Goal: Transaction & Acquisition: Download file/media

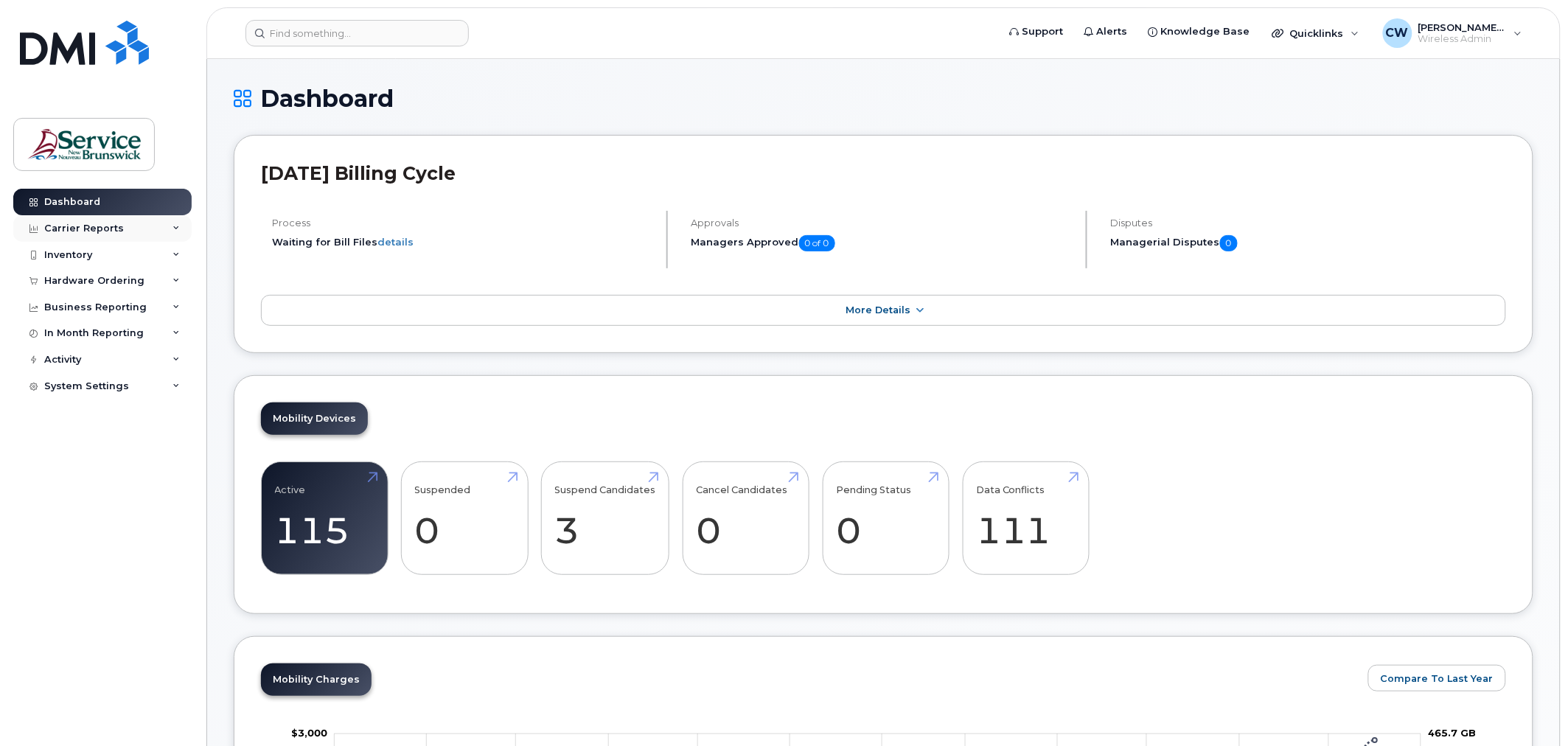
click at [78, 221] on div "Carrier Reports" at bounding box center [102, 228] width 178 height 27
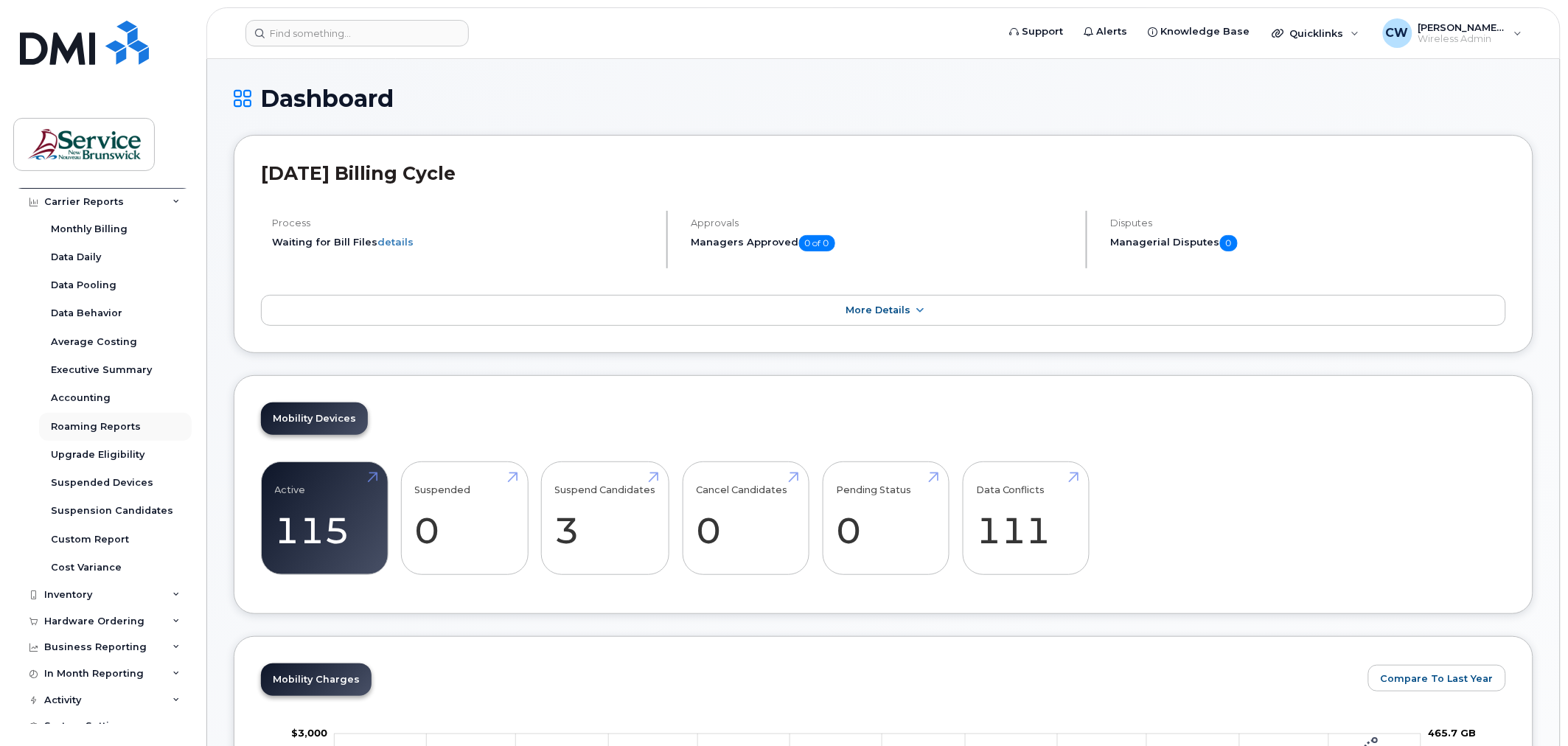
scroll to position [41, 0]
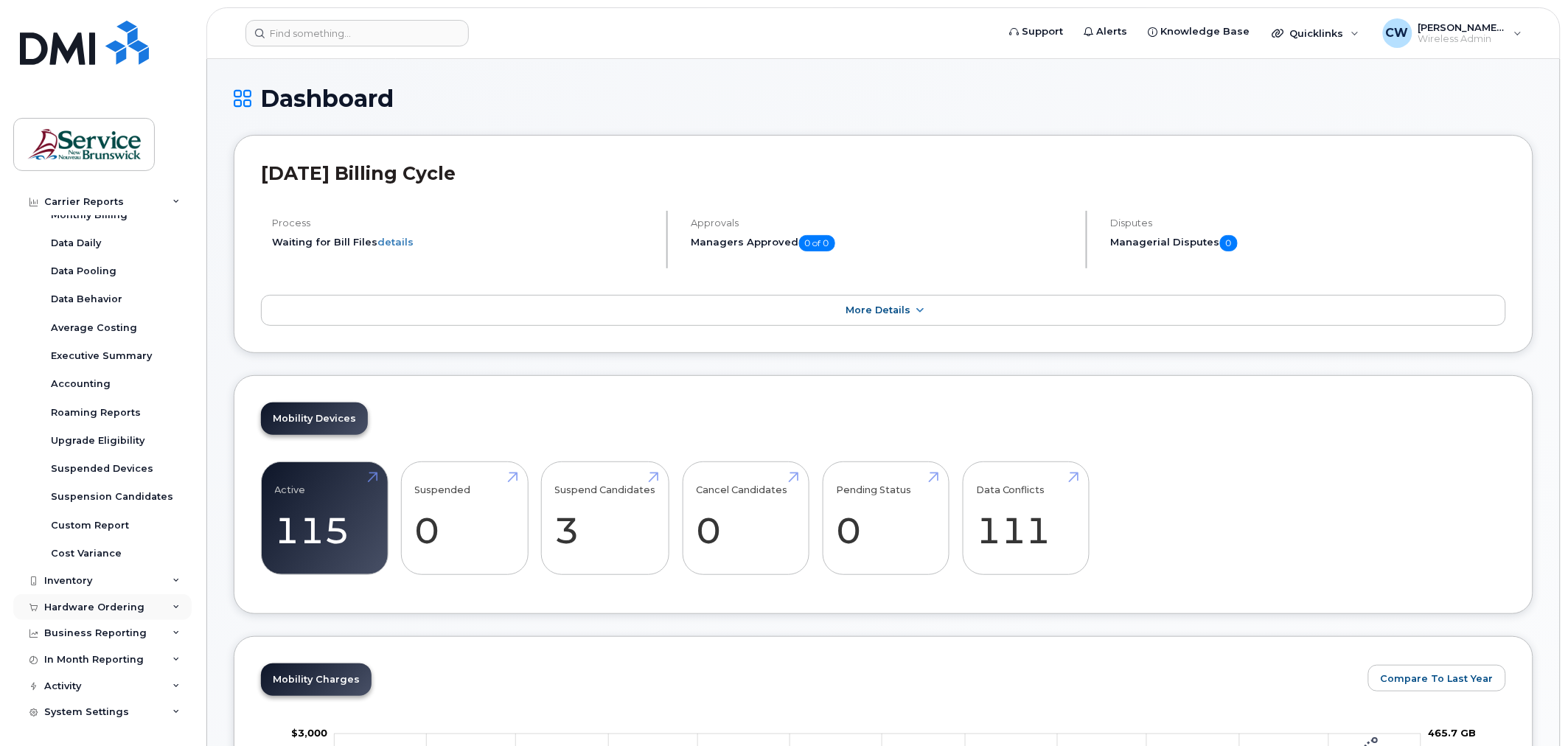
click at [121, 610] on div "Hardware Ordering" at bounding box center [94, 607] width 101 height 12
click at [68, 672] on link "Orders" at bounding box center [115, 662] width 153 height 28
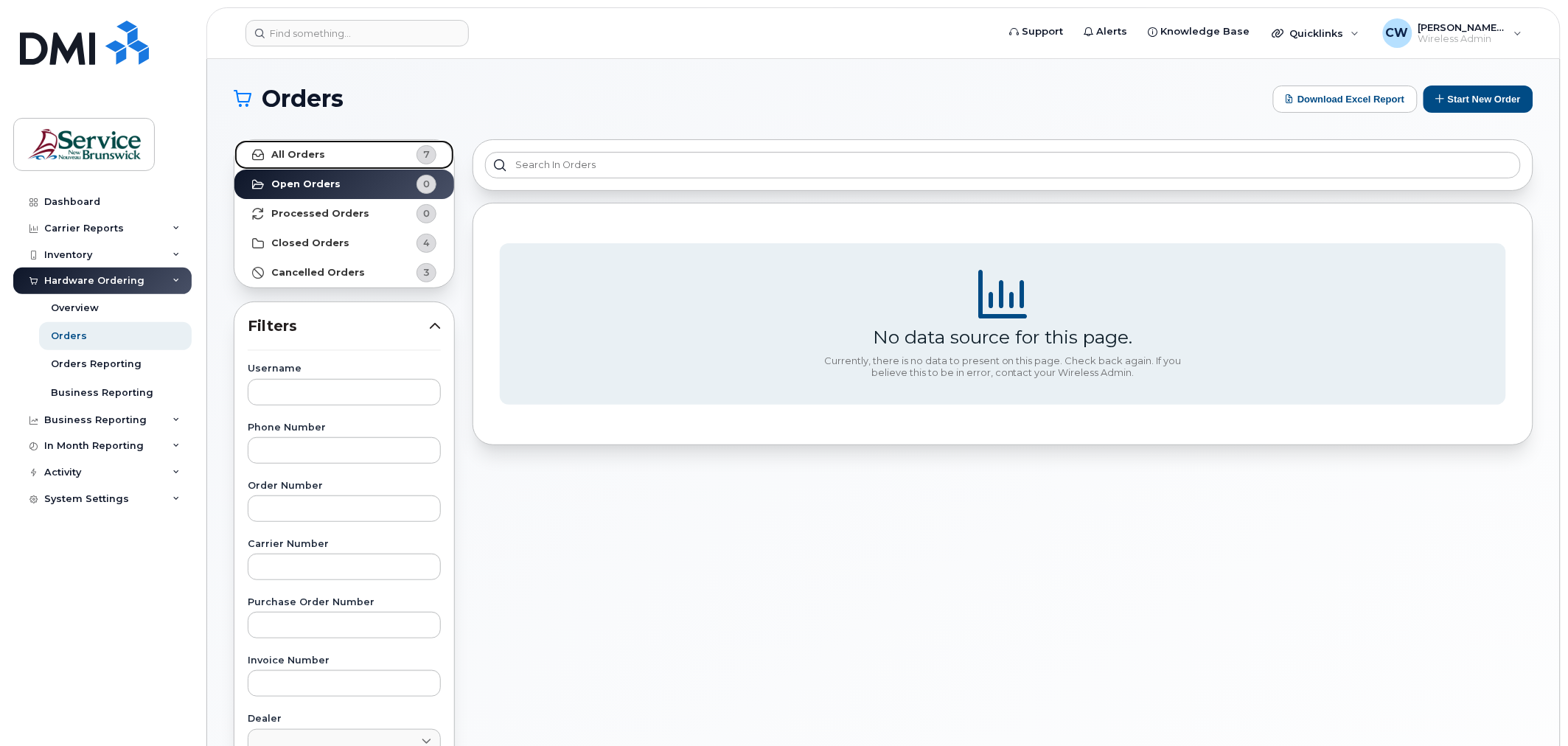
click at [351, 159] on link "All Orders 7" at bounding box center [344, 154] width 220 height 29
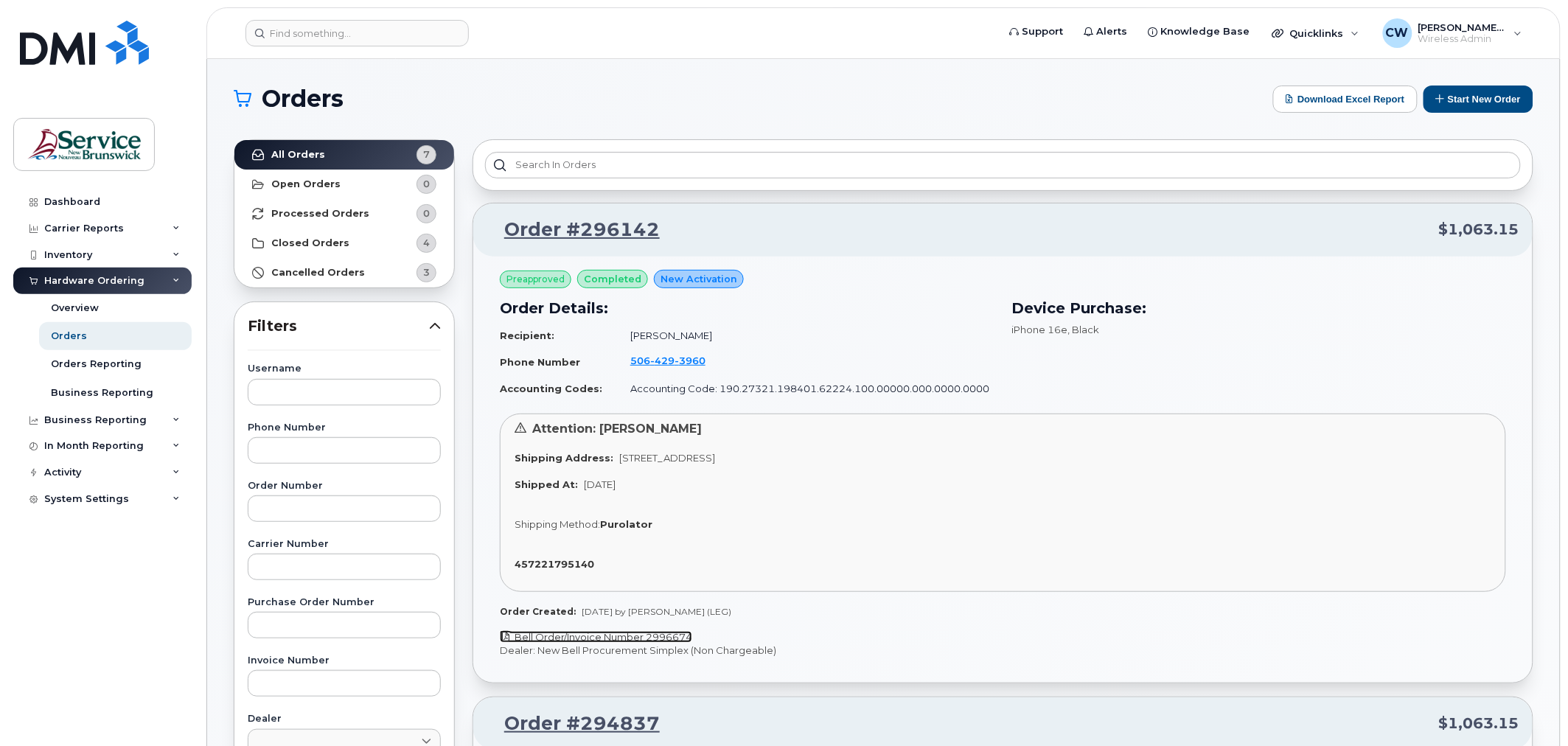
click at [636, 632] on link "Bell Order/Invoice Number 2996674" at bounding box center [596, 636] width 193 height 12
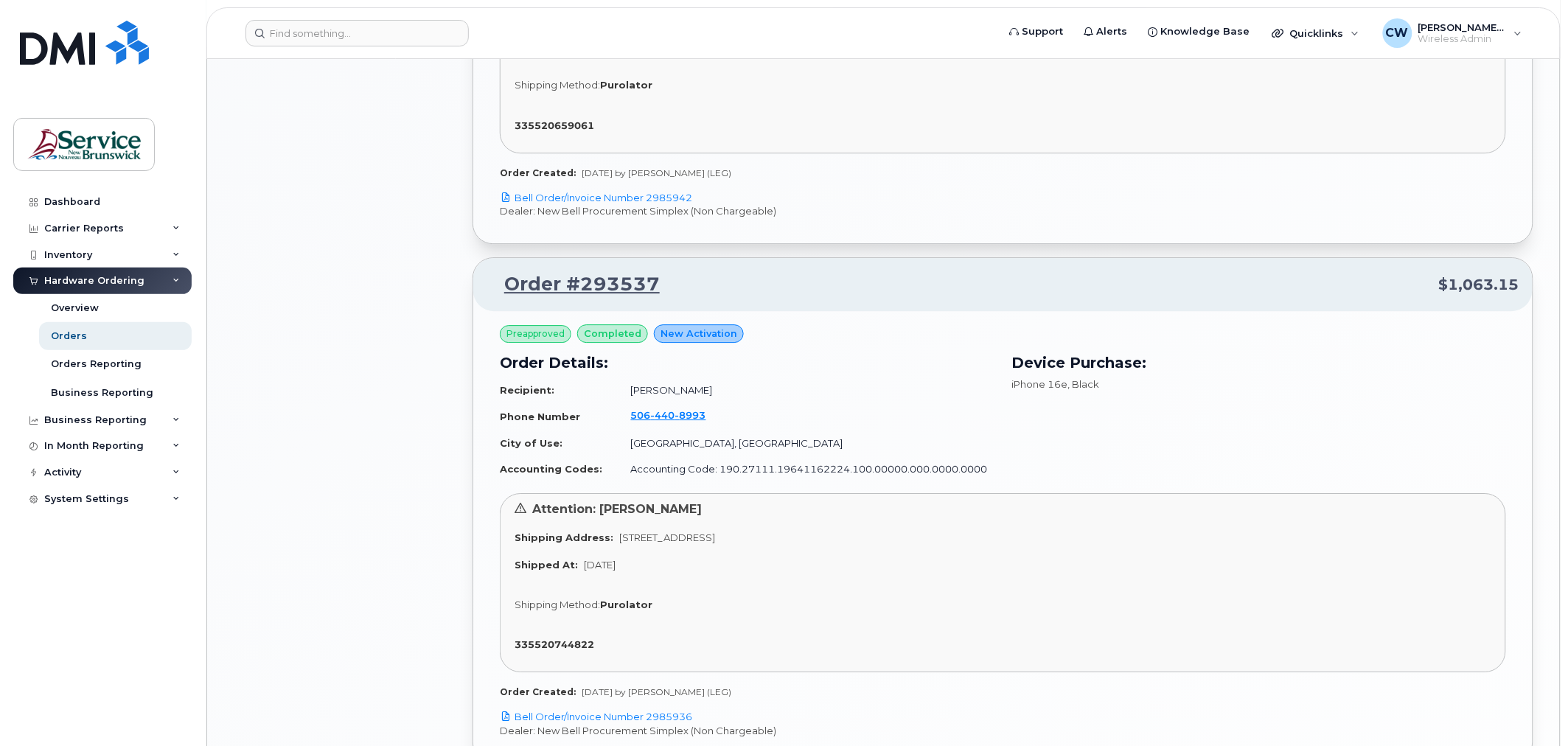
scroll to position [1435, 0]
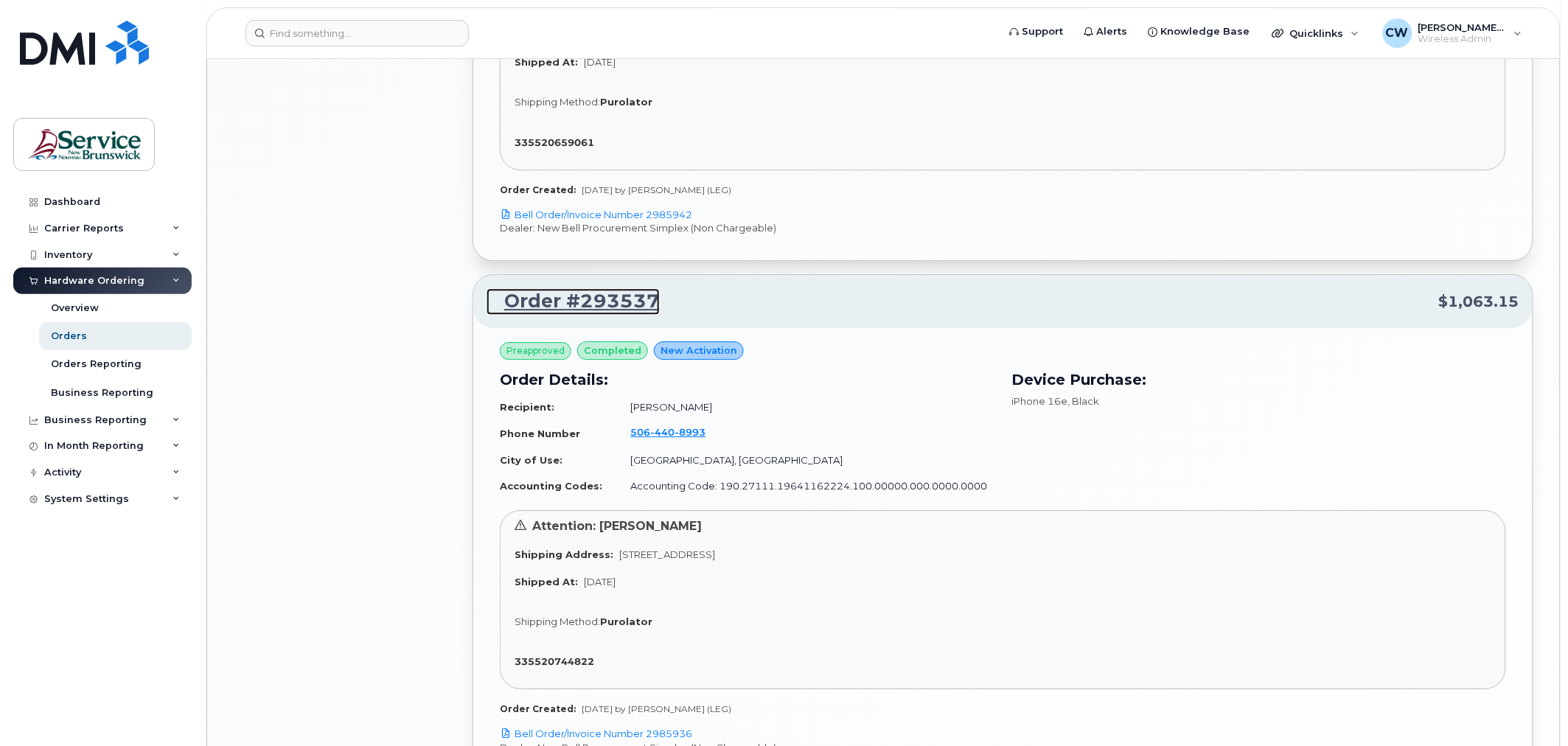
click at [570, 307] on link "Order #293537" at bounding box center [573, 302] width 173 height 27
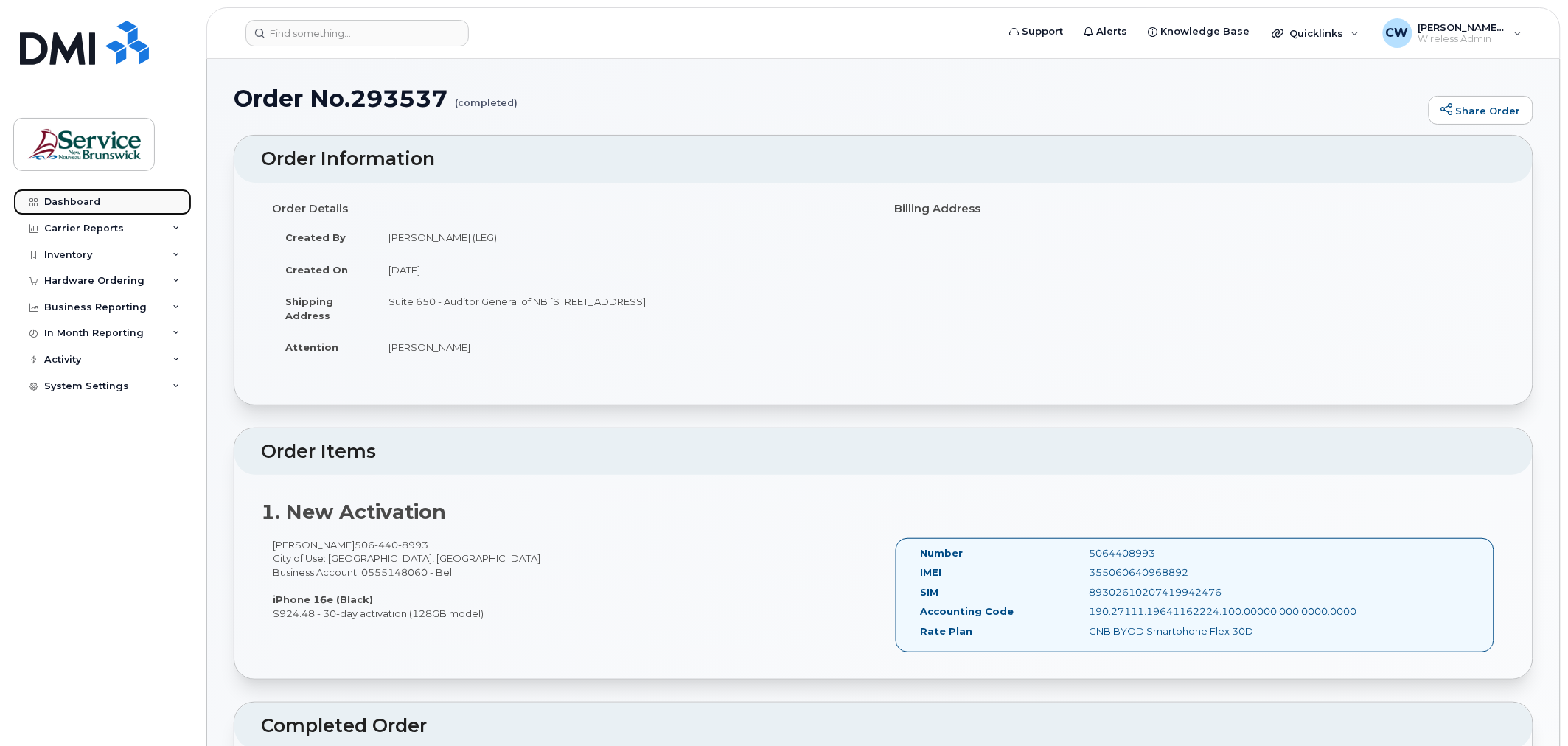
click at [84, 203] on div "Dashboard" at bounding box center [72, 201] width 56 height 12
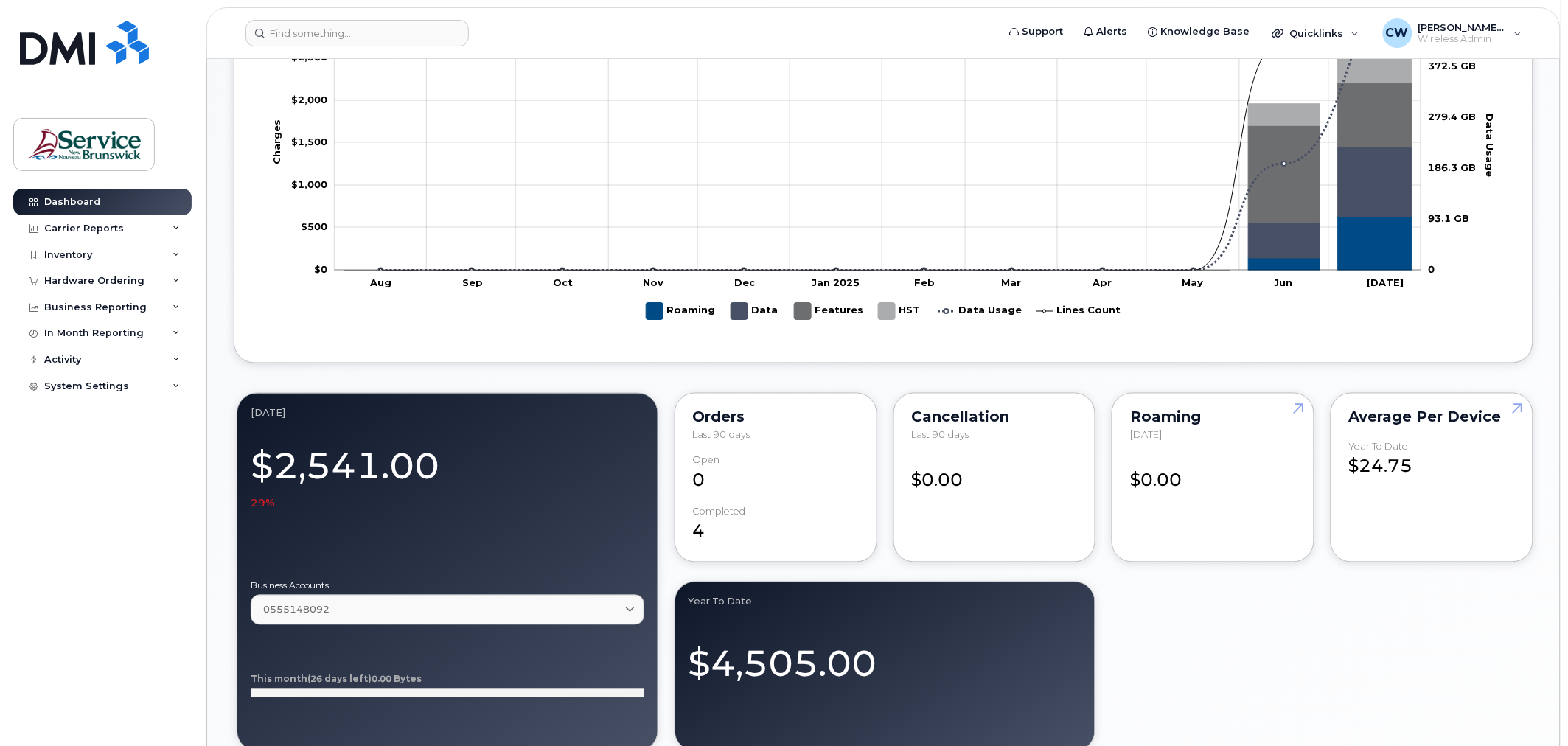
scroll to position [737, 0]
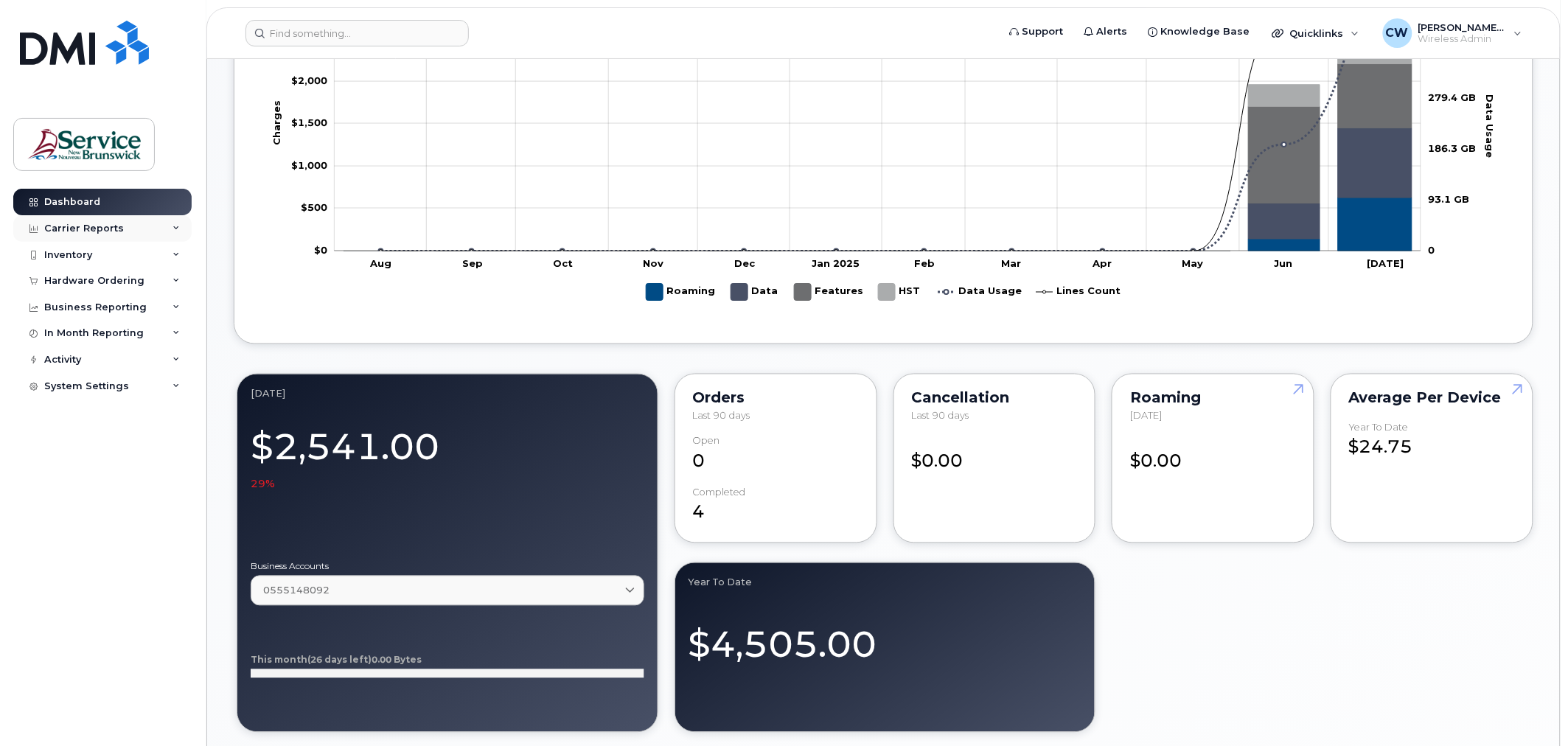
click at [90, 223] on div "Carrier Reports" at bounding box center [84, 228] width 80 height 12
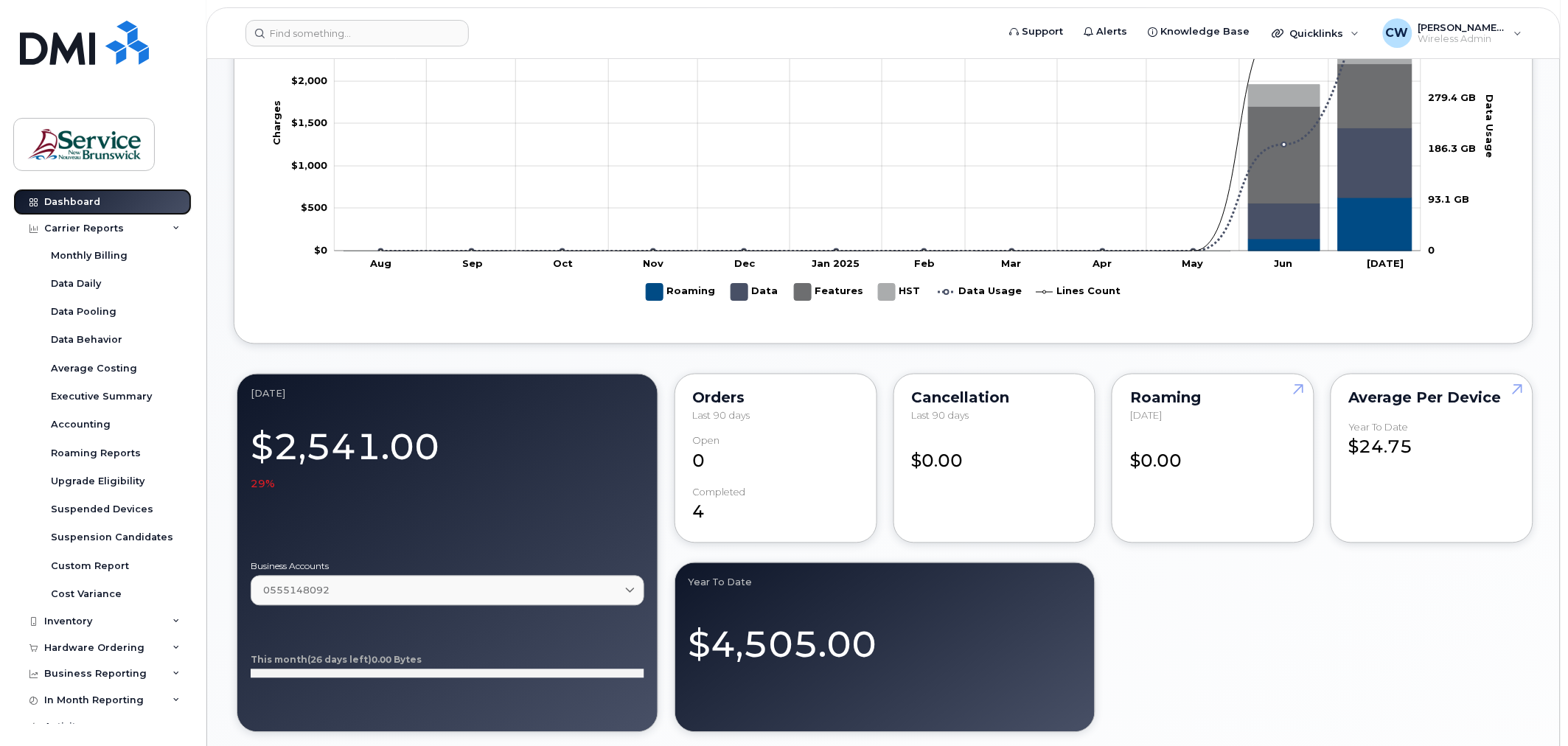
click at [91, 209] on link "Dashboard" at bounding box center [102, 202] width 178 height 27
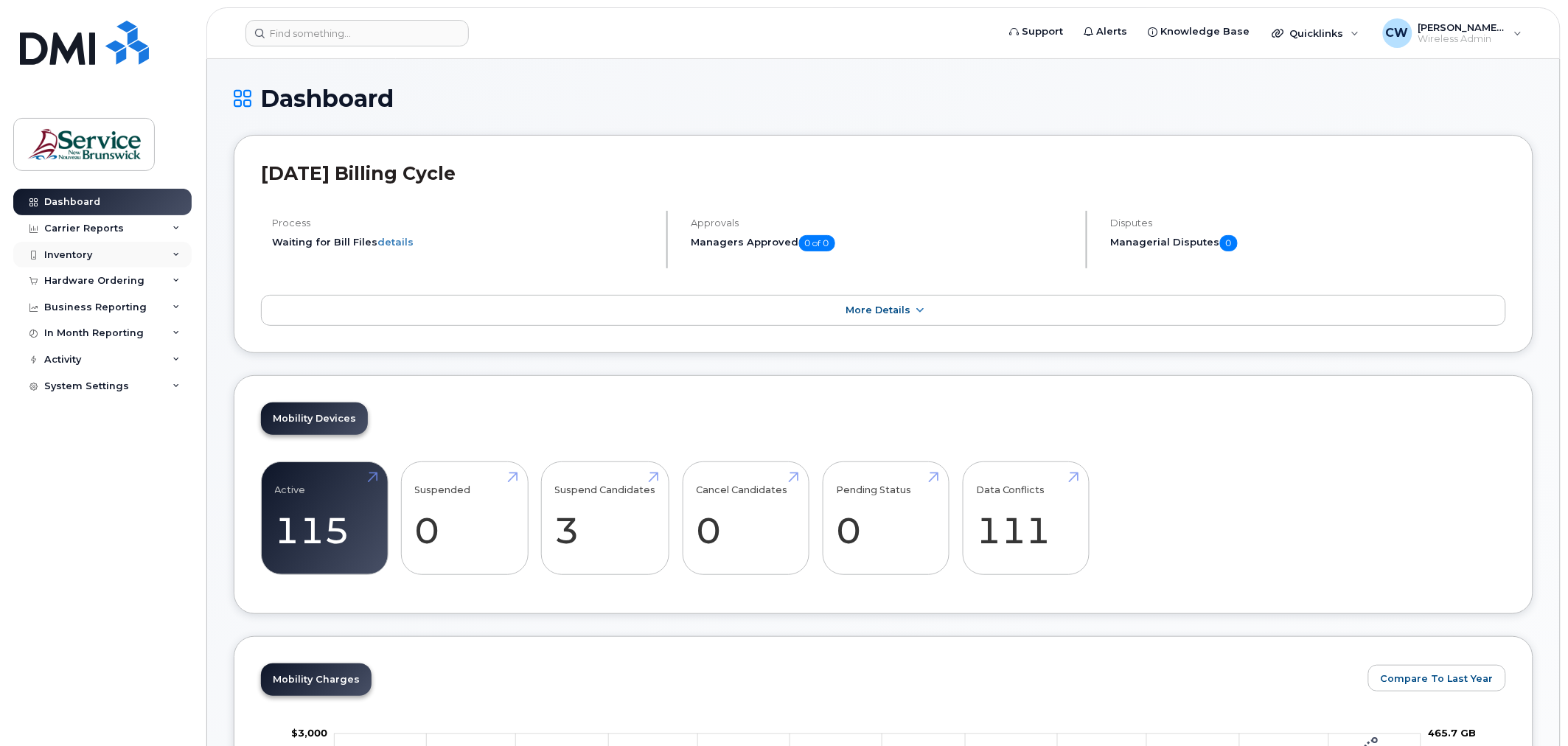
click at [68, 255] on div "Inventory" at bounding box center [68, 255] width 48 height 12
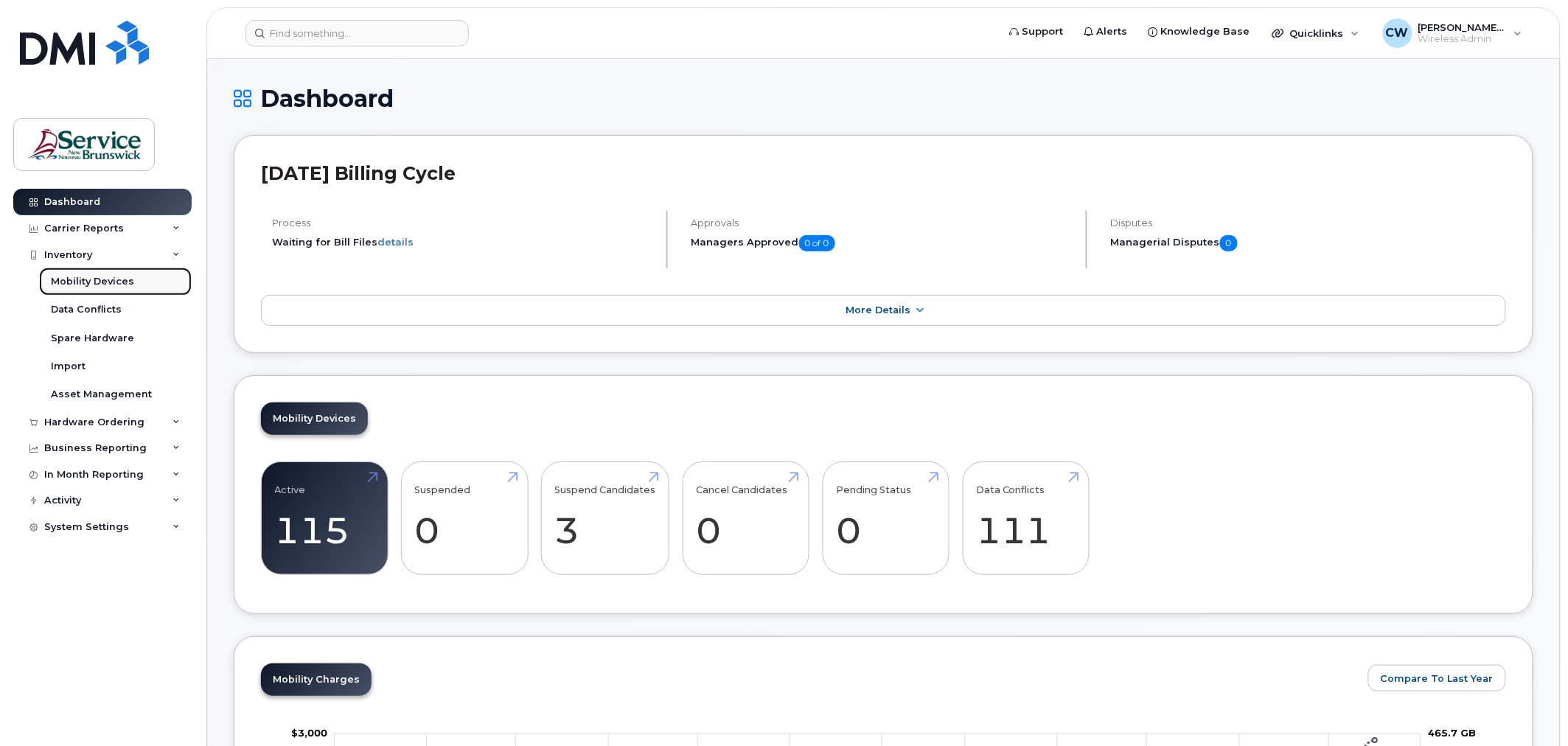
click at [114, 281] on div "Mobility Devices" at bounding box center [92, 281] width 84 height 13
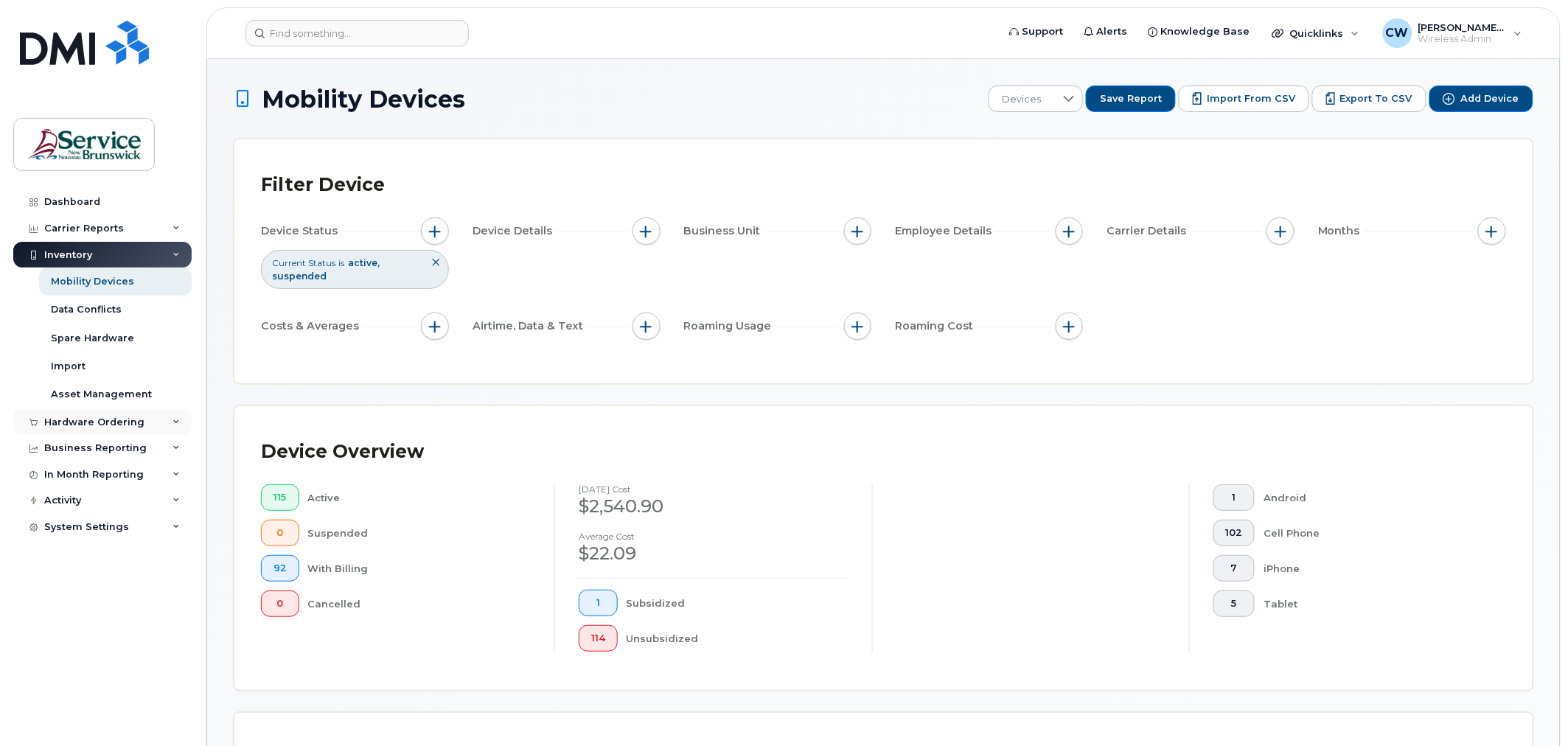
click at [72, 426] on div "Hardware Ordering" at bounding box center [94, 422] width 101 height 12
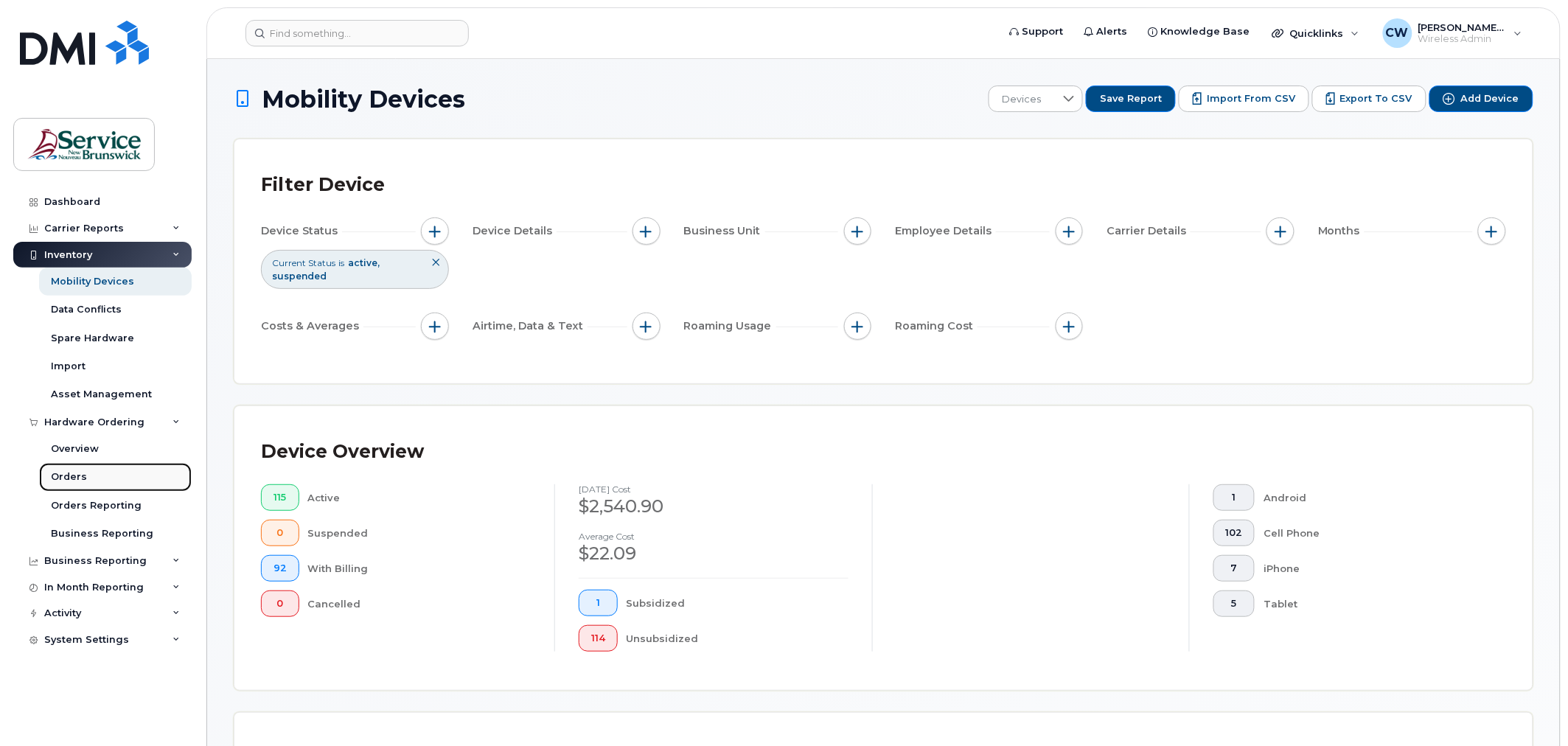
click at [62, 470] on div "Orders" at bounding box center [68, 477] width 36 height 13
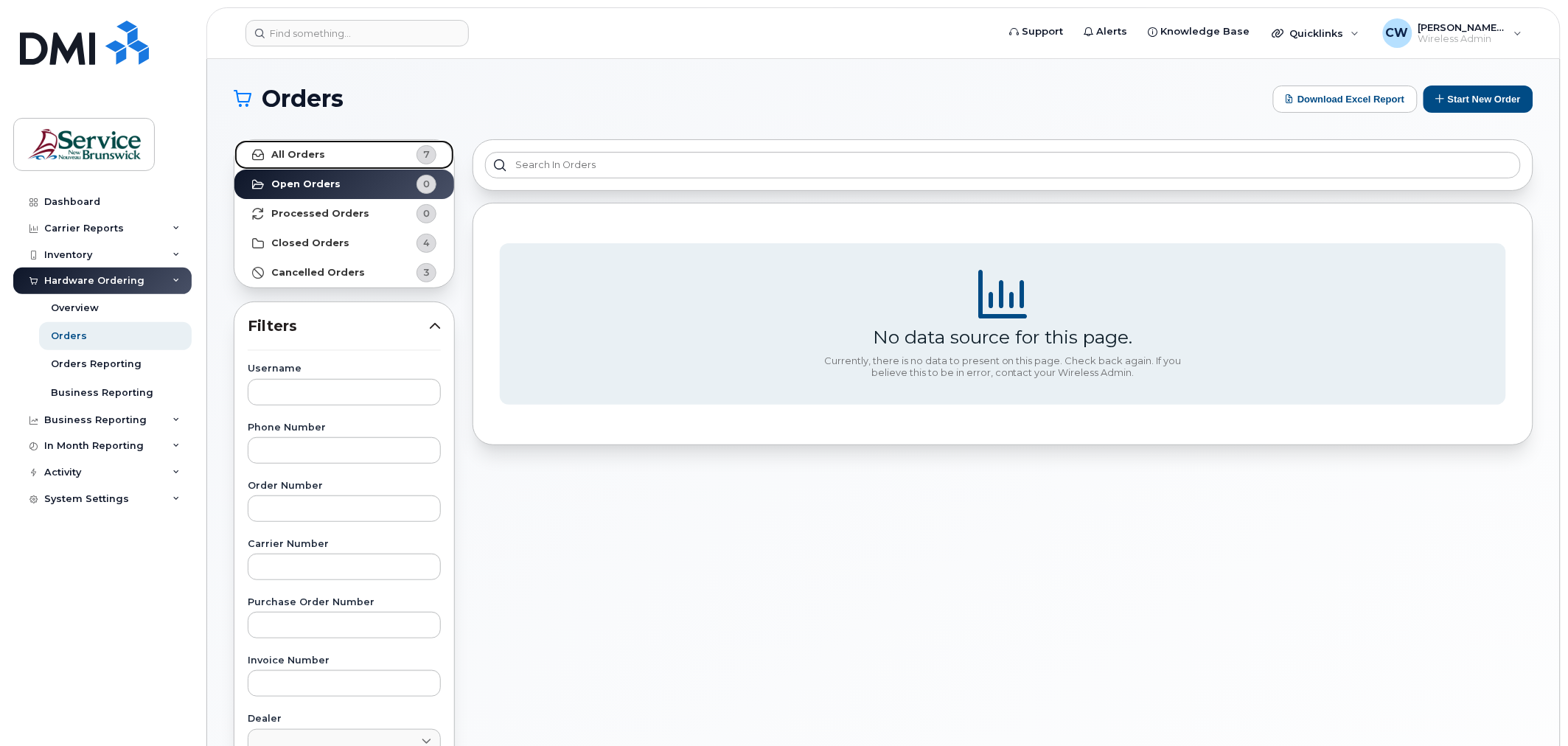
click at [293, 150] on strong "All Orders" at bounding box center [298, 154] width 54 height 12
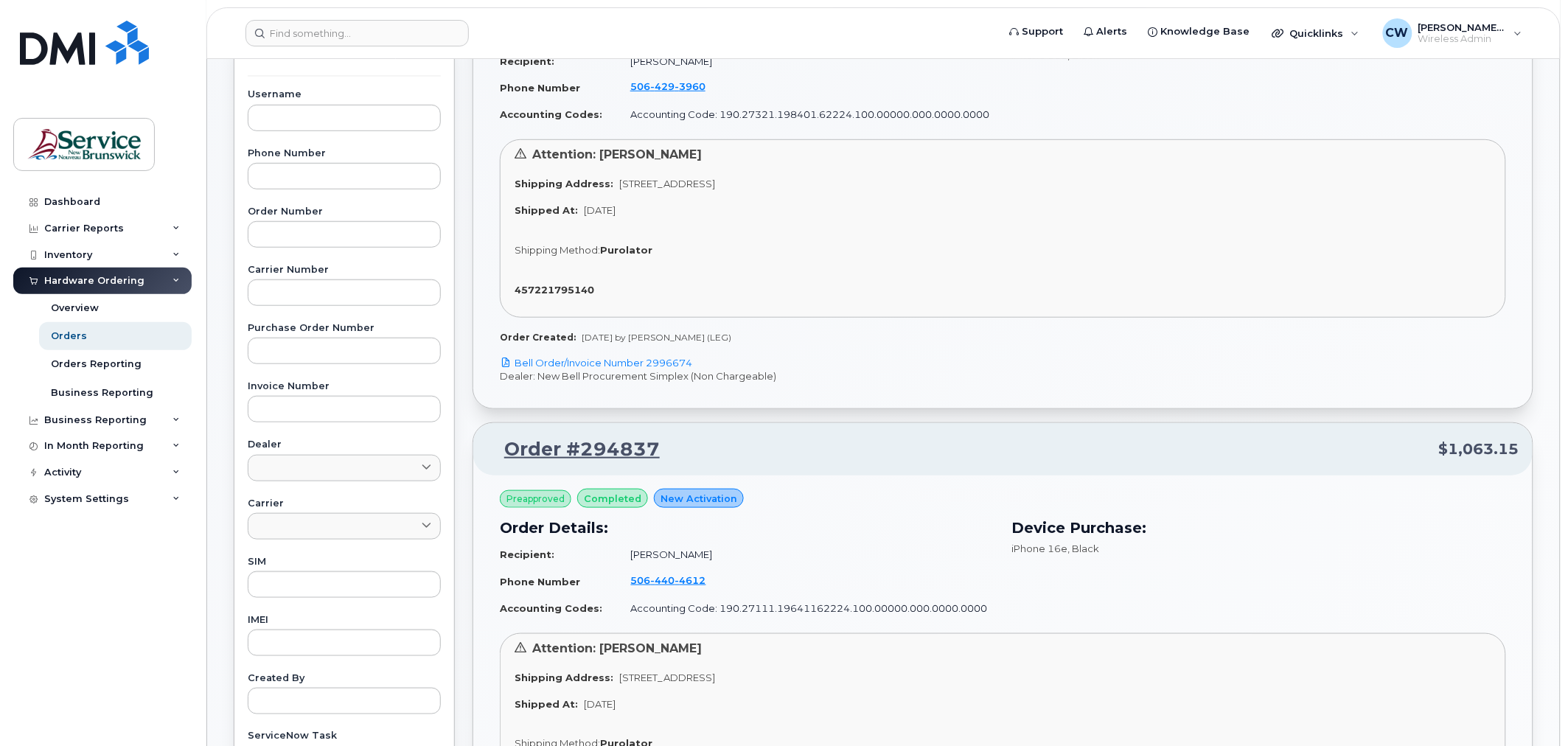
scroll to position [327, 0]
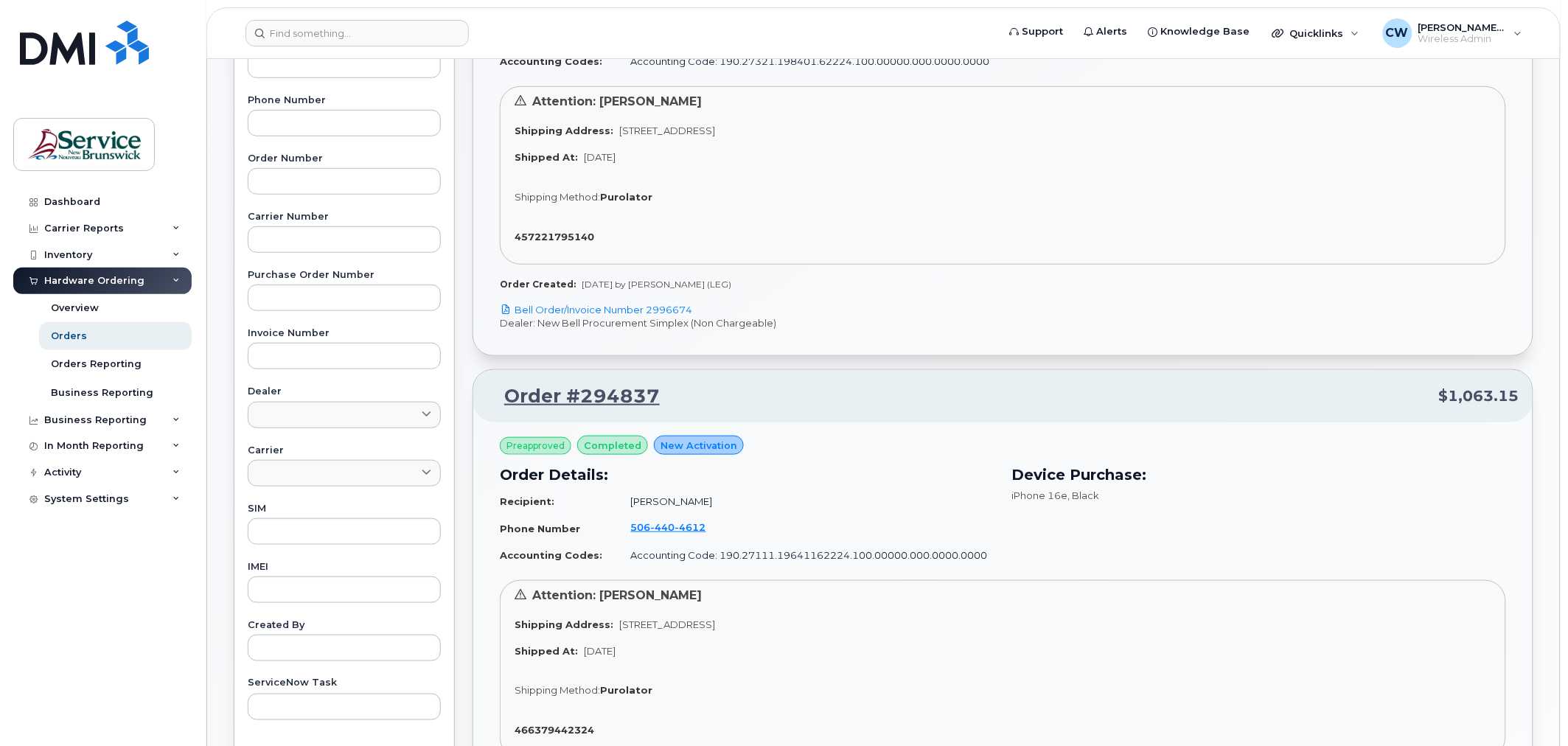
click at [900, 438] on div "Preapproved completed New Activation Order Details: Recipient: Nathalie Gagnon …" at bounding box center [1002, 506] width 1006 height 140
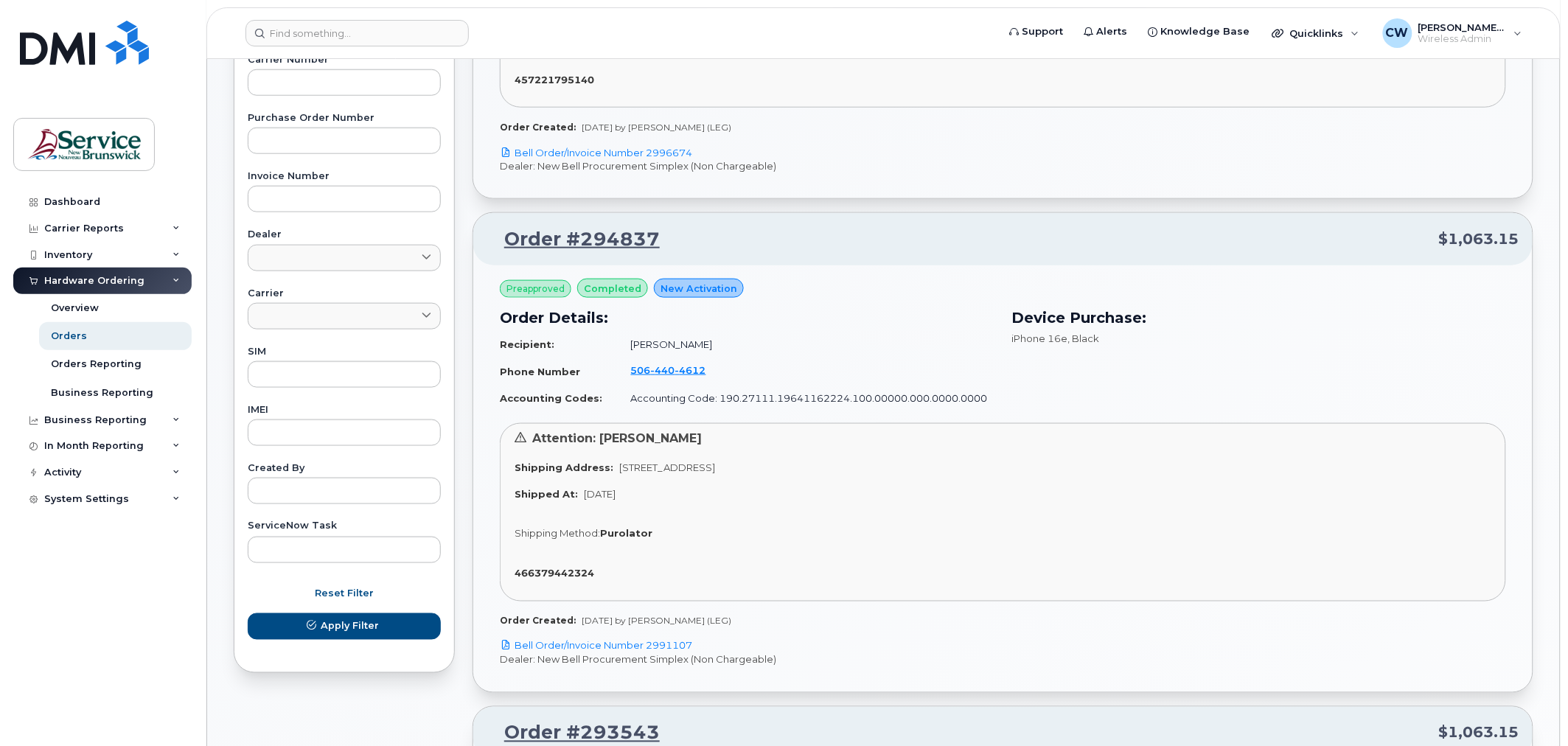
scroll to position [491, 0]
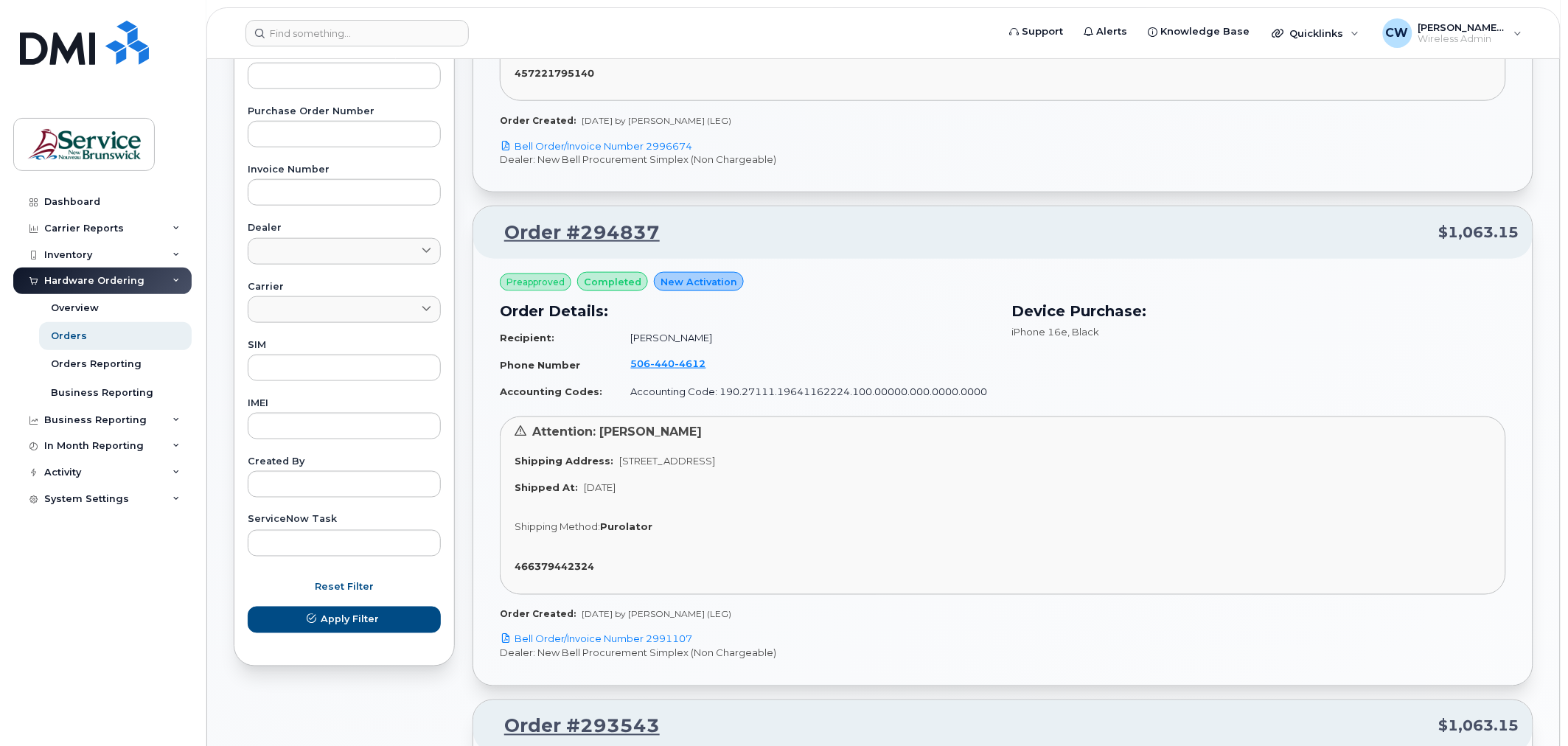
drag, startPoint x: 1520, startPoint y: 159, endPoint x: 1378, endPoint y: 293, distance: 195.2
click at [1132, 489] on div "Shipped At: Jul 14, 2025" at bounding box center [1002, 487] width 977 height 14
click at [145, 417] on div "Business Reporting" at bounding box center [102, 420] width 178 height 27
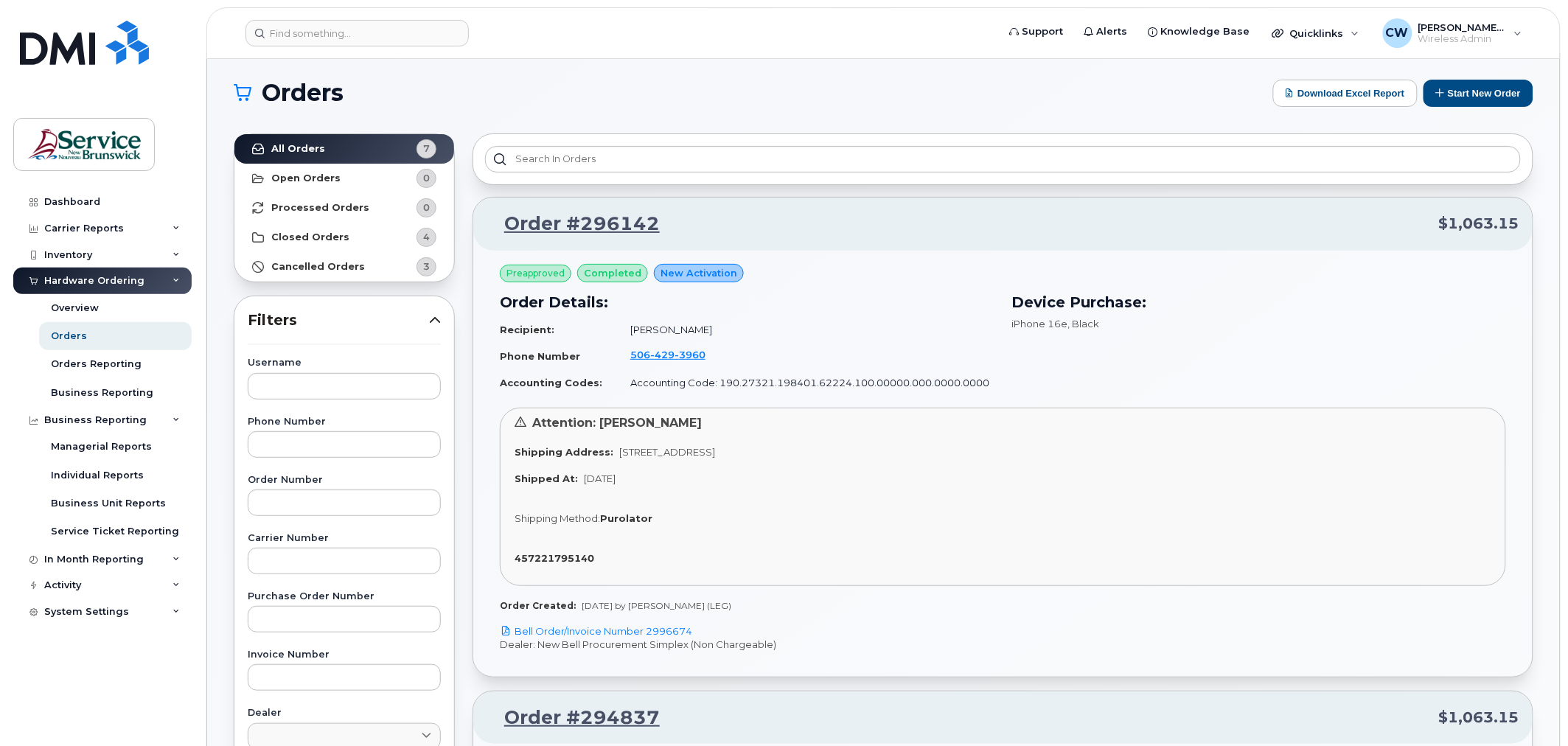
scroll to position [0, 0]
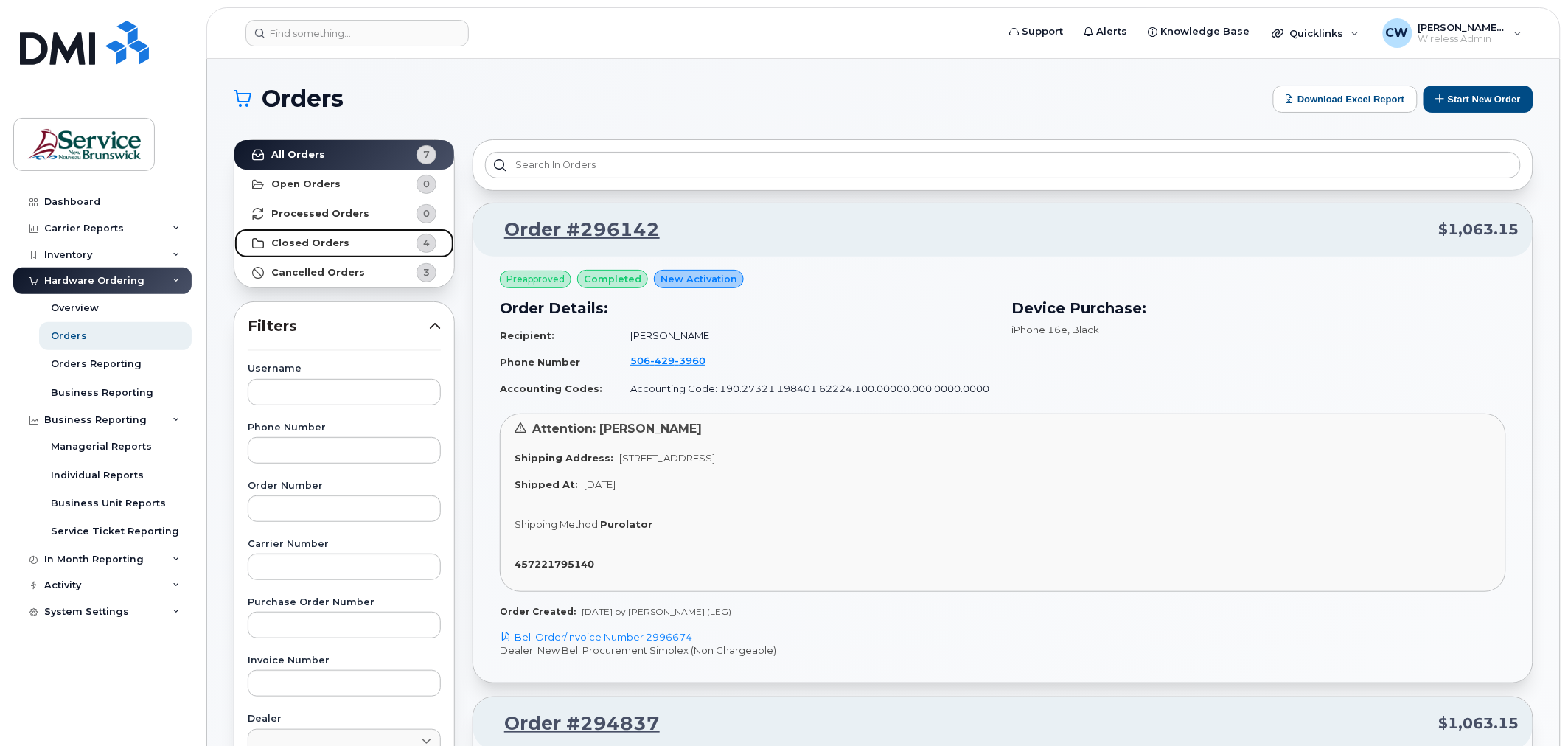
click at [306, 238] on strong "Closed Orders" at bounding box center [310, 243] width 78 height 12
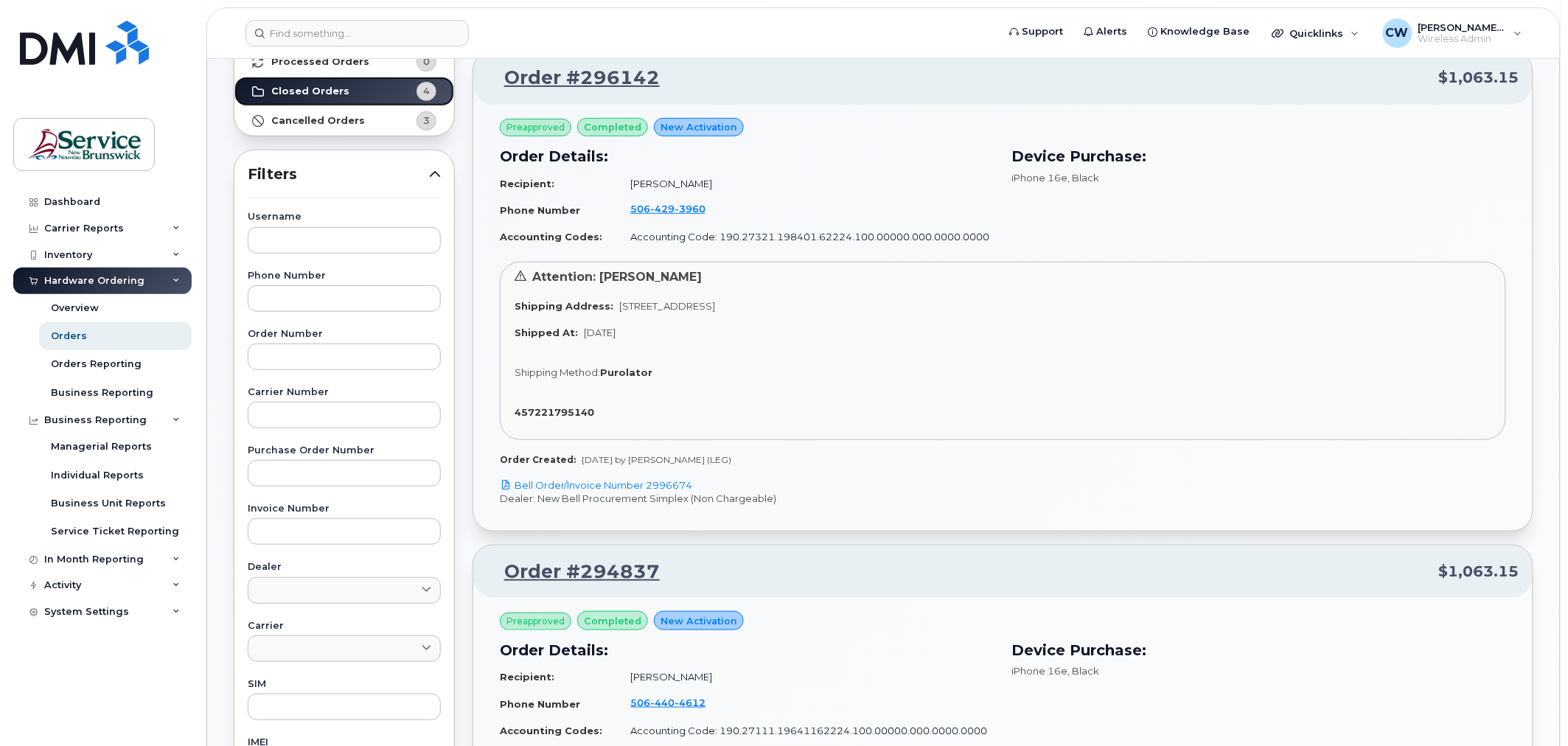
scroll to position [163, 0]
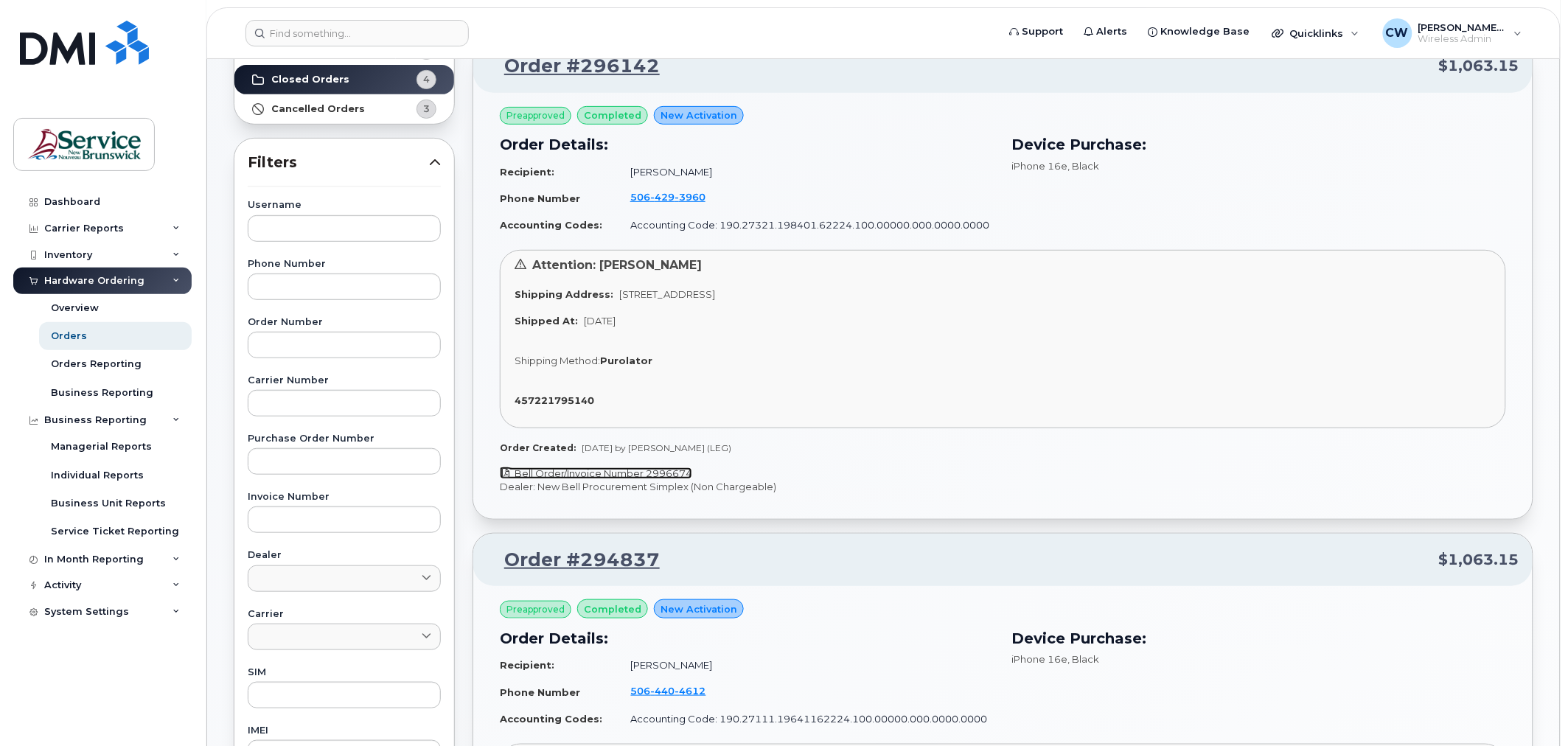
click at [555, 474] on link "Bell Order/Invoice Number 2996674" at bounding box center [596, 473] width 193 height 12
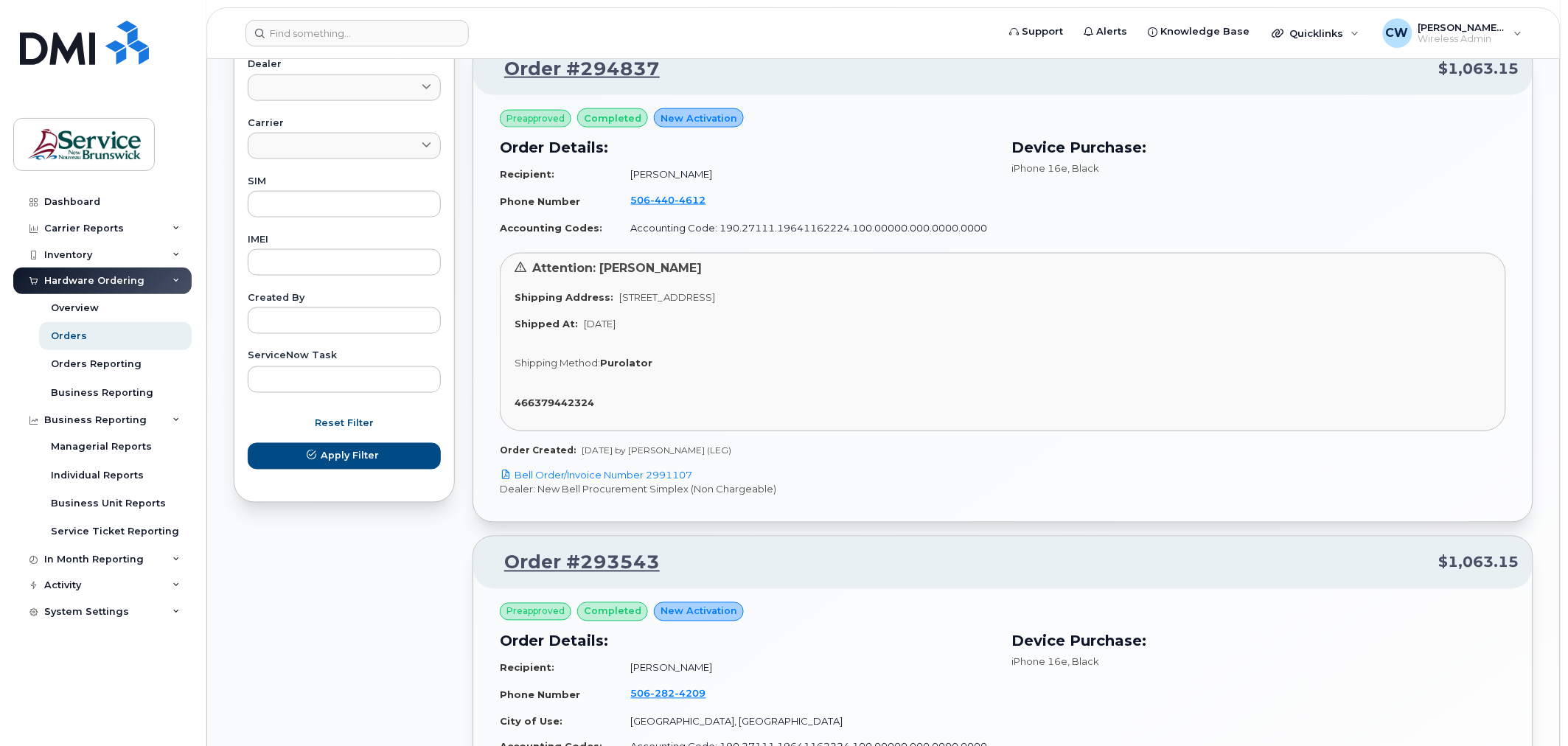
scroll to position [0, 0]
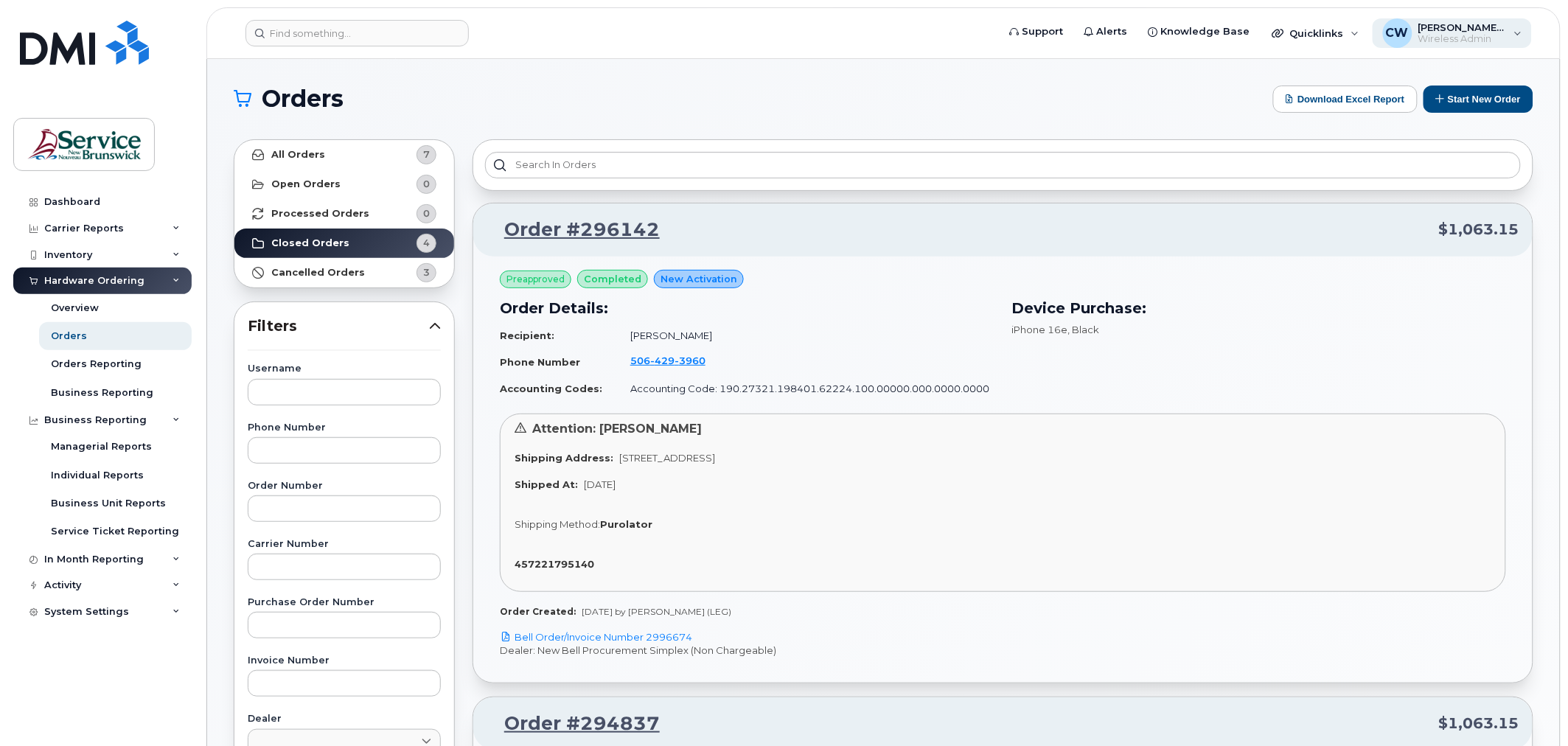
click at [1522, 42] on div "CW Christenson, Wanda (LEG) Wireless Admin" at bounding box center [1452, 33] width 160 height 29
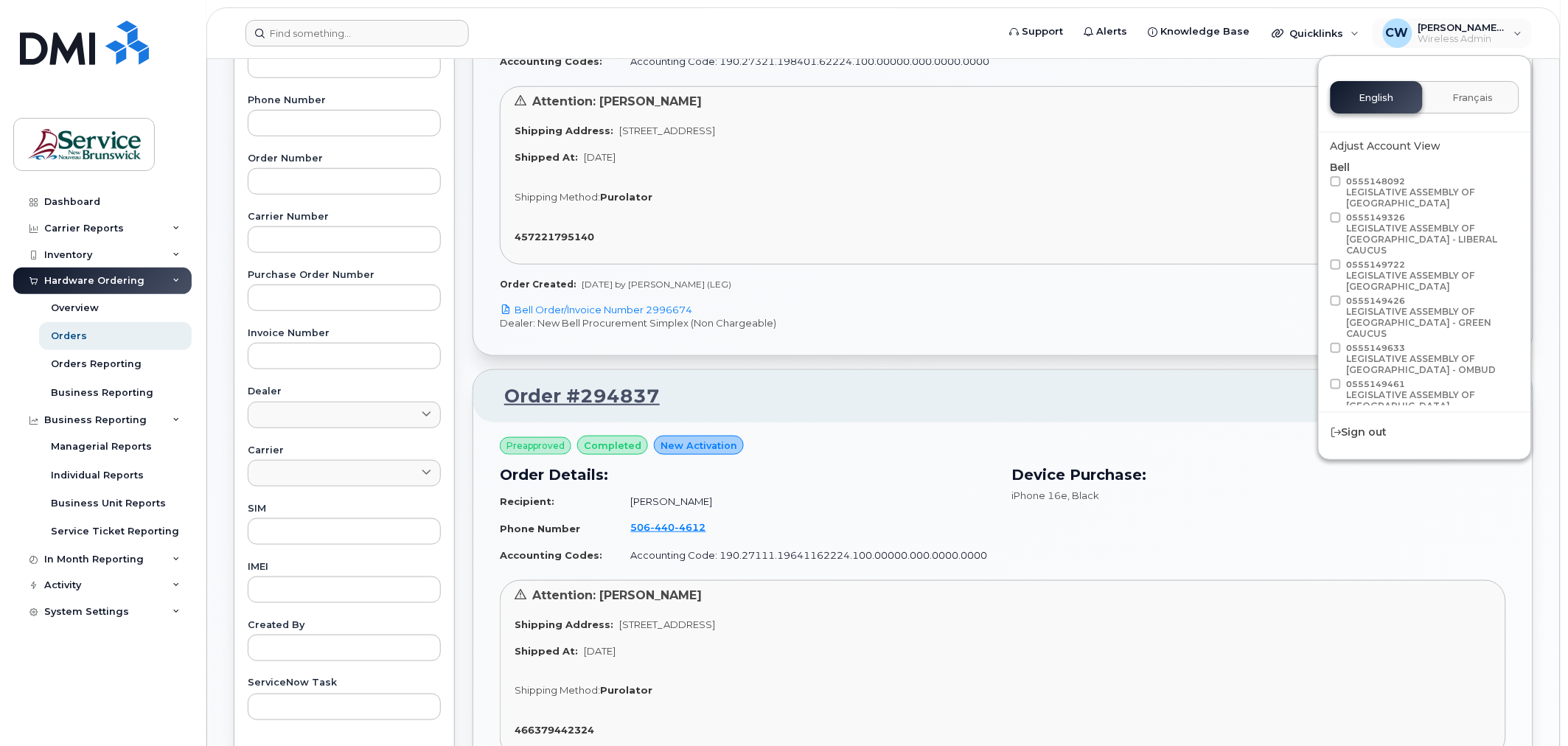
click at [738, 31] on form at bounding box center [616, 33] width 742 height 27
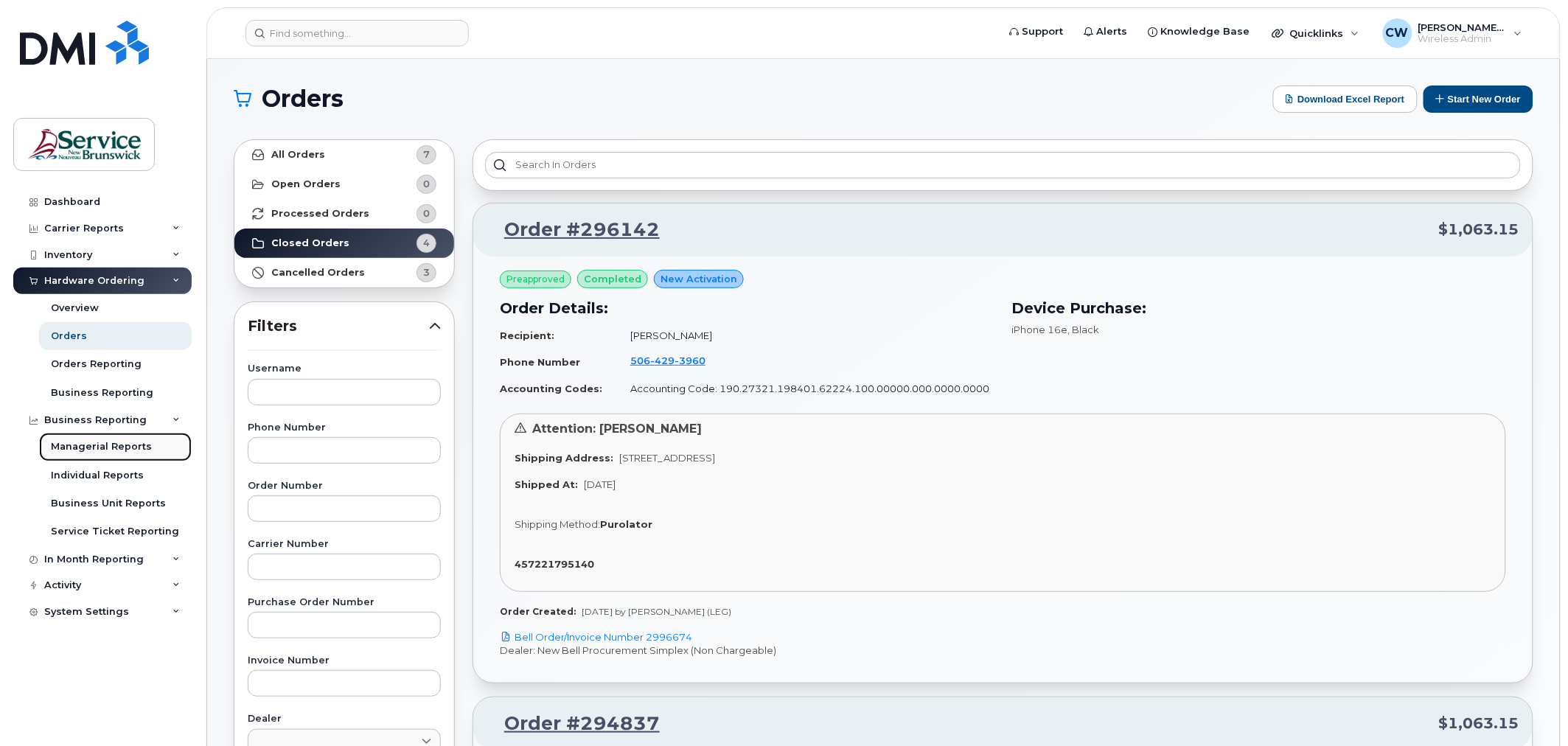
click at [104, 450] on div "Managerial Reports" at bounding box center [101, 446] width 101 height 13
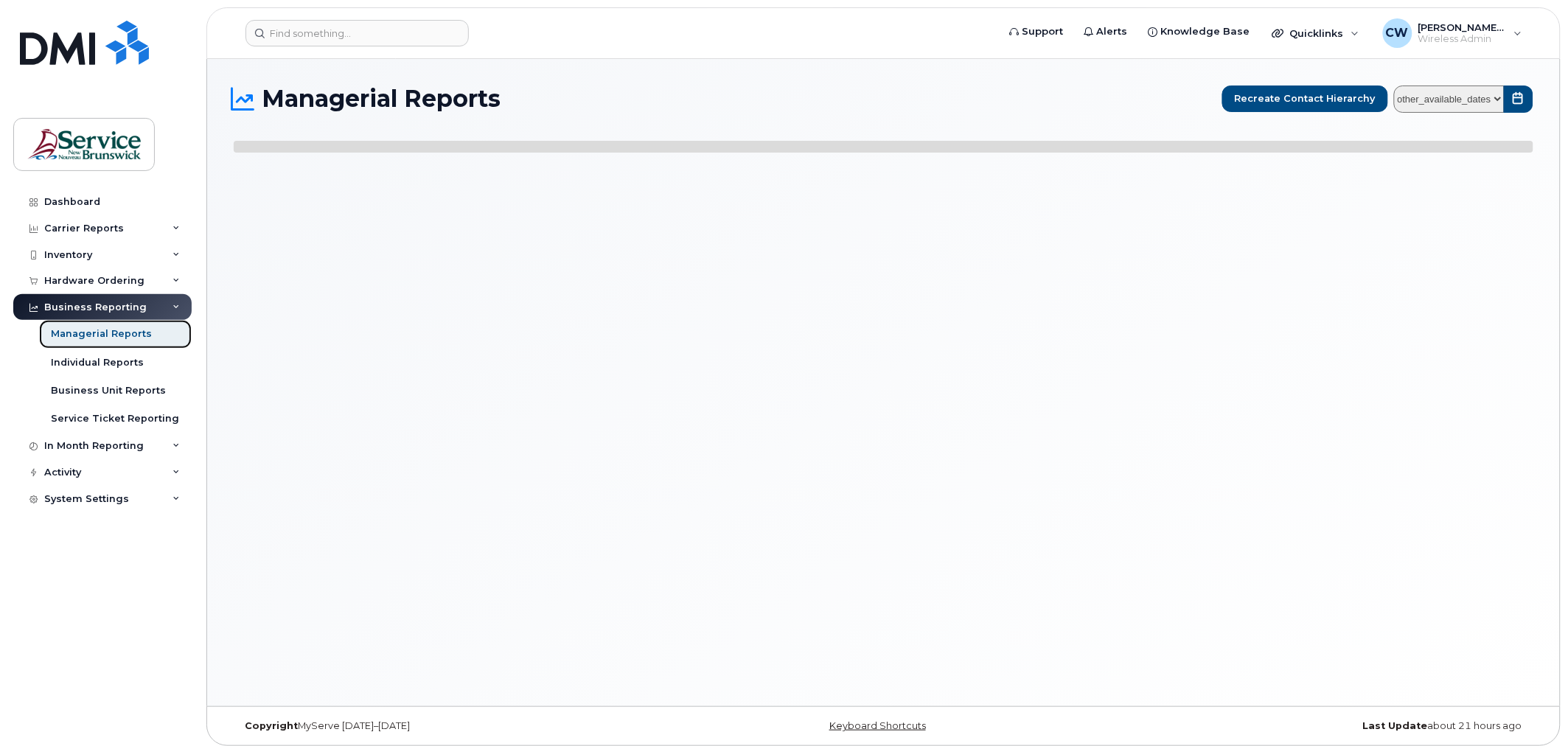
select select
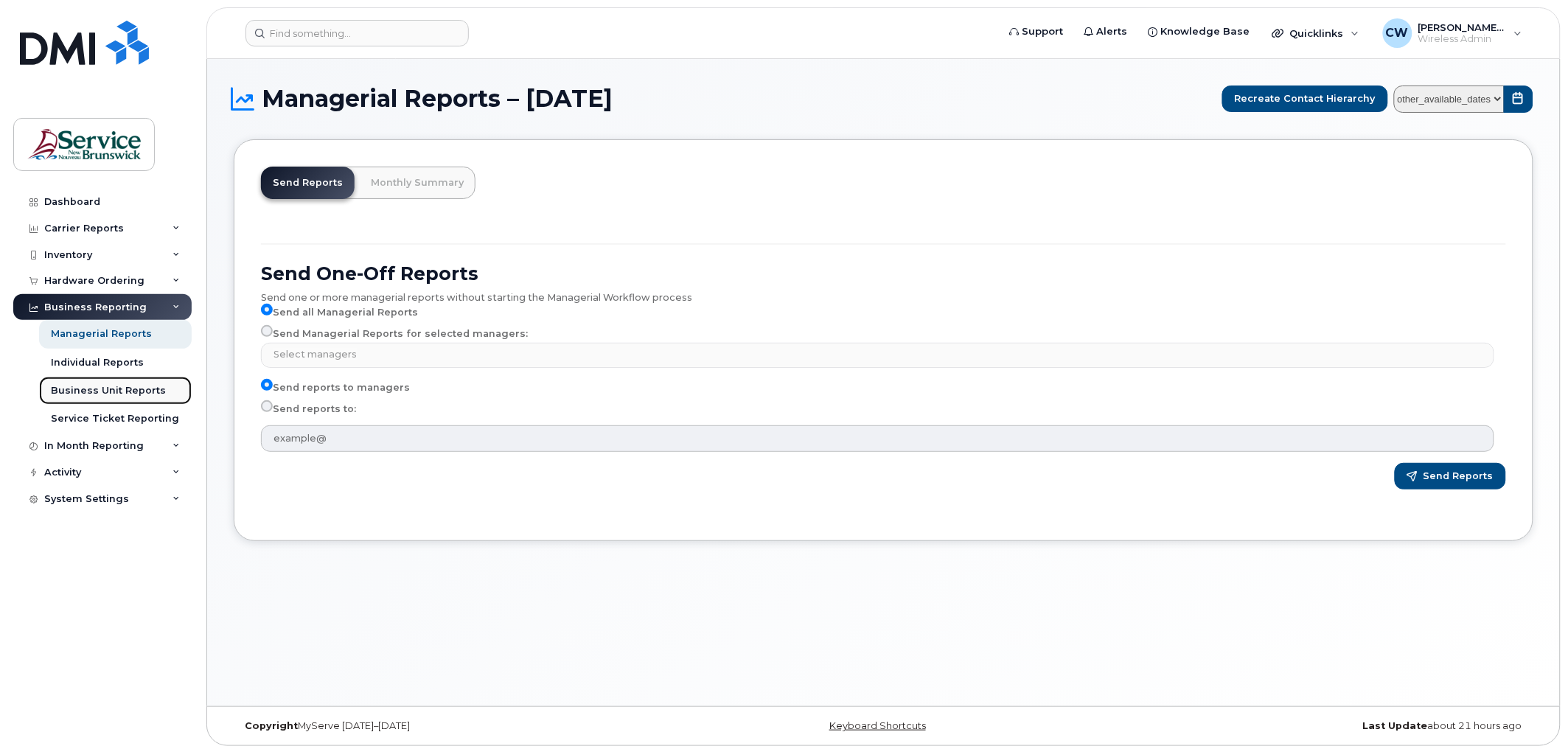
click at [45, 389] on link "Business Unit Reports" at bounding box center [115, 391] width 153 height 28
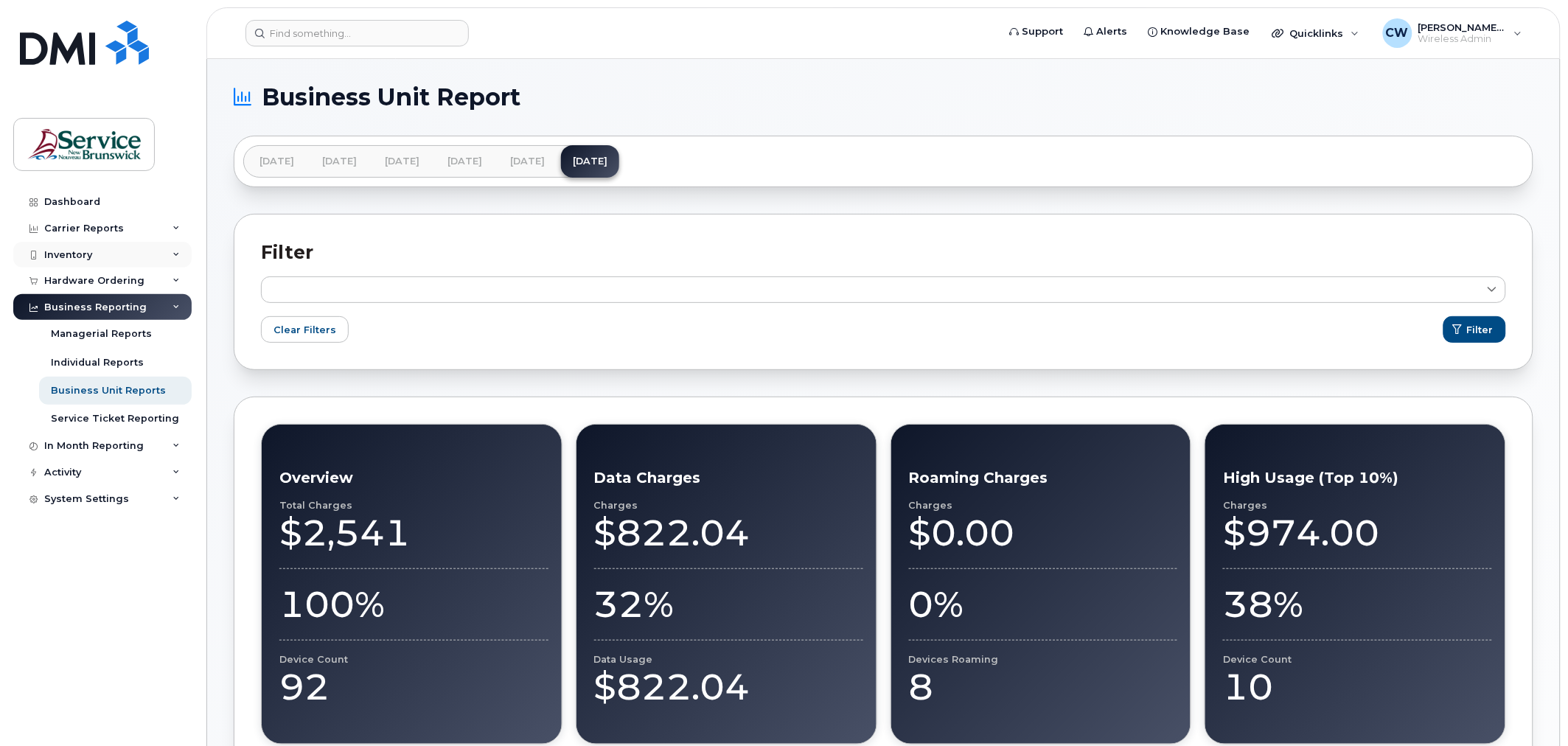
click at [55, 254] on div "Inventory" at bounding box center [68, 255] width 48 height 12
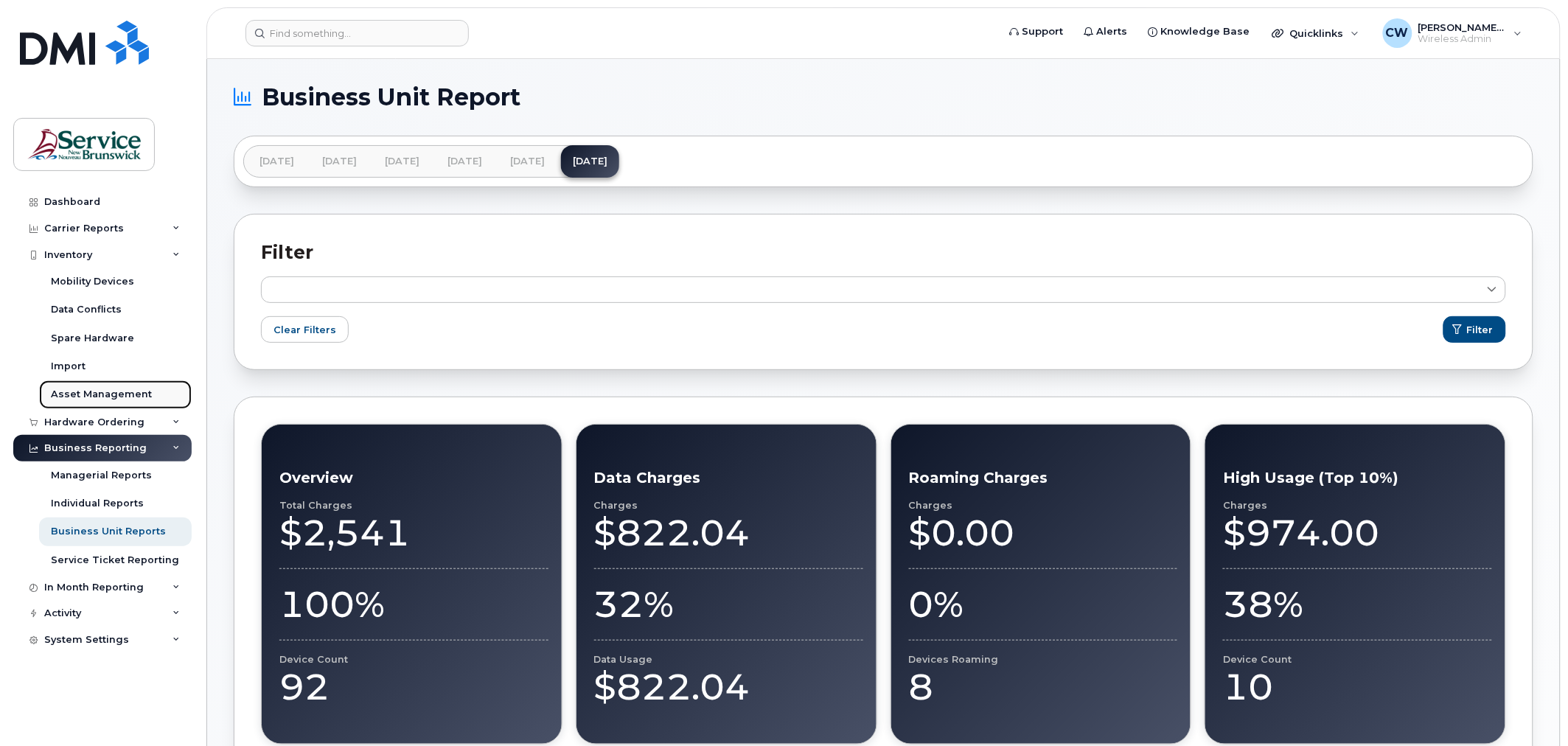
click at [96, 403] on link "Asset Management" at bounding box center [115, 394] width 153 height 28
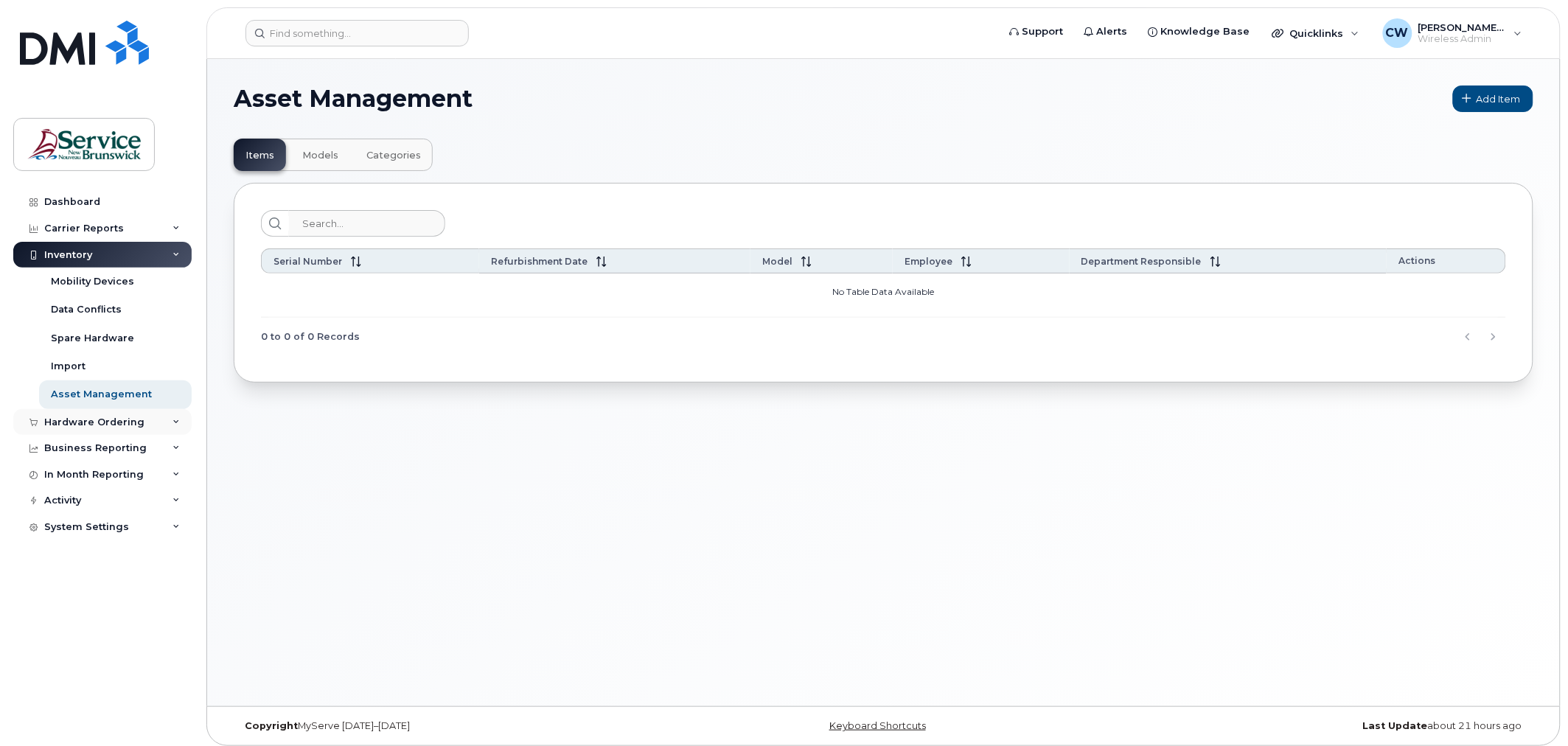
click at [91, 419] on div "Hardware Ordering" at bounding box center [94, 422] width 101 height 12
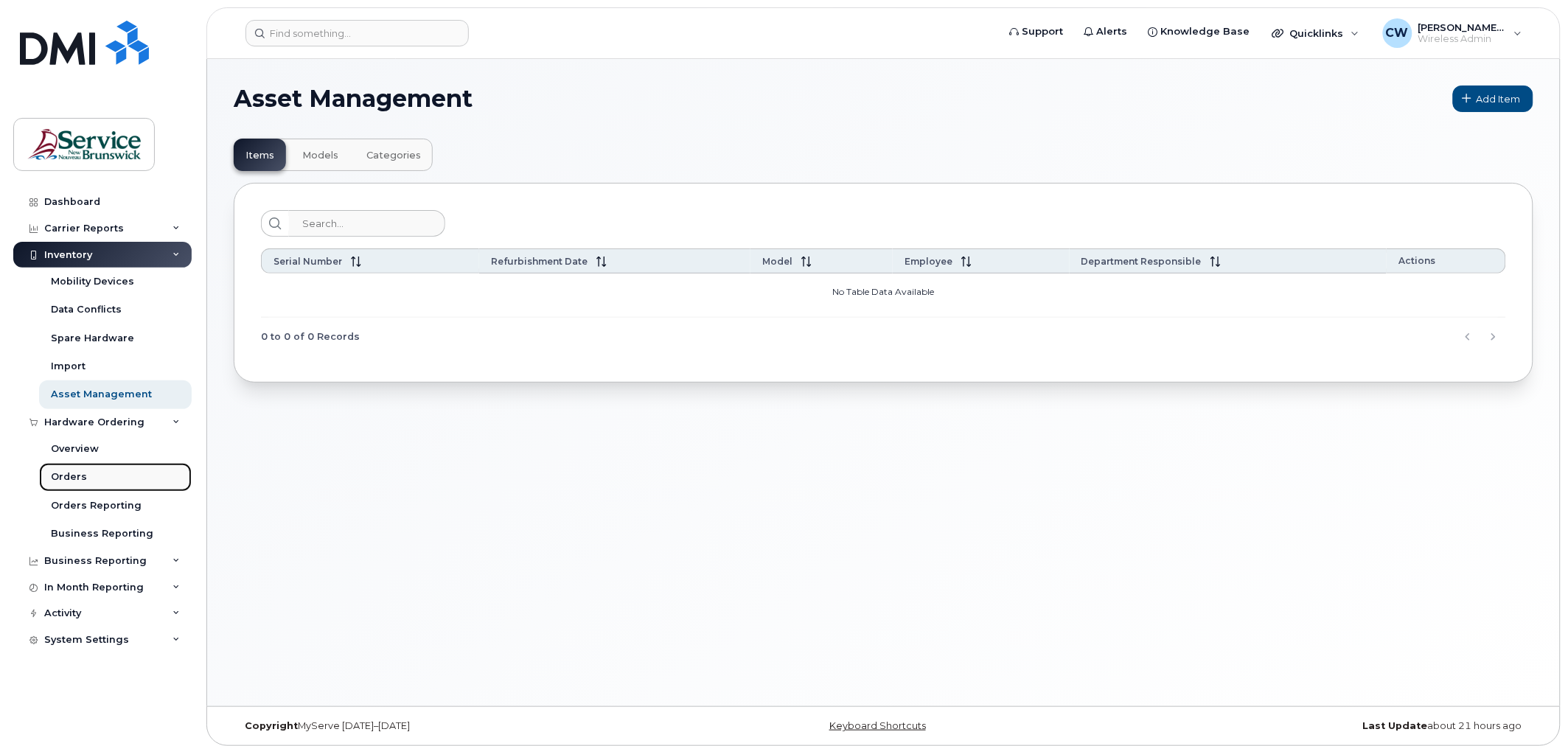
click at [64, 475] on div "Orders" at bounding box center [68, 477] width 36 height 13
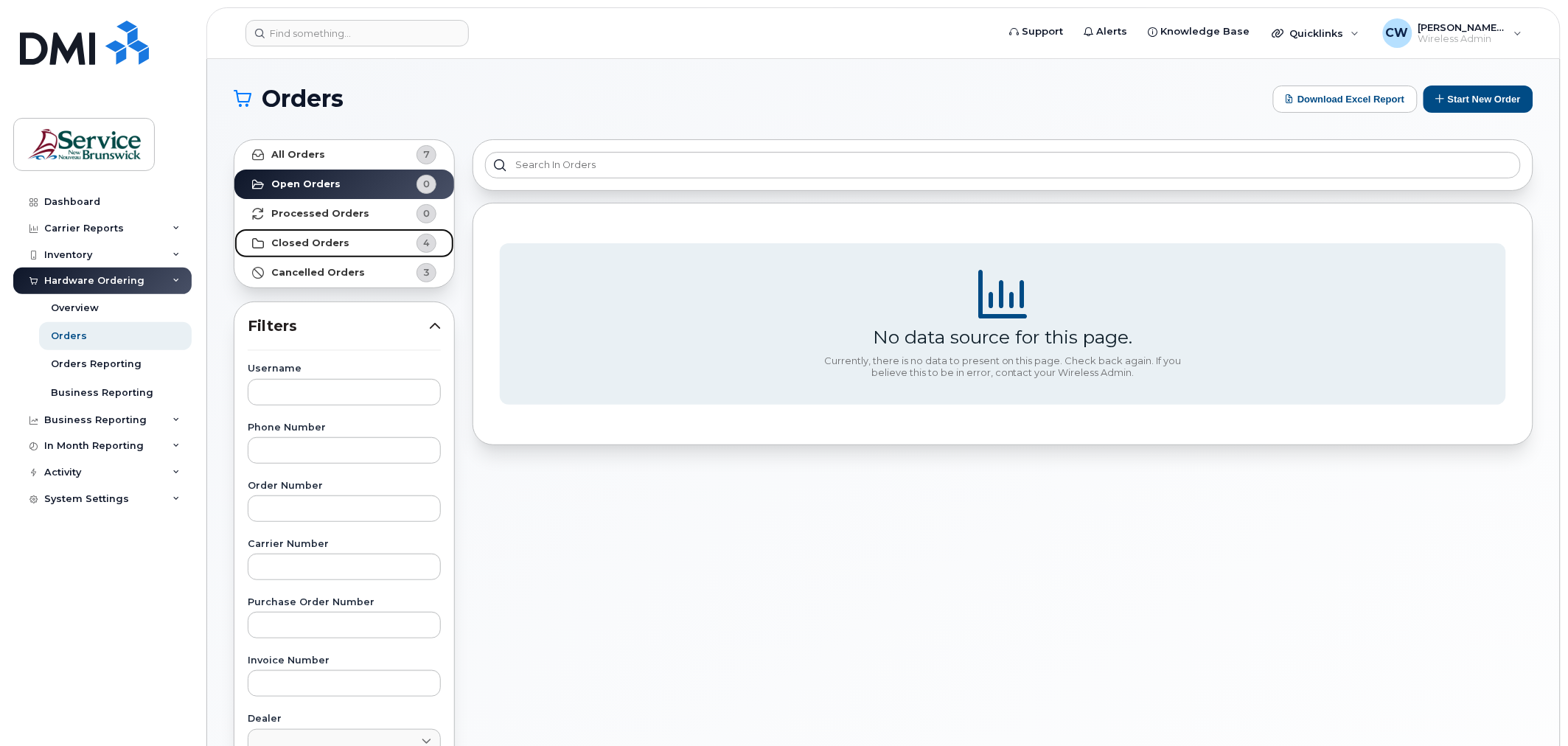
click at [320, 242] on strong "Closed Orders" at bounding box center [310, 243] width 78 height 12
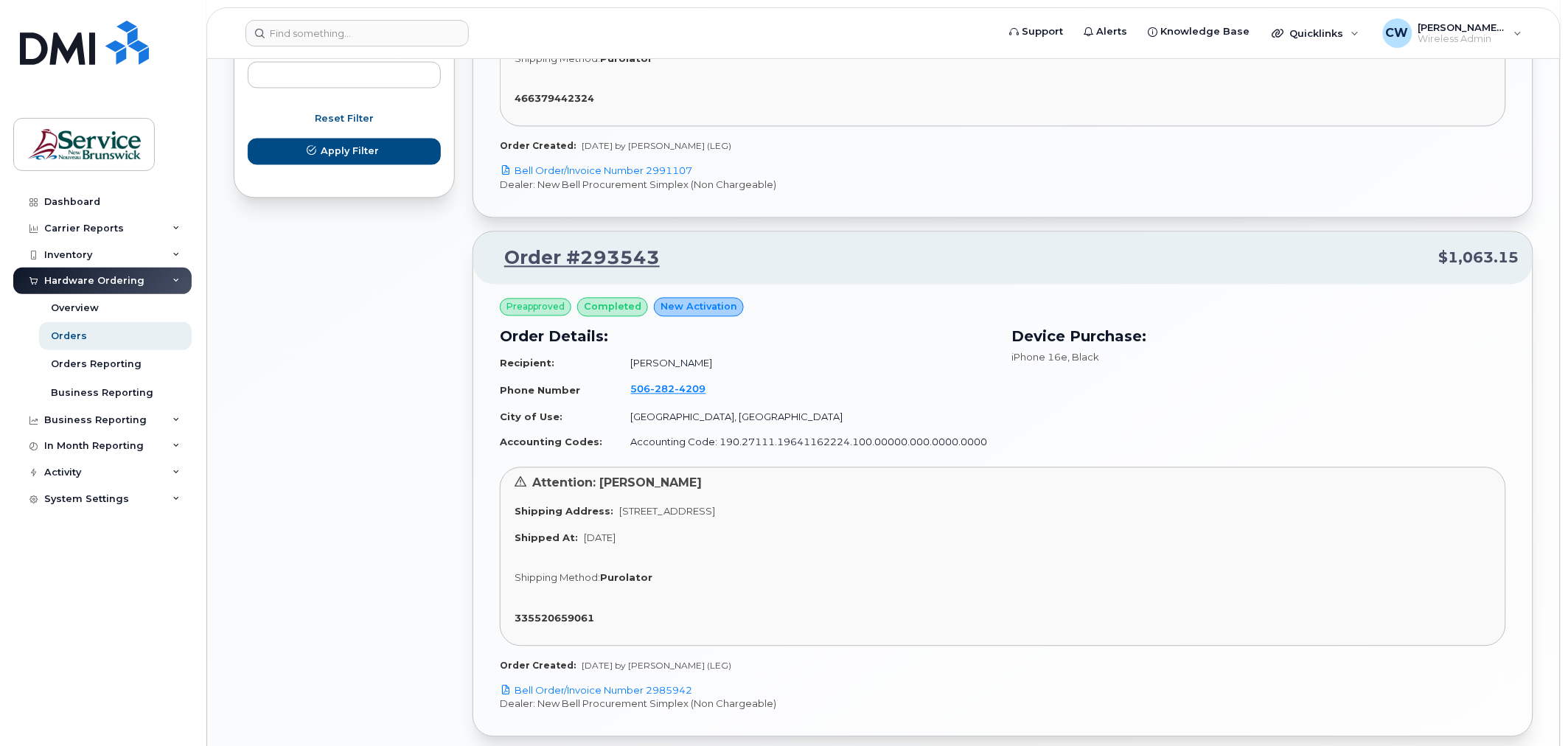
scroll to position [982, 0]
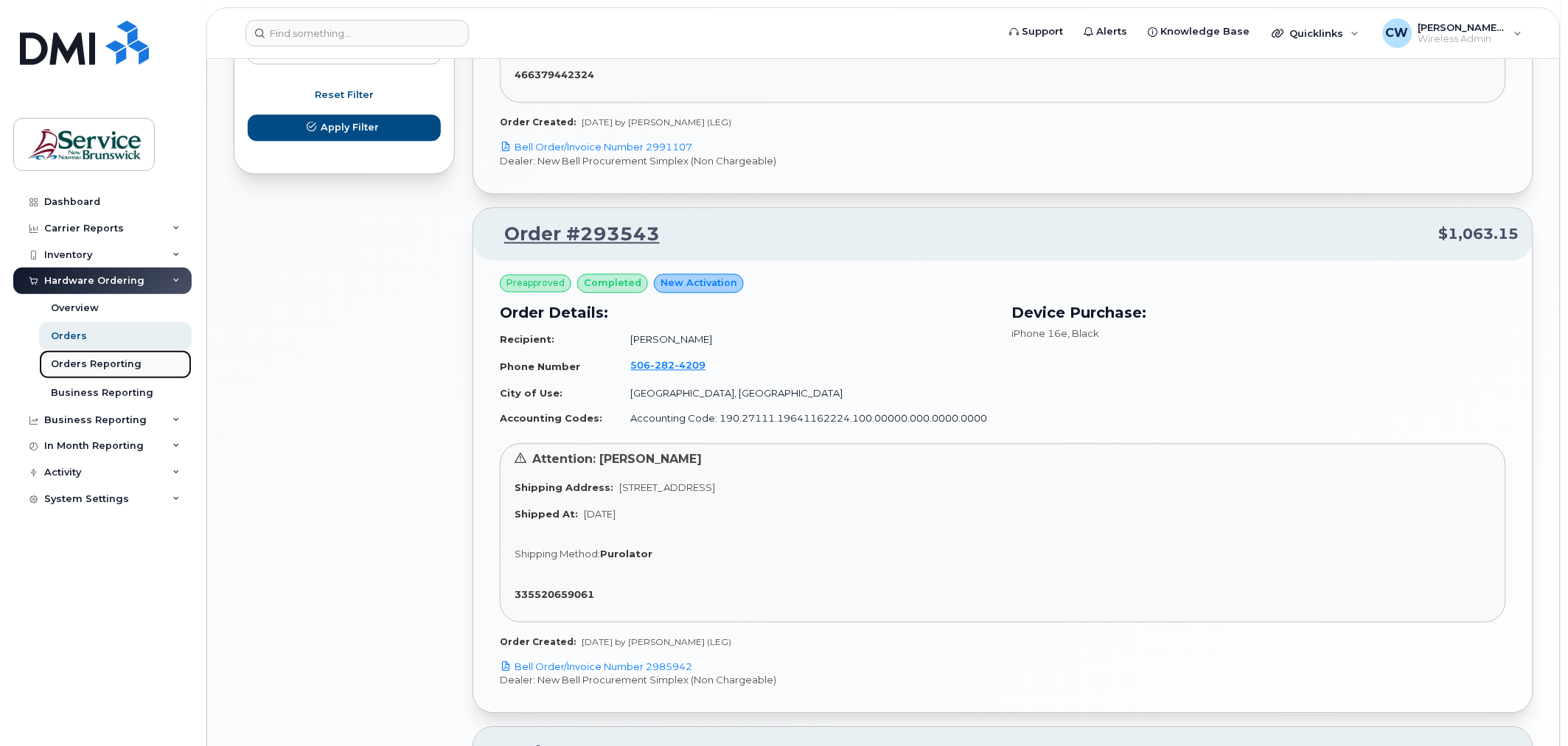
click at [116, 368] on div "Orders Reporting" at bounding box center [96, 364] width 91 height 13
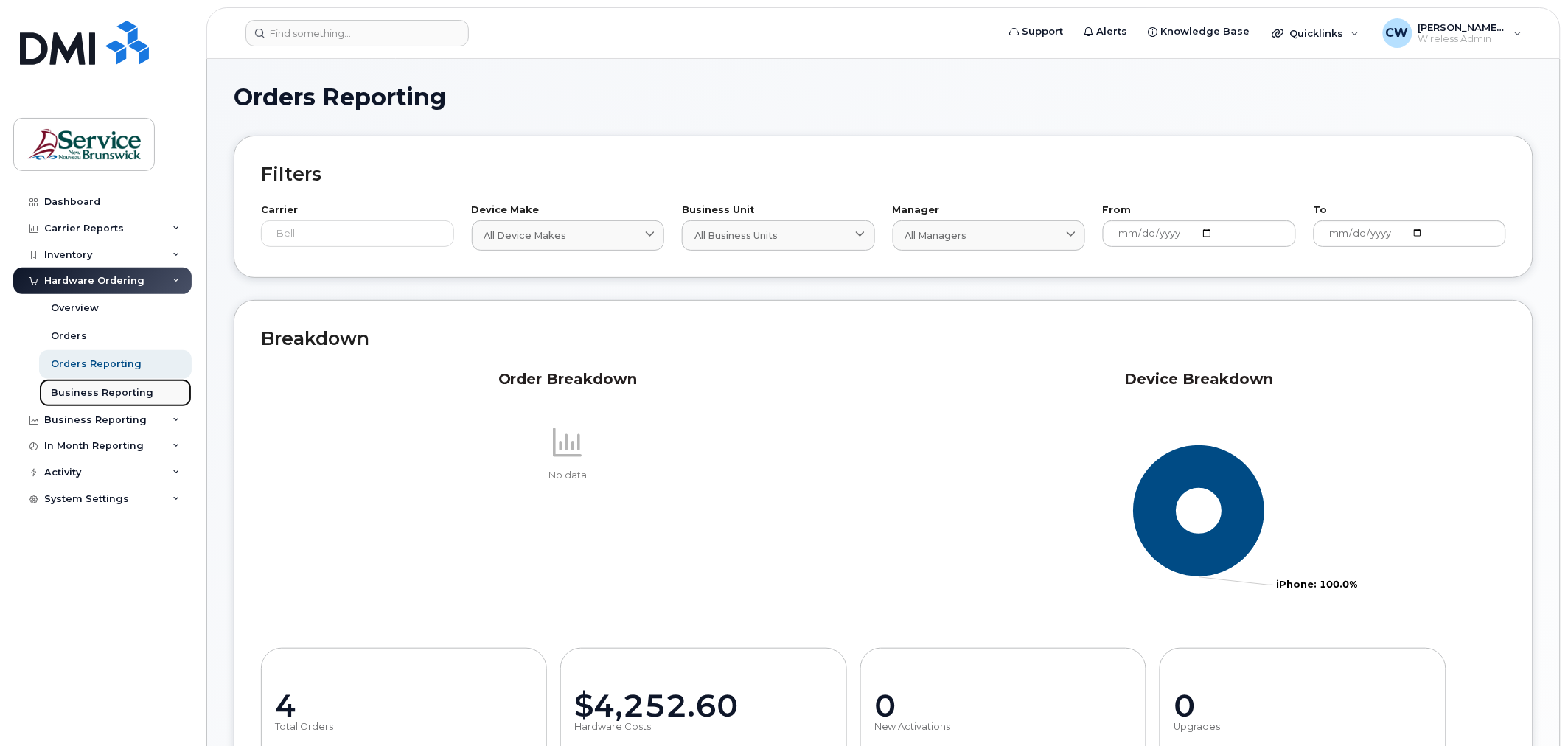
click at [122, 394] on div "Business Reporting" at bounding box center [101, 392] width 102 height 13
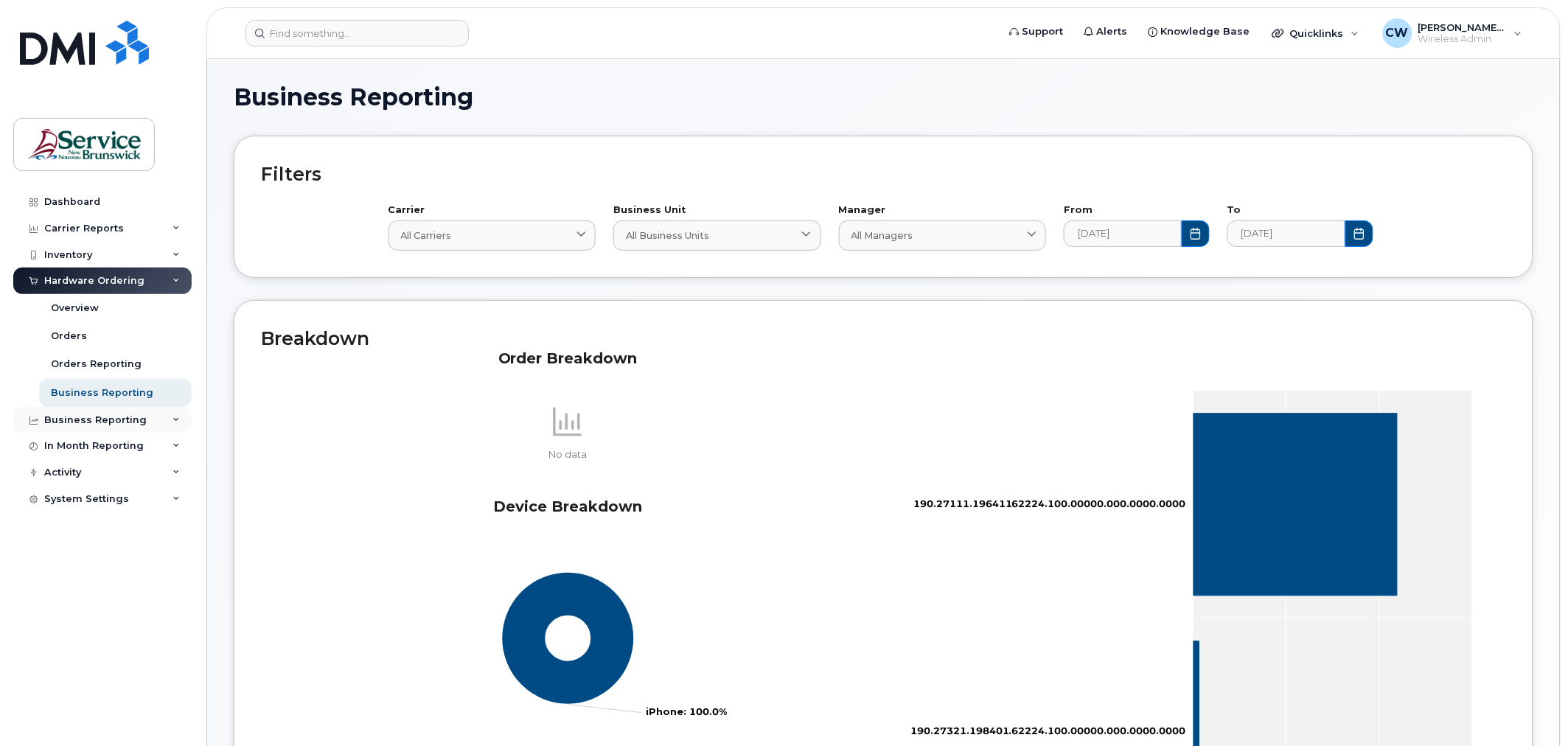
click at [87, 421] on div "Business Reporting" at bounding box center [95, 420] width 102 height 12
click at [64, 560] on div "In Month Reporting" at bounding box center [94, 559] width 100 height 12
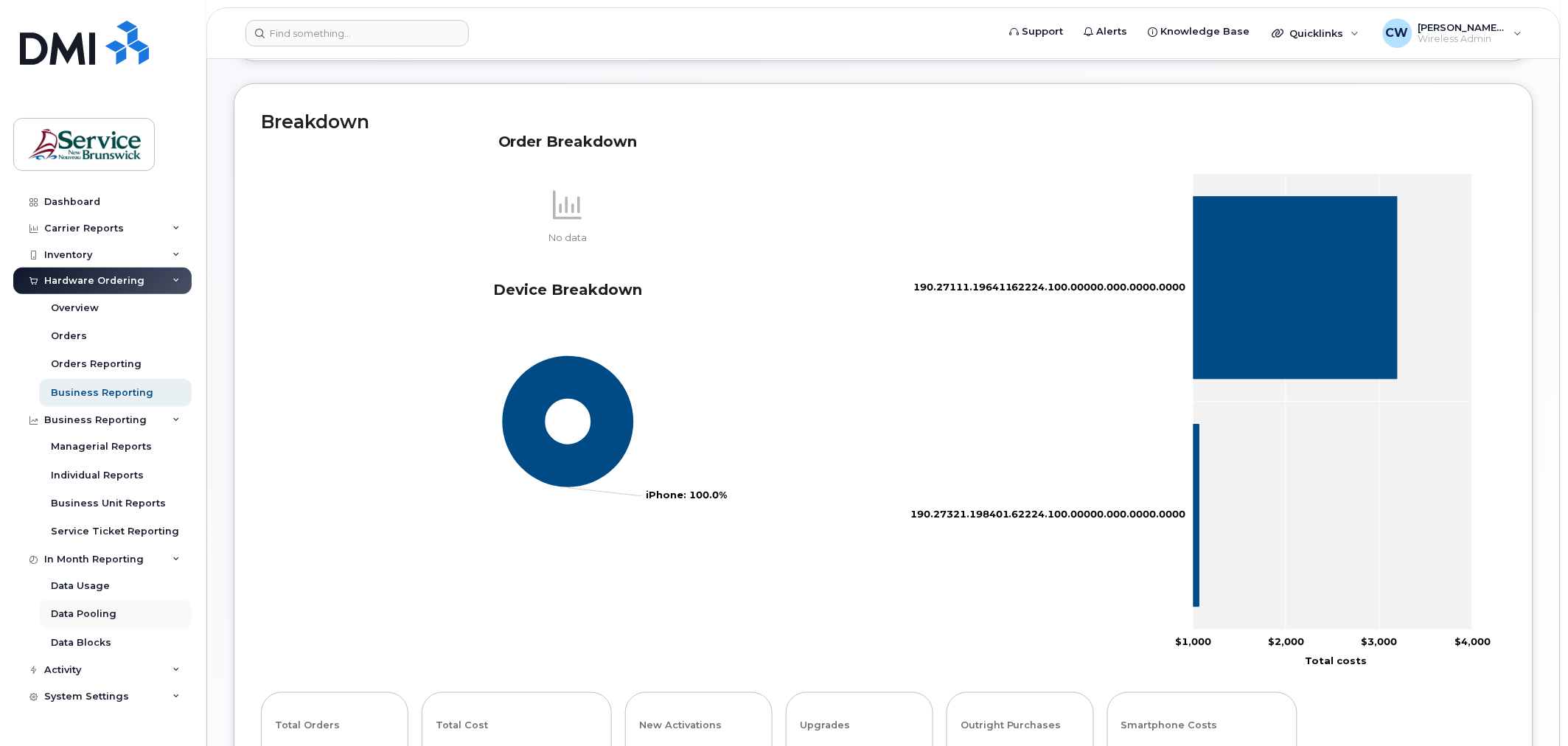
scroll to position [246, 0]
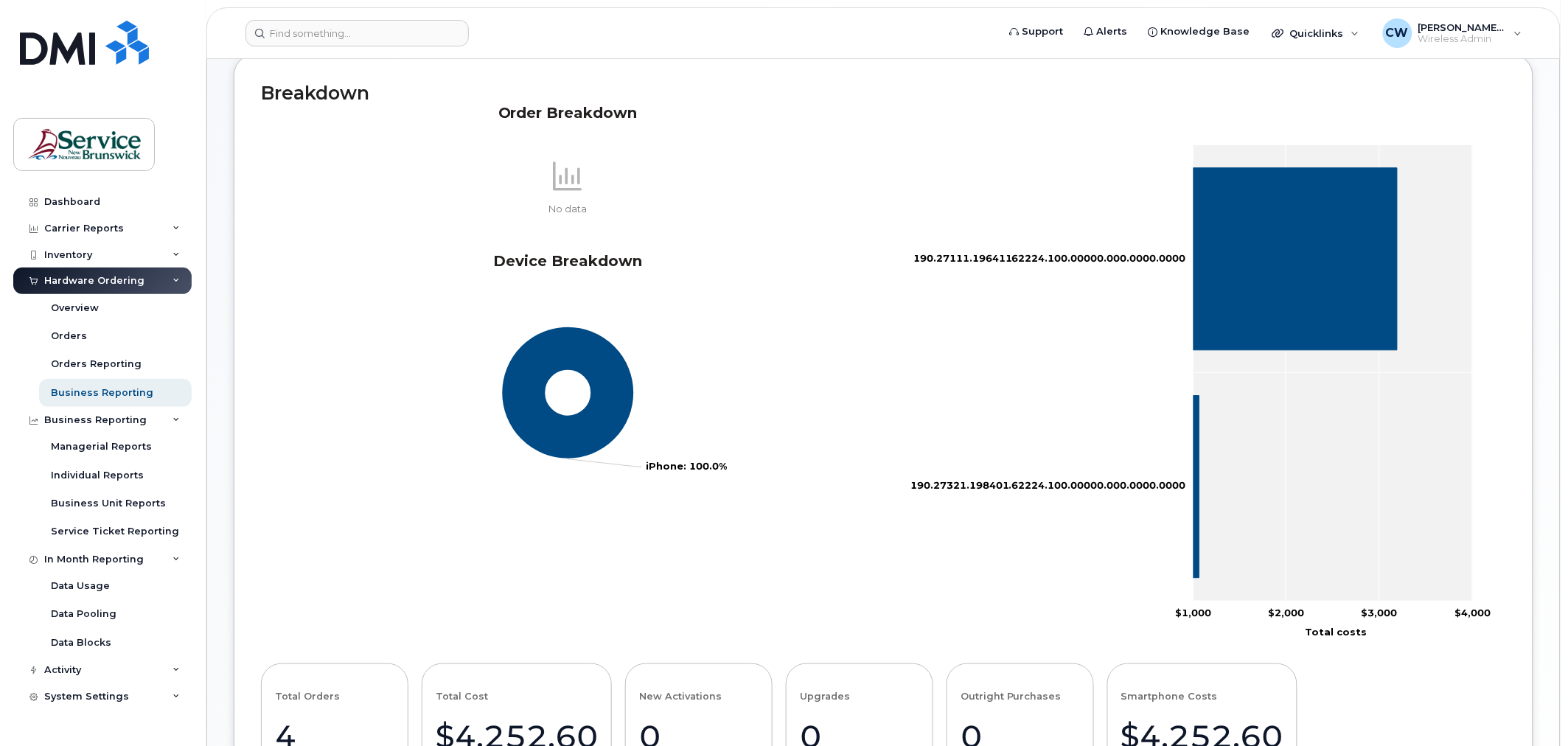
click at [65, 282] on div "Hardware Ordering" at bounding box center [94, 280] width 101 height 12
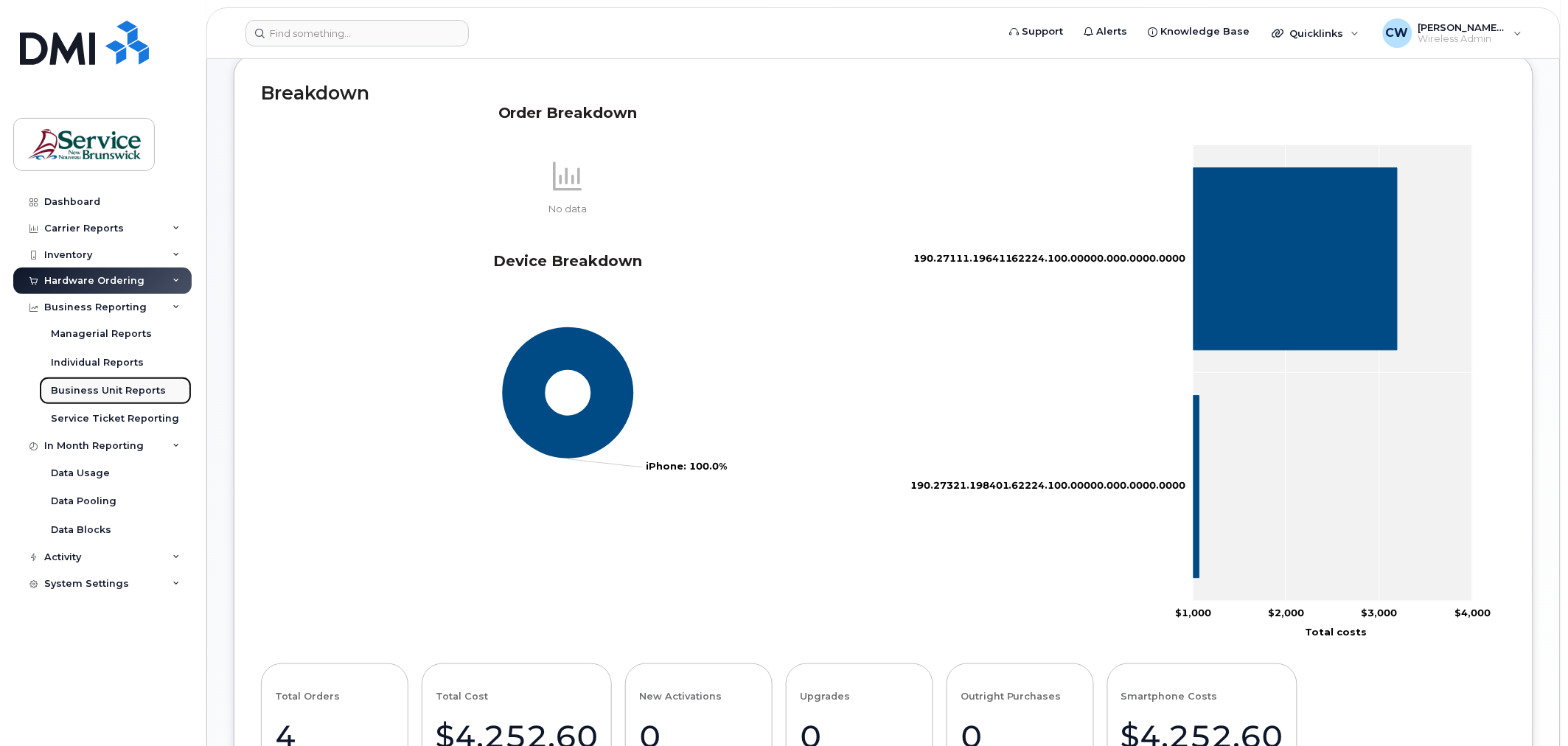
click at [84, 394] on div "Business Unit Reports" at bounding box center [108, 390] width 115 height 13
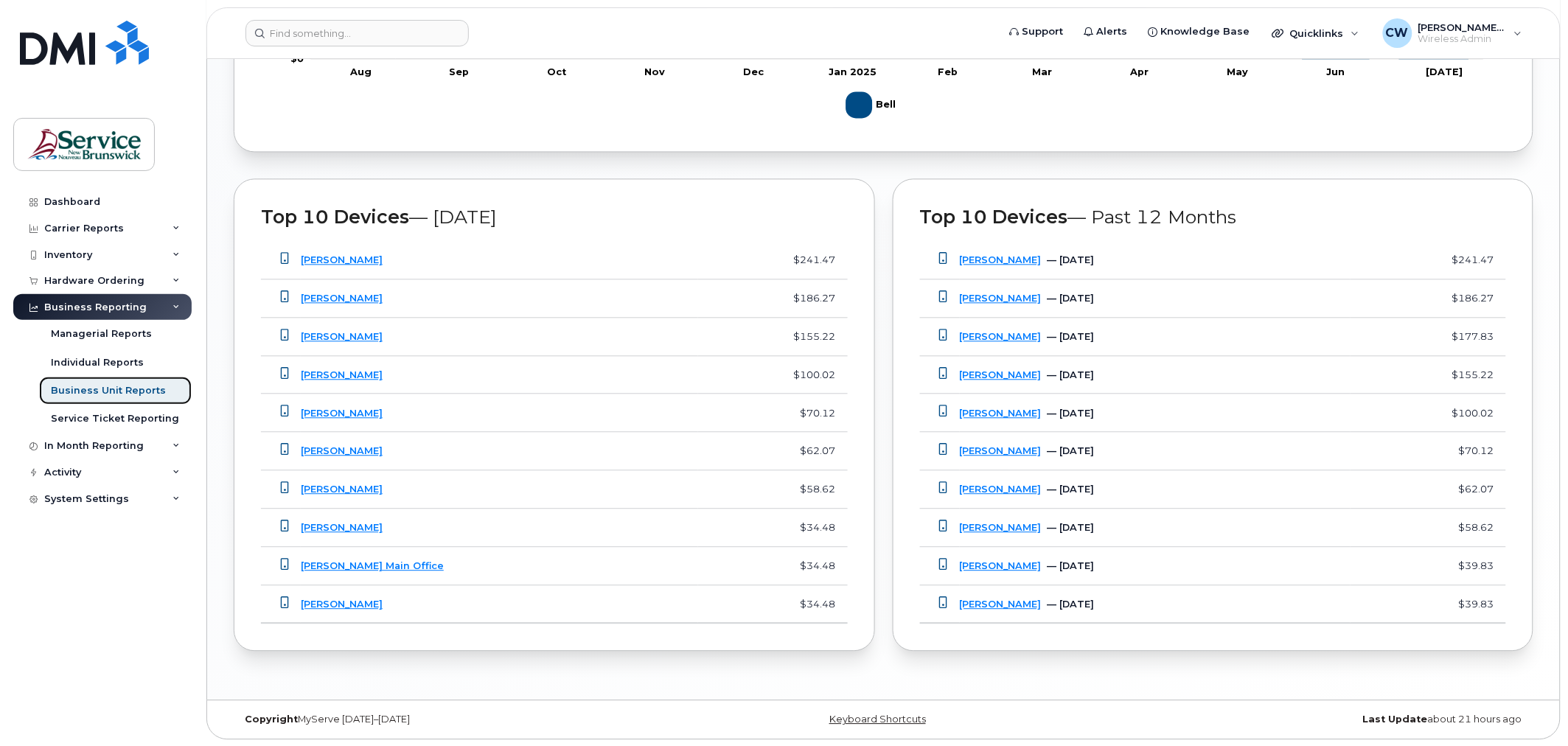
scroll to position [1067, 0]
click at [55, 202] on div "Dashboard" at bounding box center [72, 201] width 56 height 12
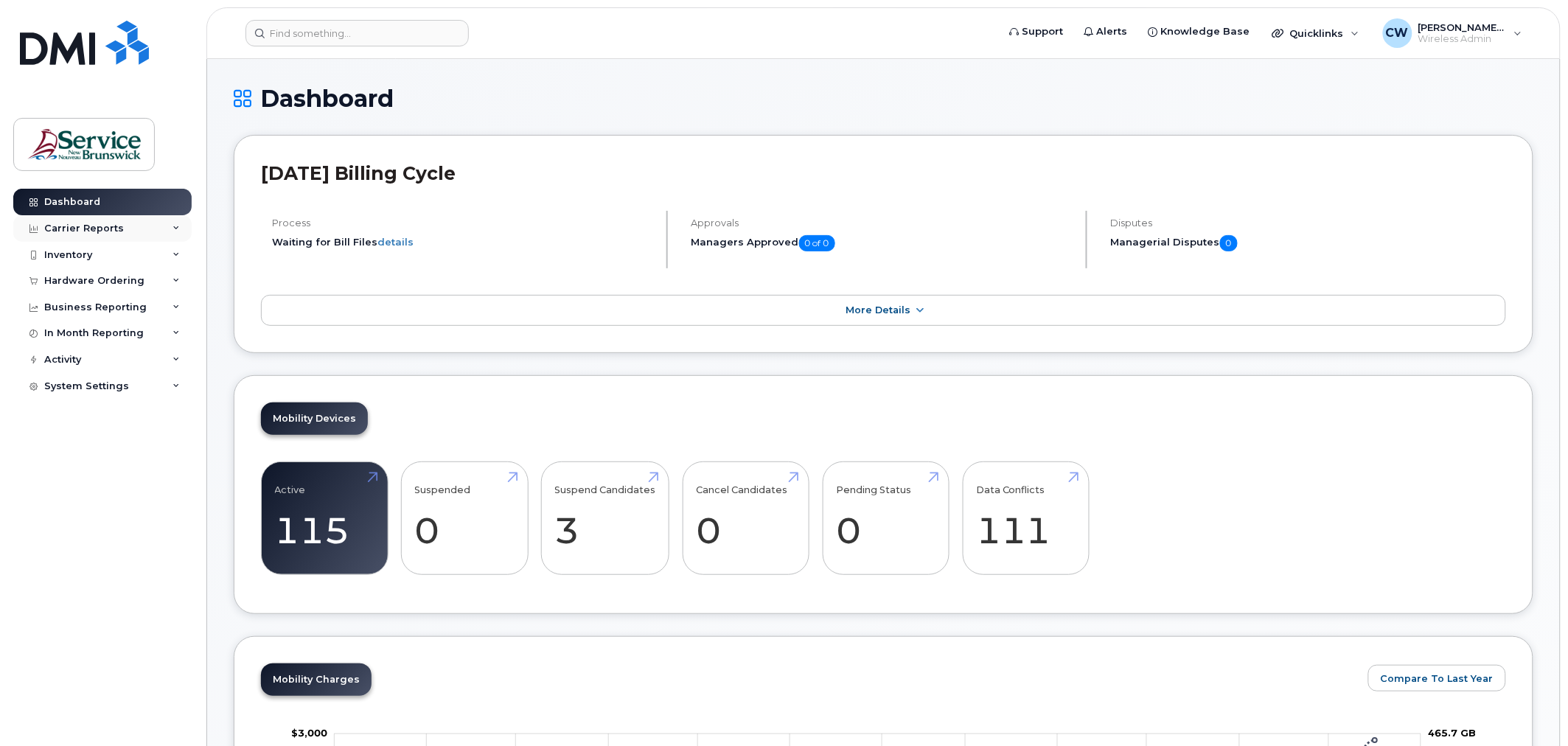
click at [91, 230] on div "Carrier Reports" at bounding box center [84, 228] width 80 height 12
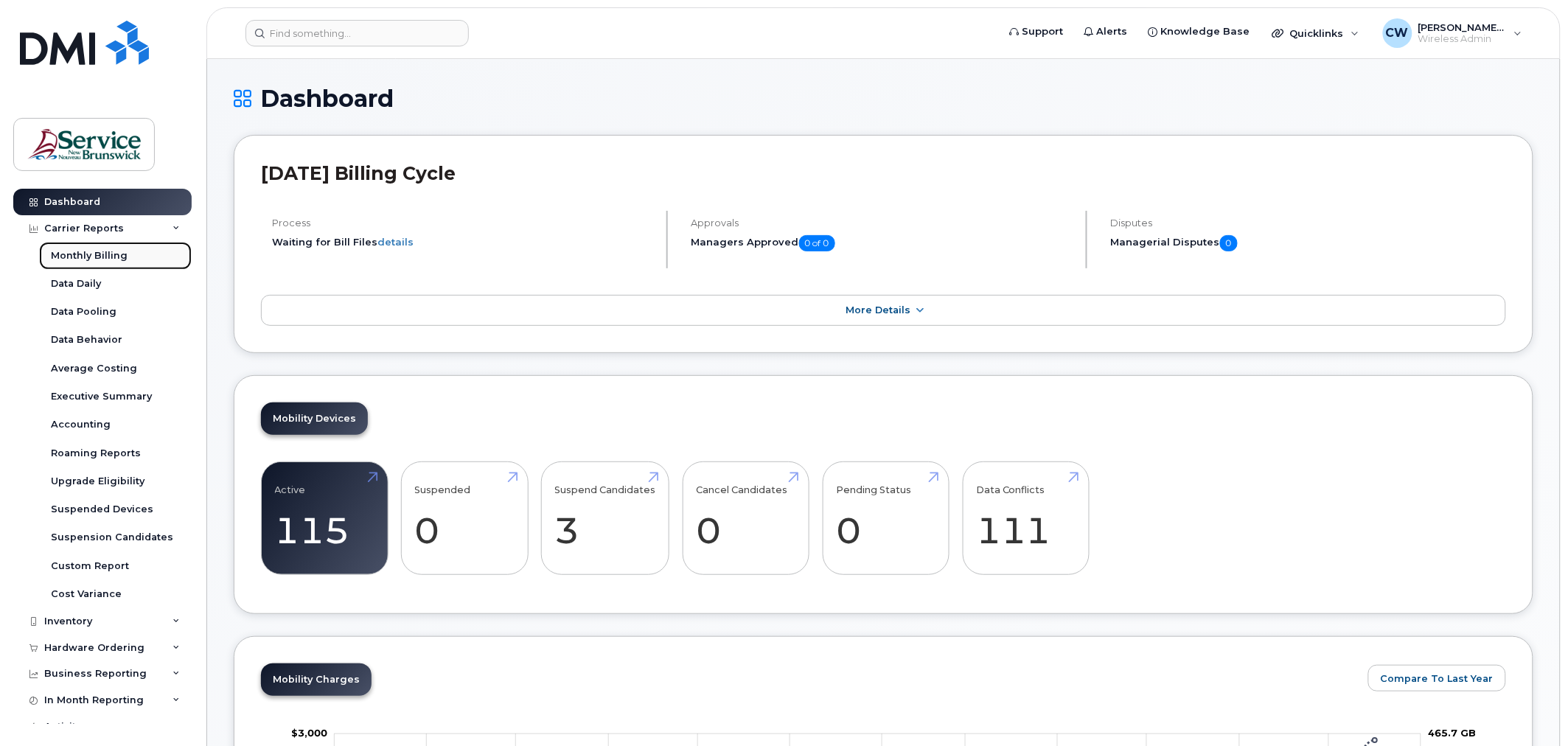
click at [94, 254] on div "Monthly Billing" at bounding box center [89, 256] width 77 height 13
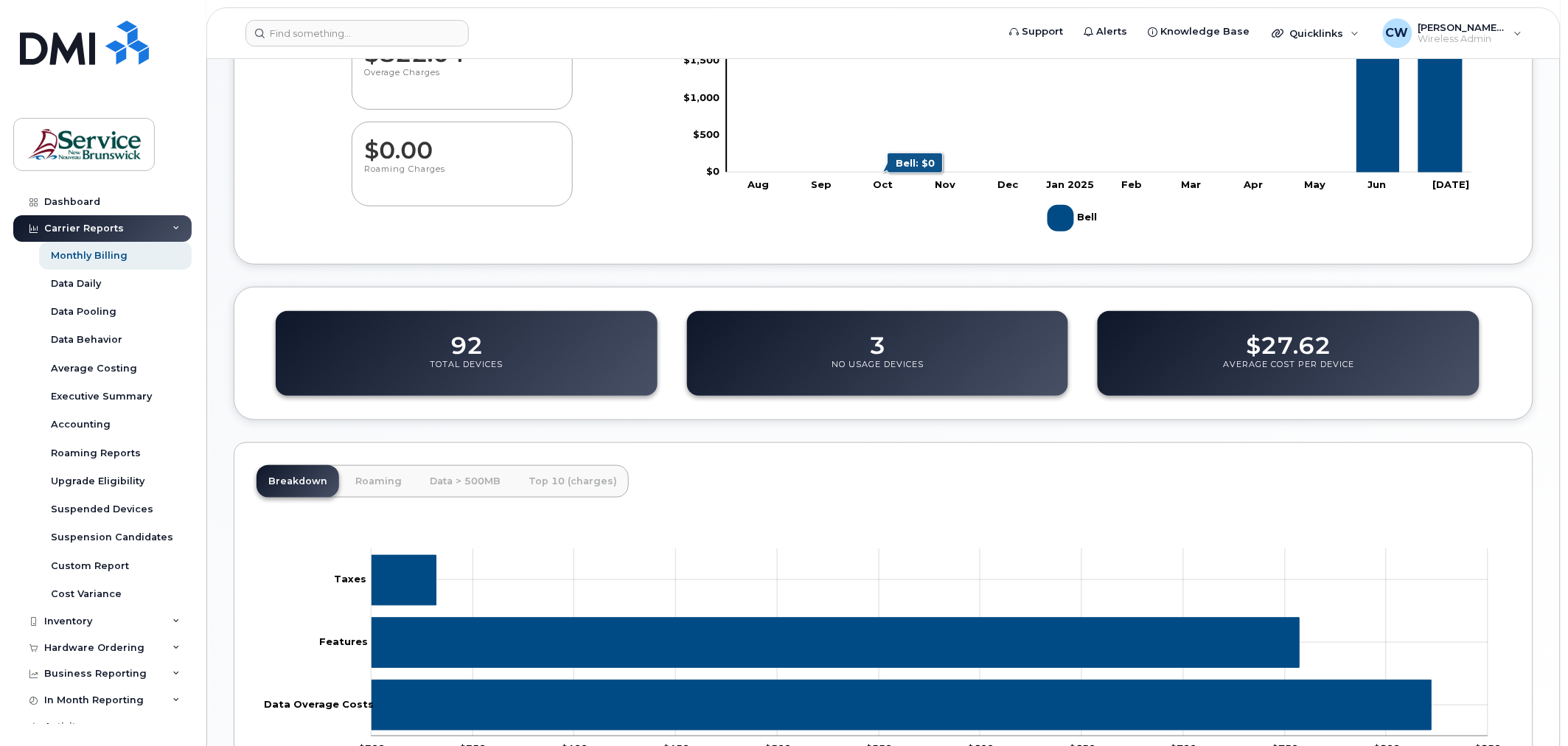
scroll to position [377, 0]
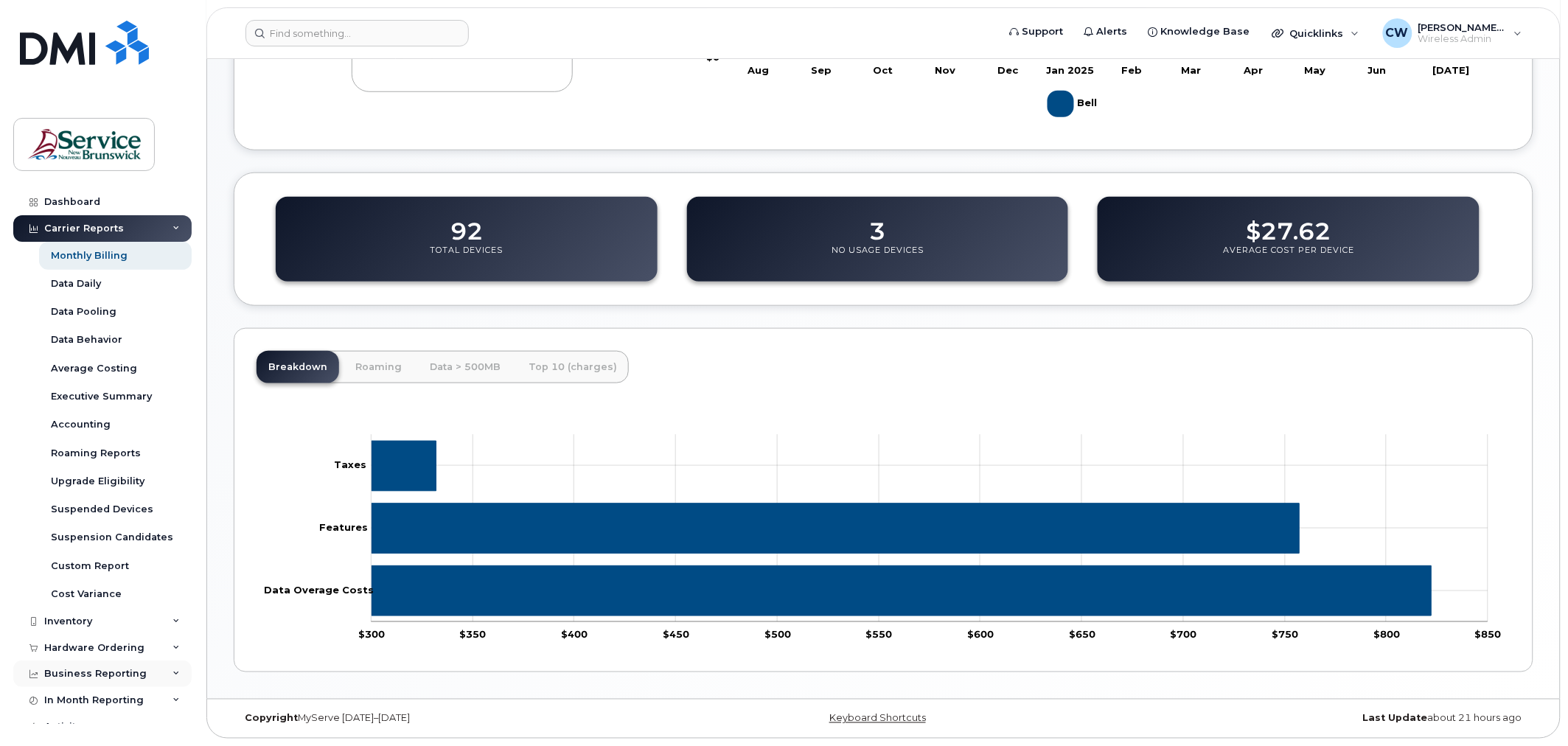
click at [111, 675] on div "Business Reporting" at bounding box center [95, 673] width 102 height 12
click at [76, 669] on div "Business Reporting" at bounding box center [95, 673] width 102 height 12
click at [60, 200] on div "Dashboard" at bounding box center [72, 201] width 56 height 12
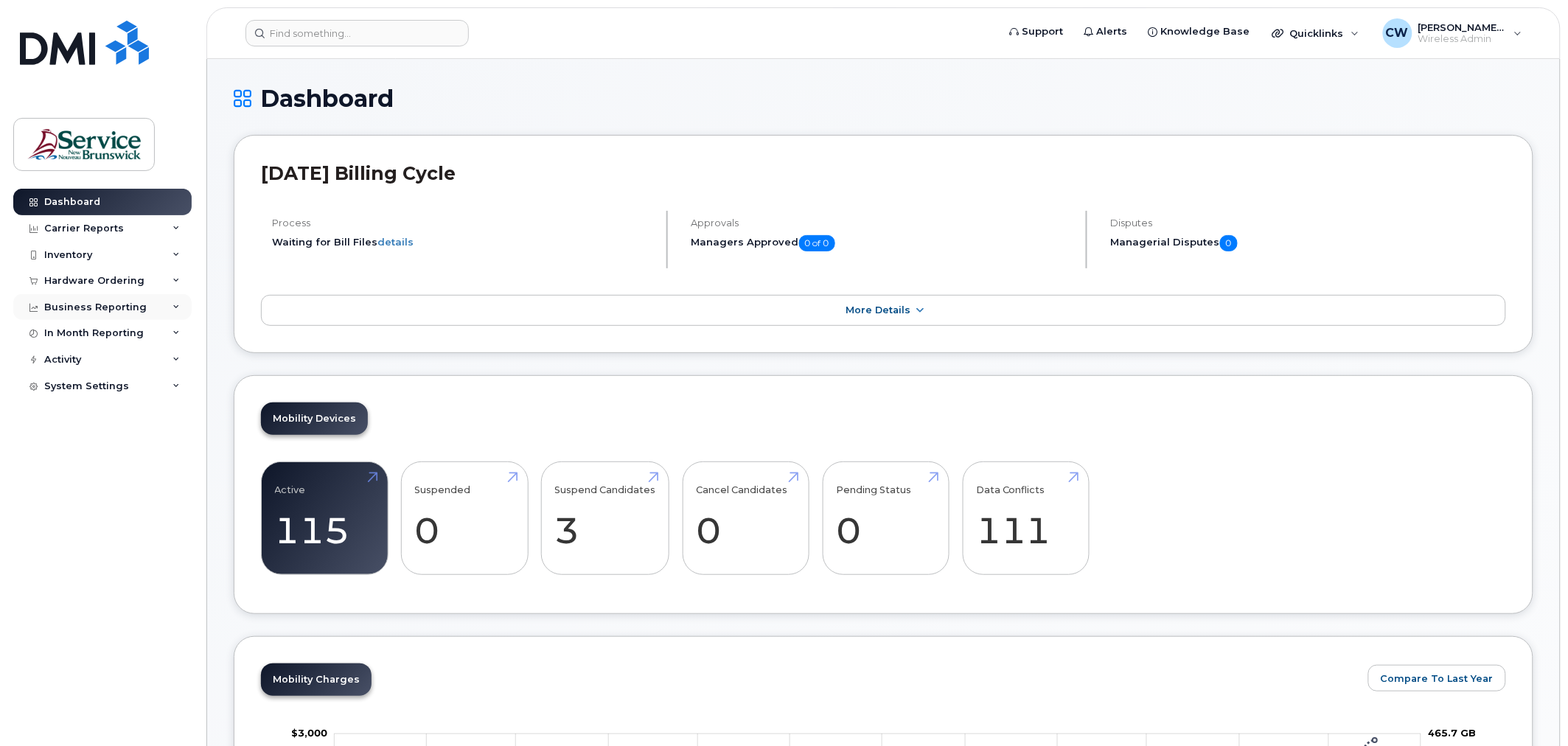
click at [114, 307] on div "Business Reporting" at bounding box center [95, 307] width 102 height 12
click at [167, 498] on div "System Settings" at bounding box center [102, 499] width 178 height 27
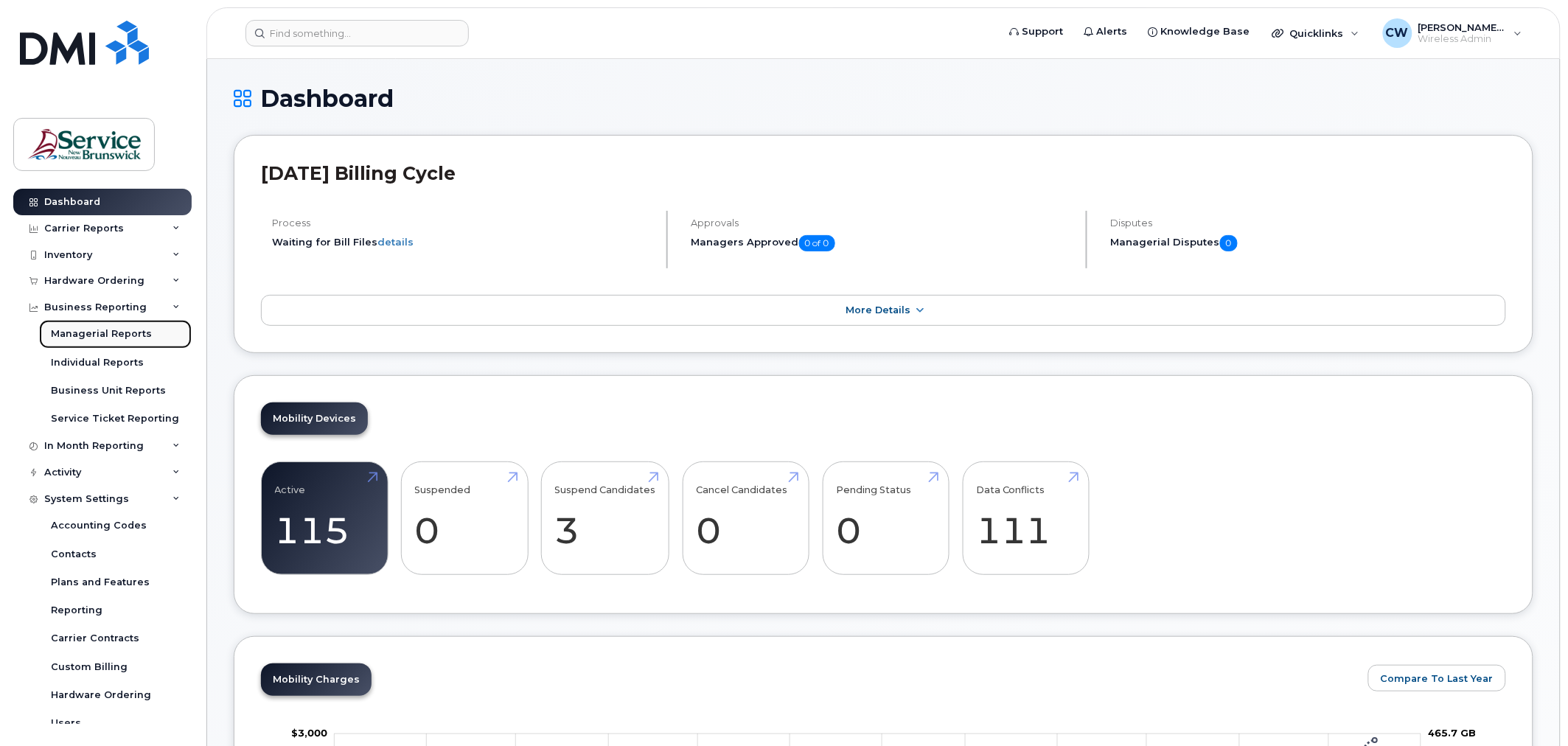
click at [153, 338] on link "Managerial Reports" at bounding box center [115, 334] width 153 height 28
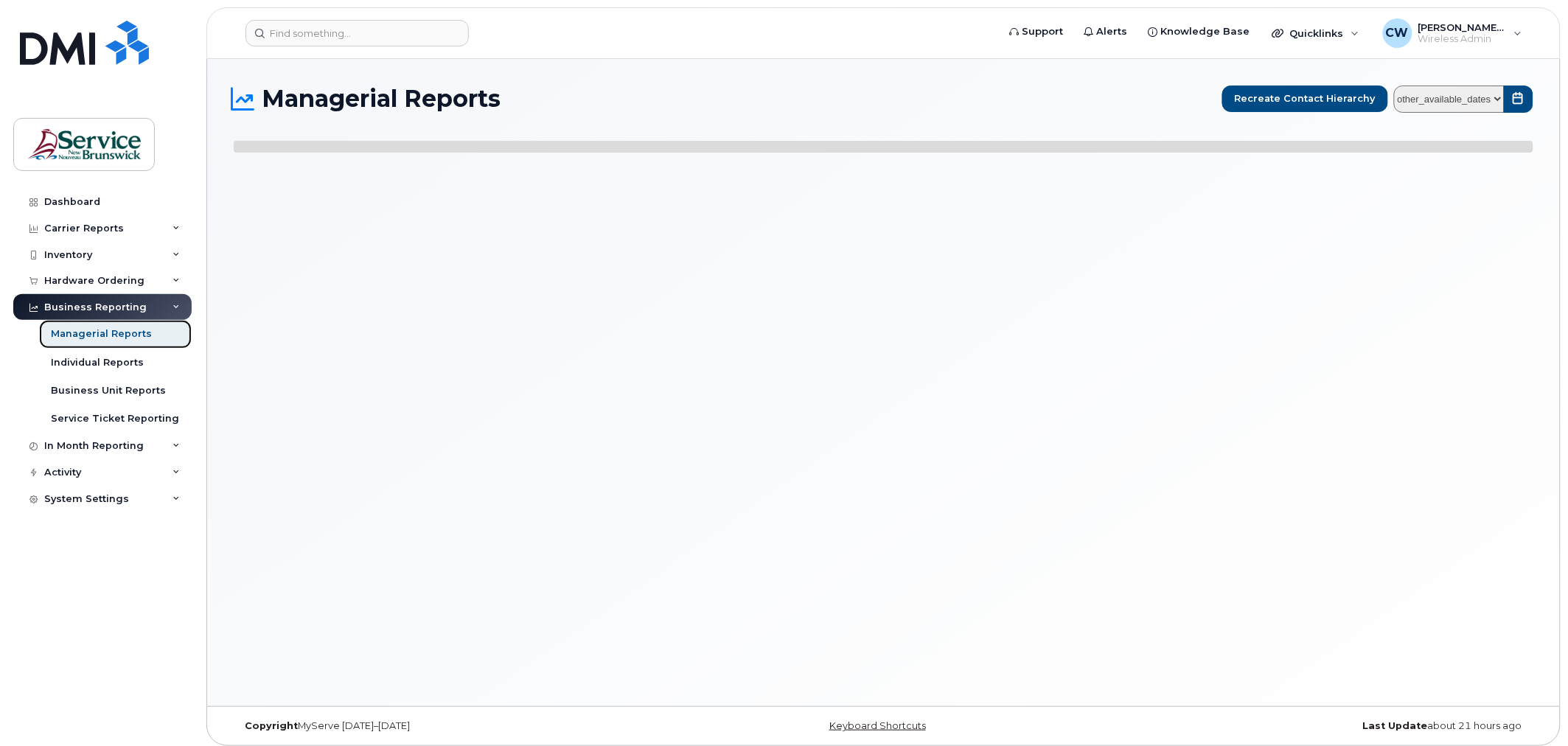
select select
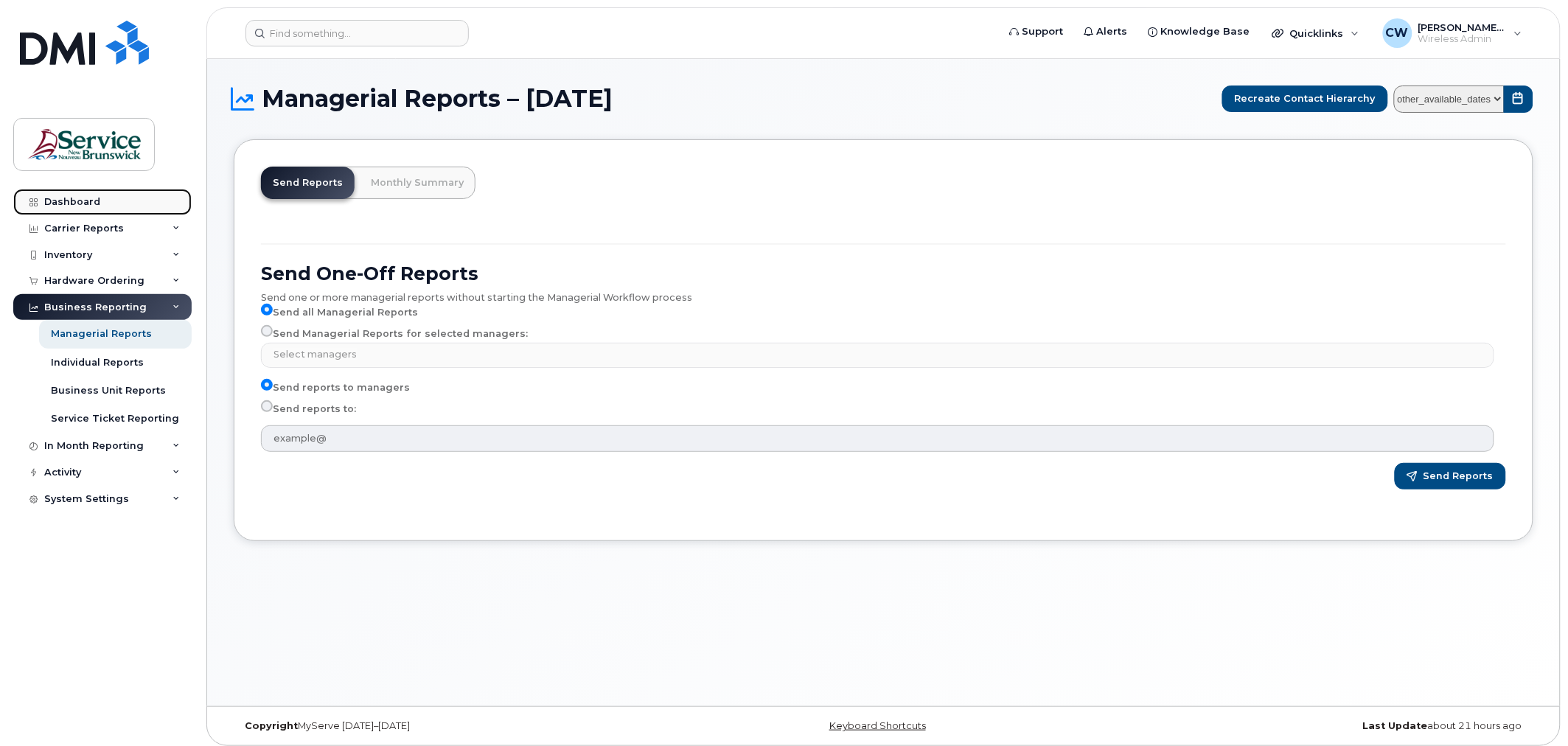
click at [68, 205] on div "Dashboard" at bounding box center [72, 201] width 56 height 12
click at [78, 230] on div "Carrier Reports" at bounding box center [84, 228] width 80 height 12
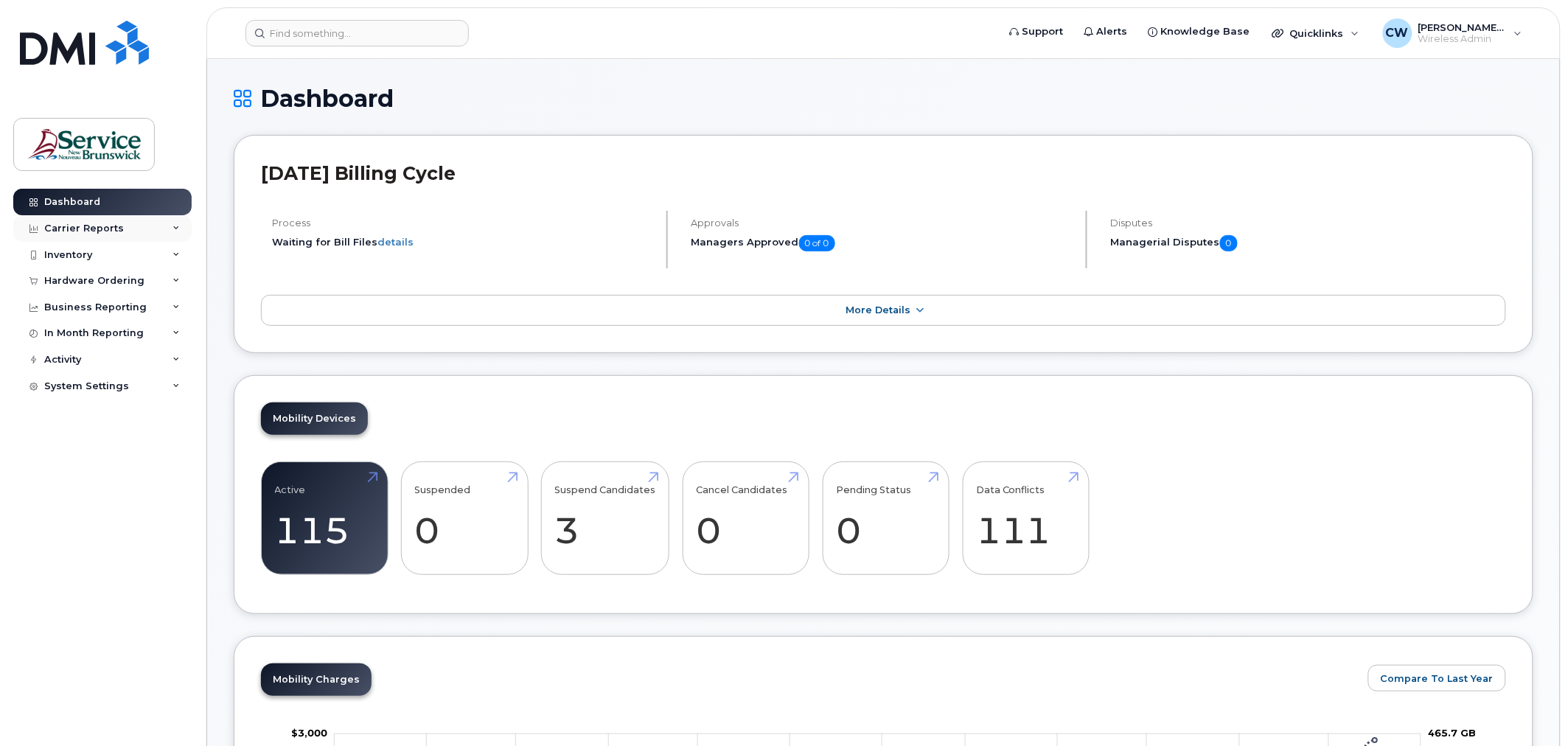
click at [171, 229] on div "Carrier Reports" at bounding box center [102, 228] width 178 height 27
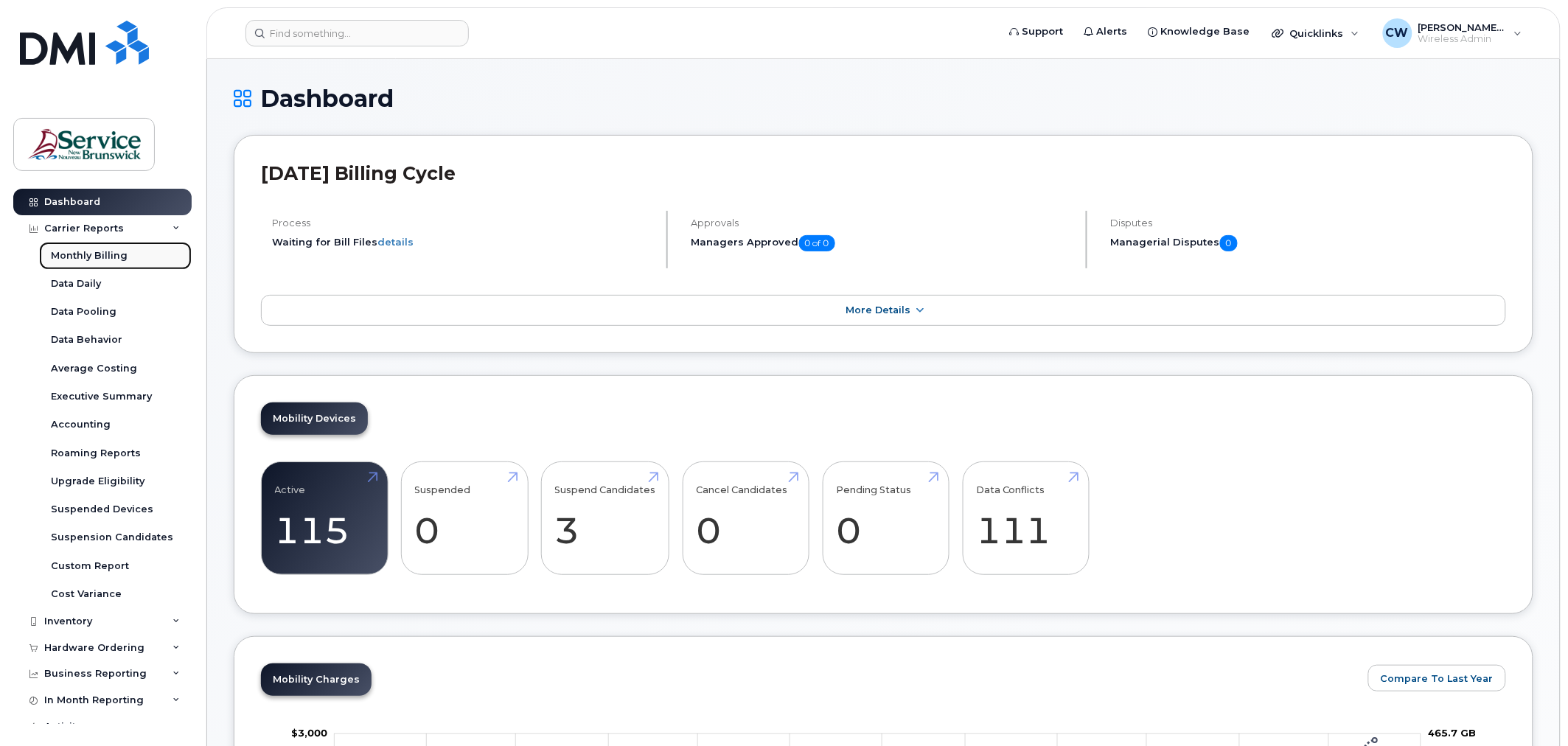
click at [78, 256] on div "Monthly Billing" at bounding box center [89, 256] width 77 height 13
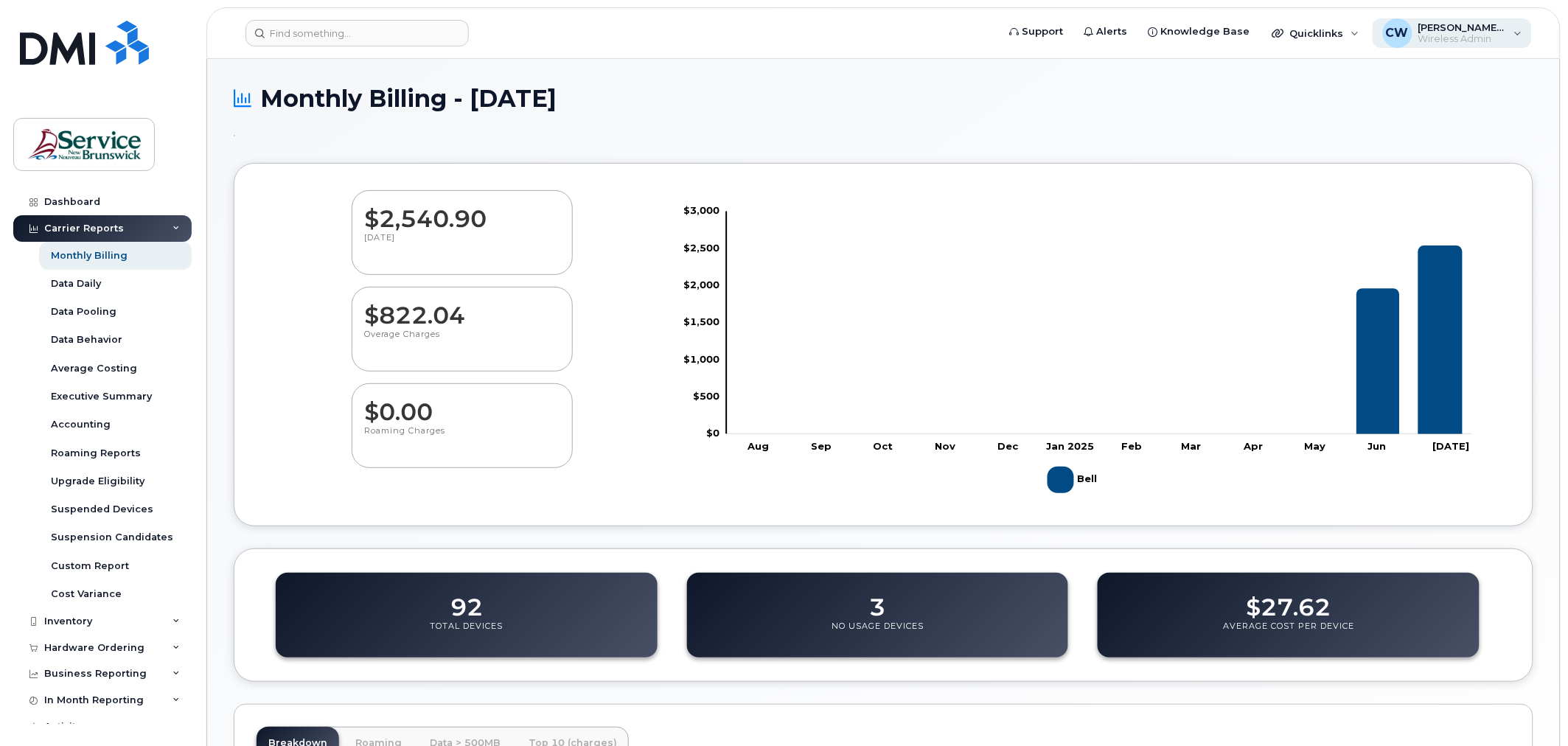
click at [1490, 41] on span "Wireless Admin" at bounding box center [1462, 38] width 88 height 12
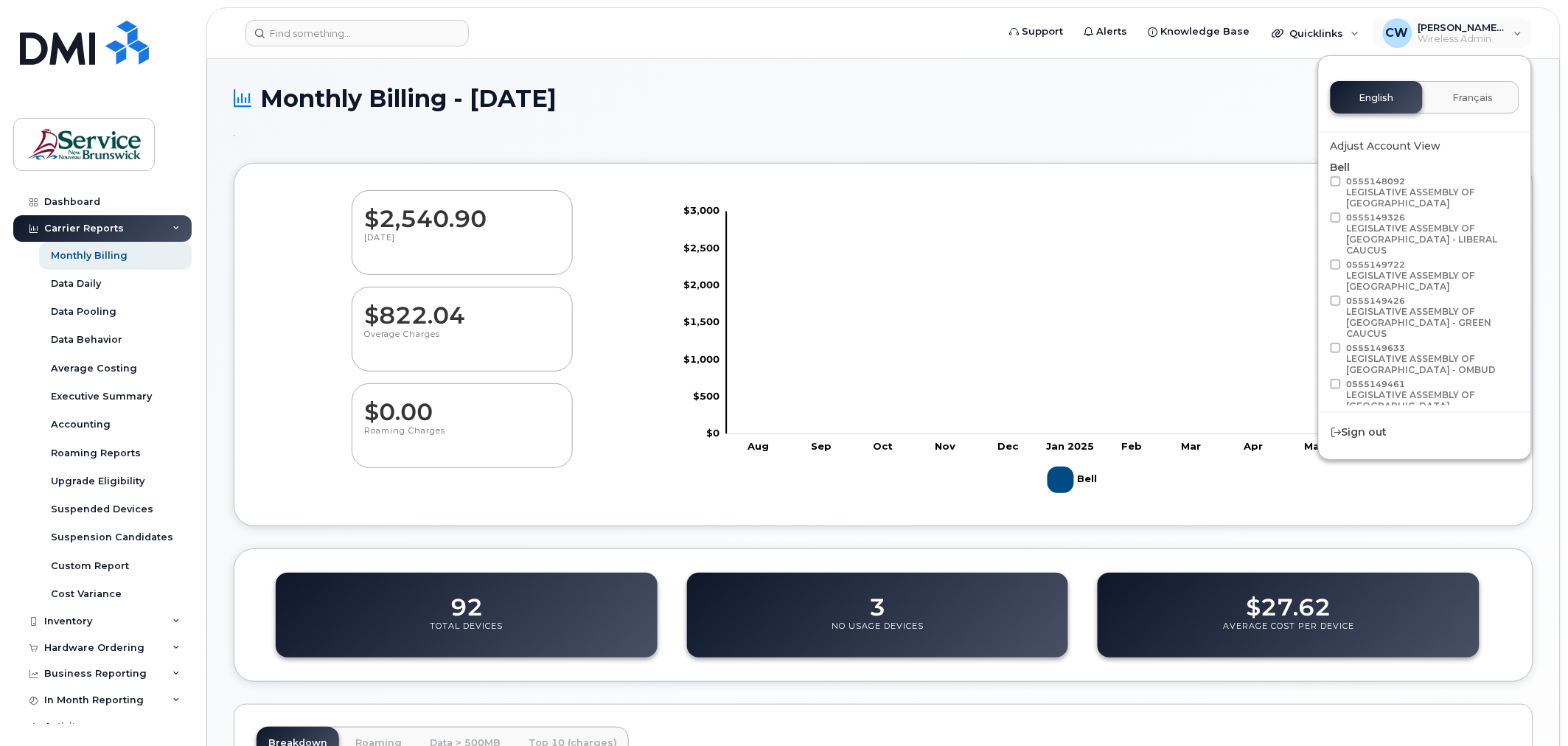
click at [1340, 184] on span at bounding box center [1335, 181] width 10 height 10
click at [1320, 183] on input "0555148092 LEGISLATIVE ASSEMBLY OF [GEOGRAPHIC_DATA]" at bounding box center [1316, 180] width 8 height 8
checkbox input "true"
click at [801, 97] on h1 "Monthly Billing - [DATE]" at bounding box center [883, 98] width 1299 height 26
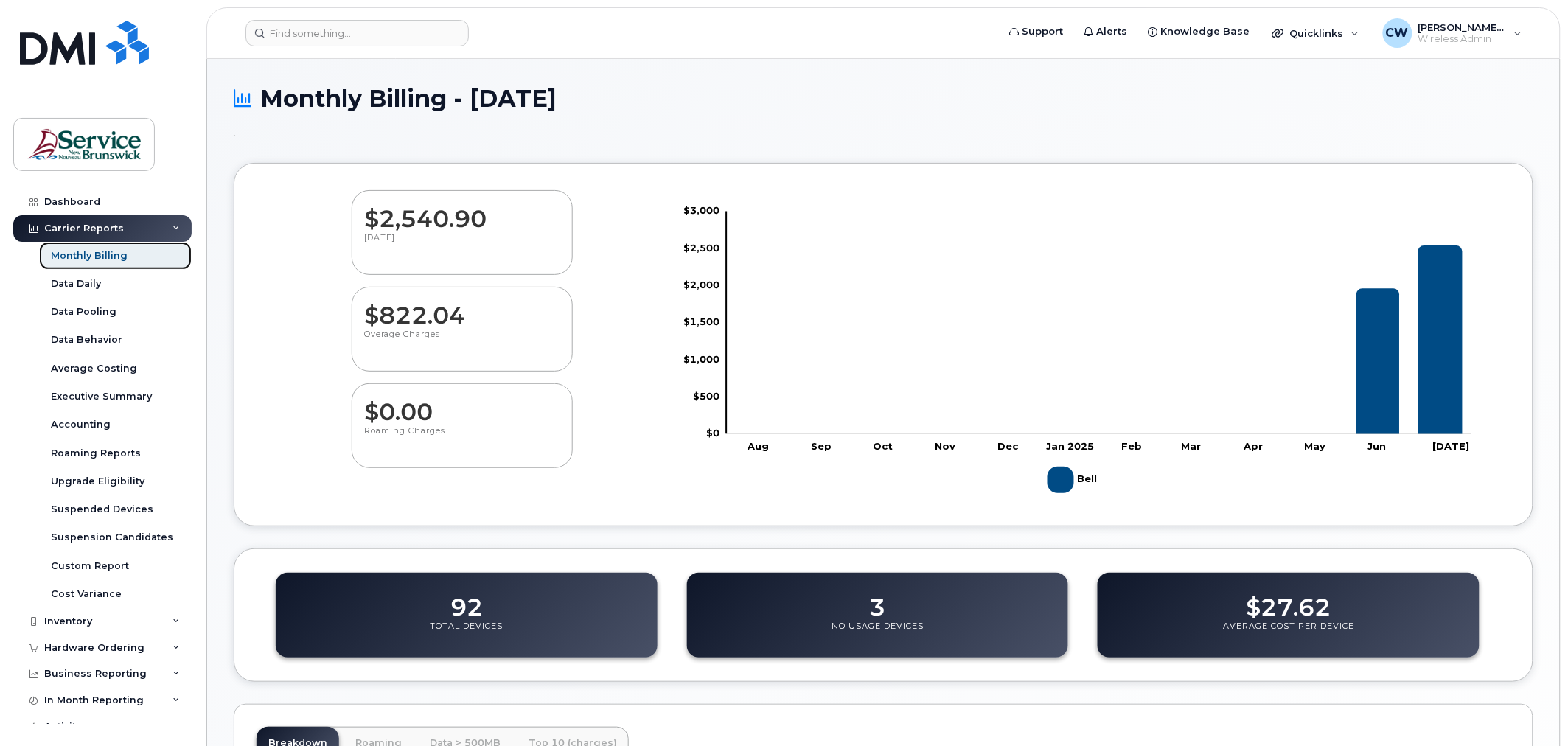
click at [96, 259] on div "Monthly Billing" at bounding box center [89, 256] width 77 height 13
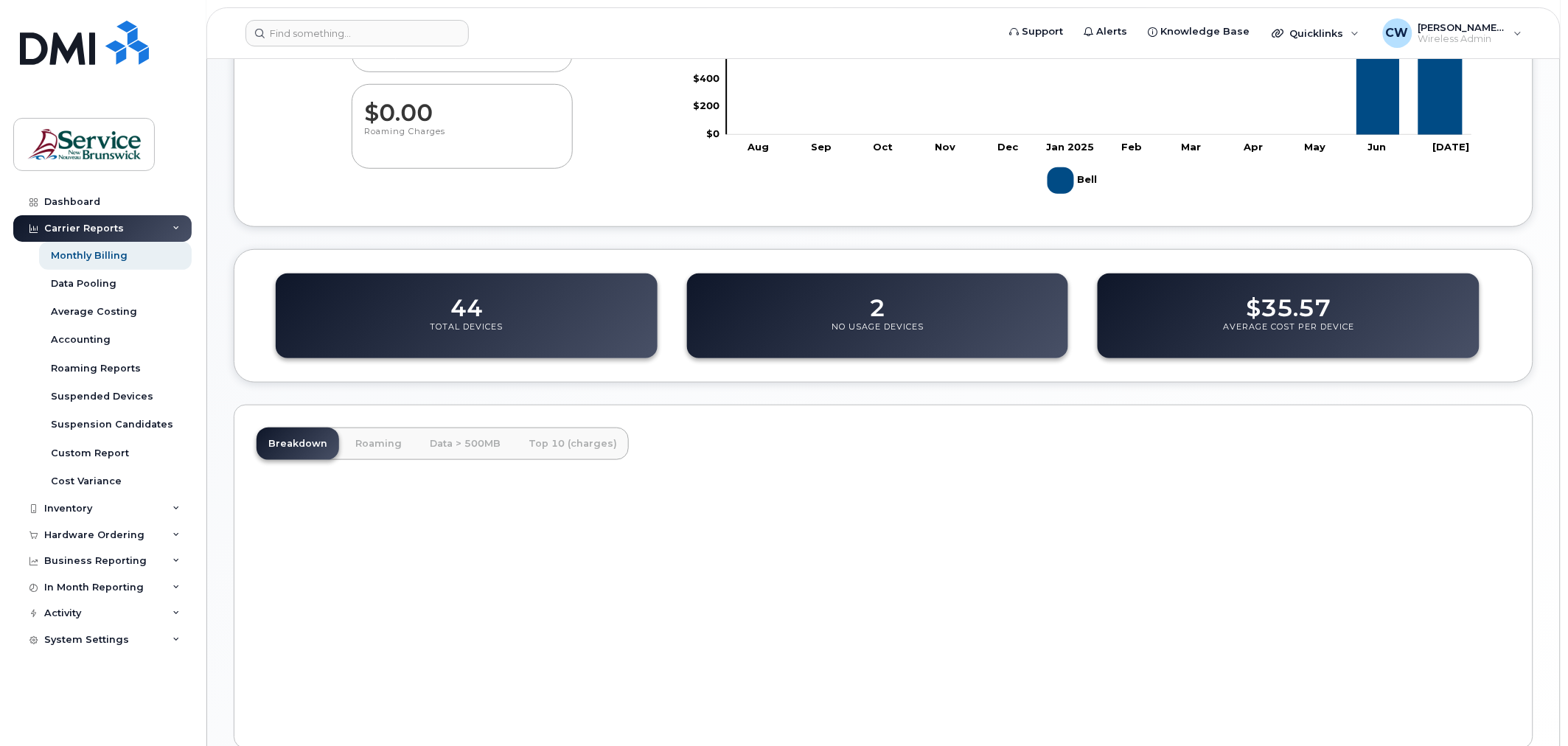
scroll to position [377, 0]
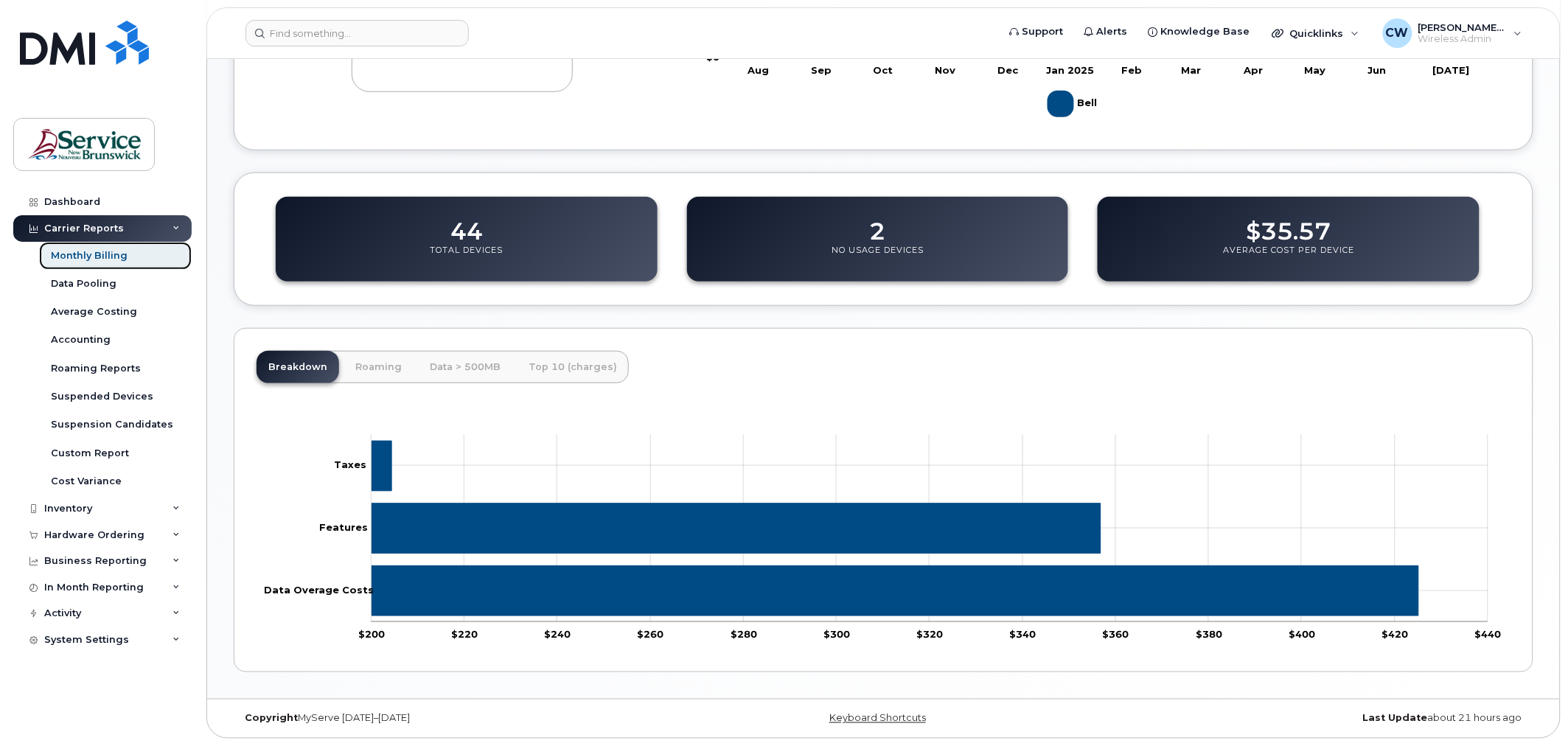
click at [102, 251] on div "Monthly Billing" at bounding box center [89, 256] width 77 height 13
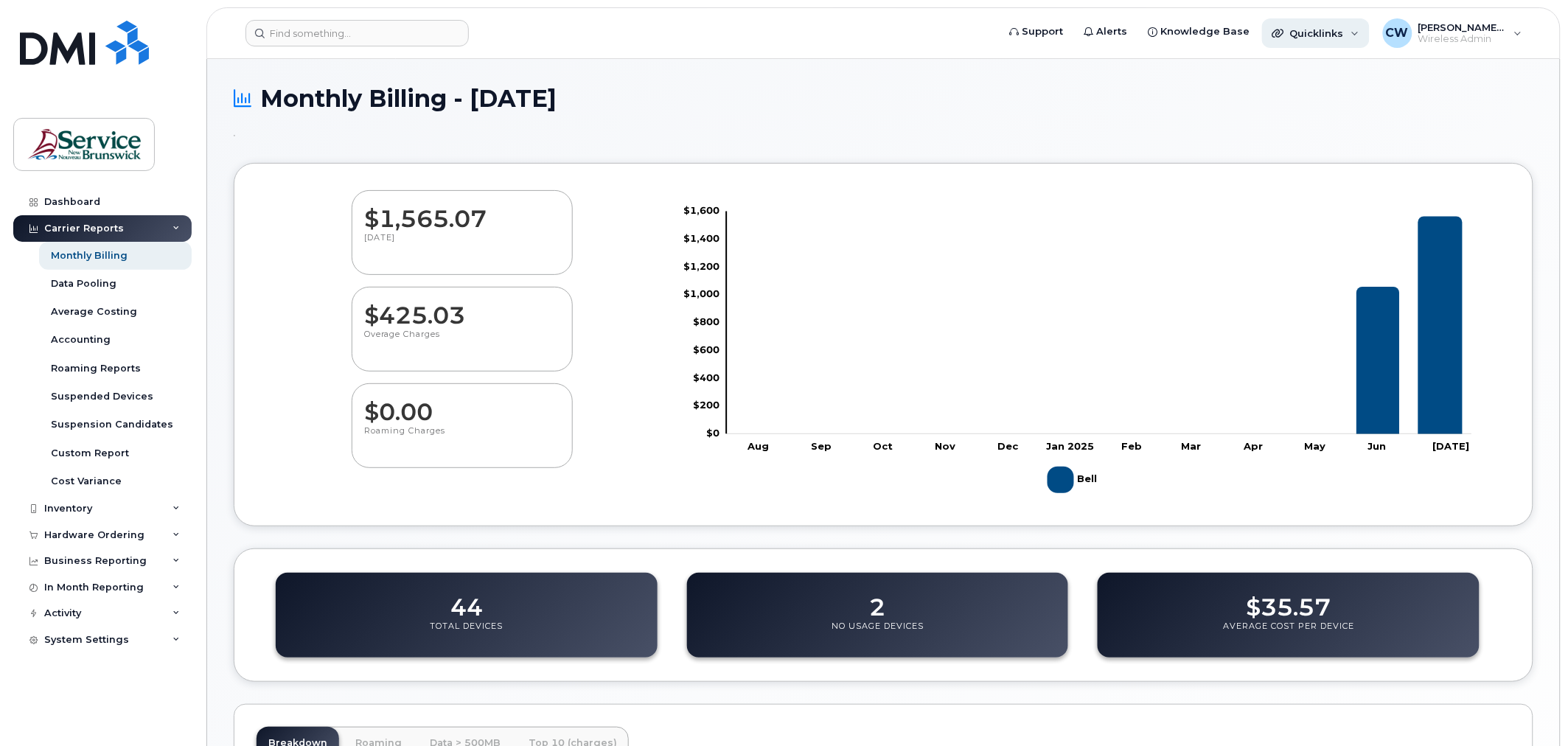
click at [1323, 29] on span "Quicklinks" at bounding box center [1317, 33] width 54 height 12
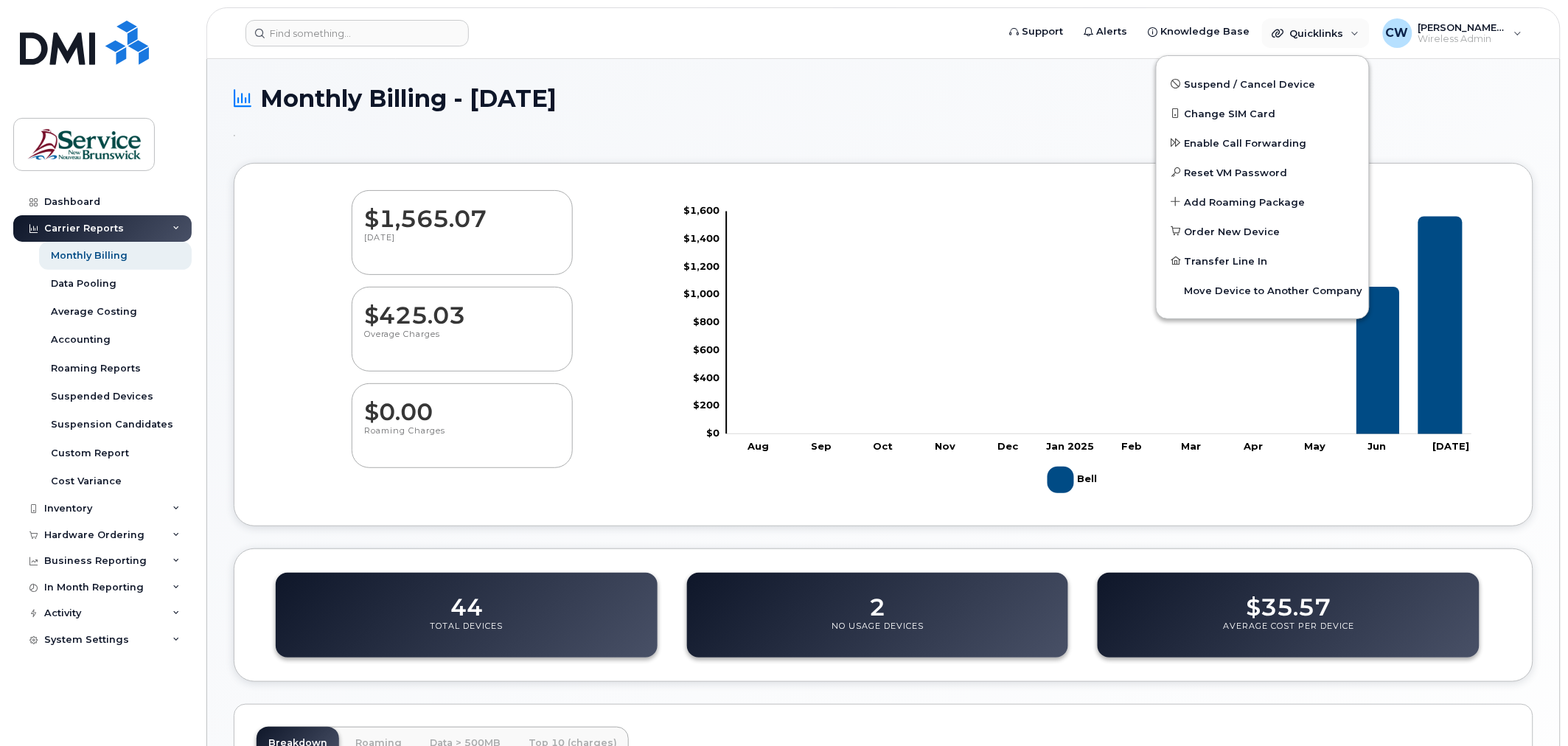
click at [815, 53] on header "Support Alerts Knowledge Base Quicklinks Suspend / Cancel Device Change SIM Car…" at bounding box center [883, 33] width 1354 height 51
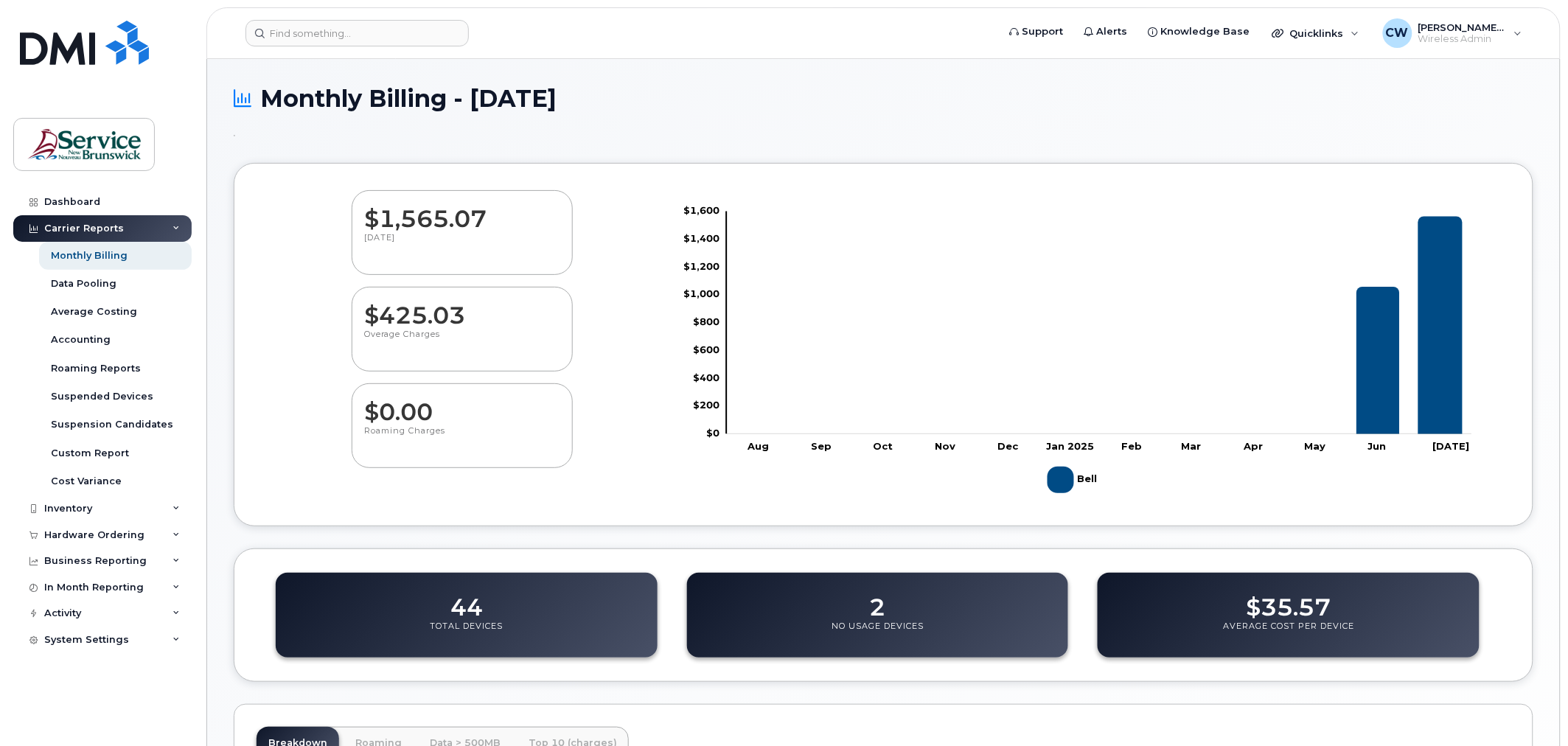
click at [245, 101] on icon at bounding box center [242, 98] width 18 height 26
click at [57, 200] on div "Dashboard" at bounding box center [72, 201] width 56 height 12
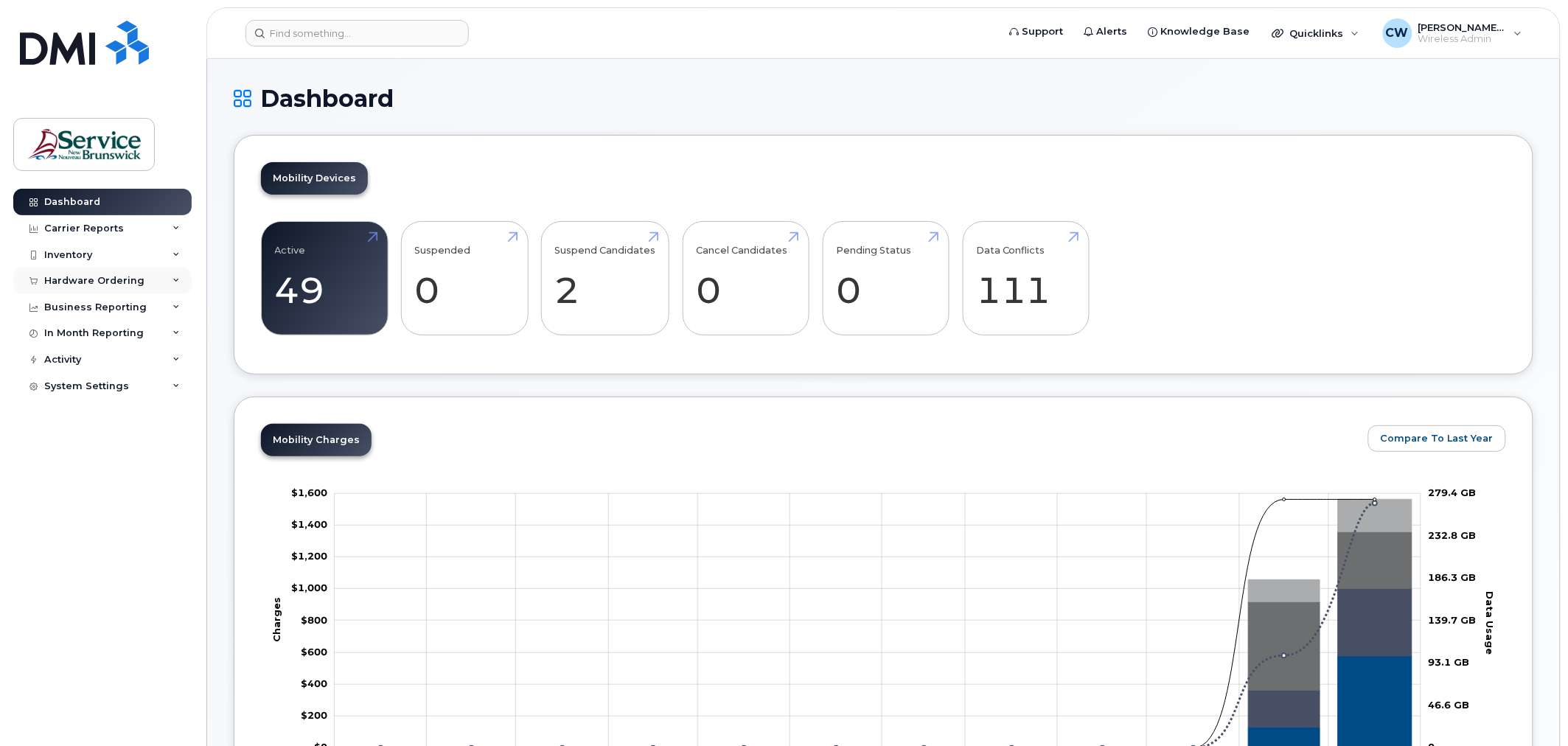
click at [177, 280] on icon at bounding box center [177, 281] width 8 height 8
click at [70, 227] on div "Carrier Reports" at bounding box center [84, 228] width 80 height 12
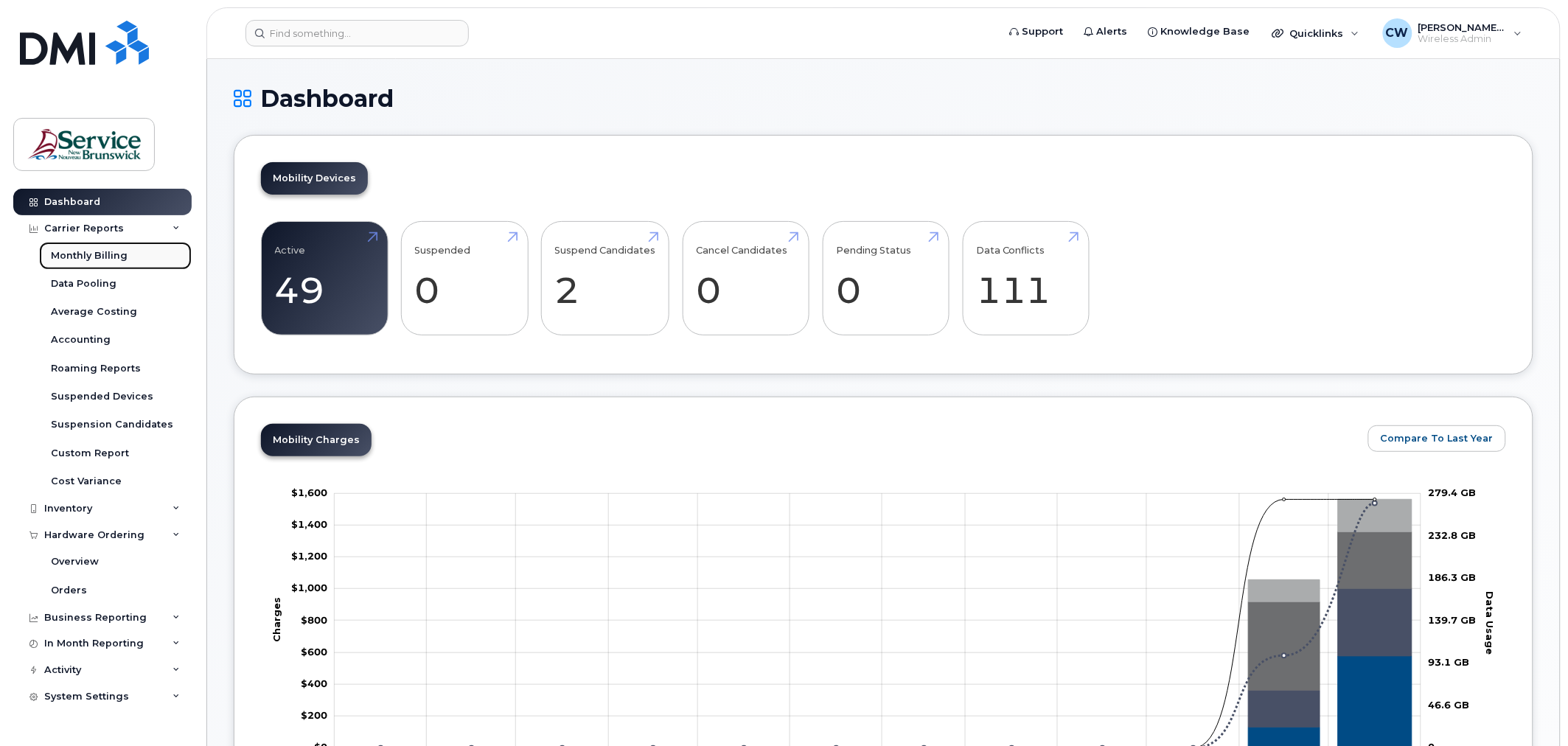
click at [123, 258] on div "Monthly Billing" at bounding box center [89, 256] width 77 height 13
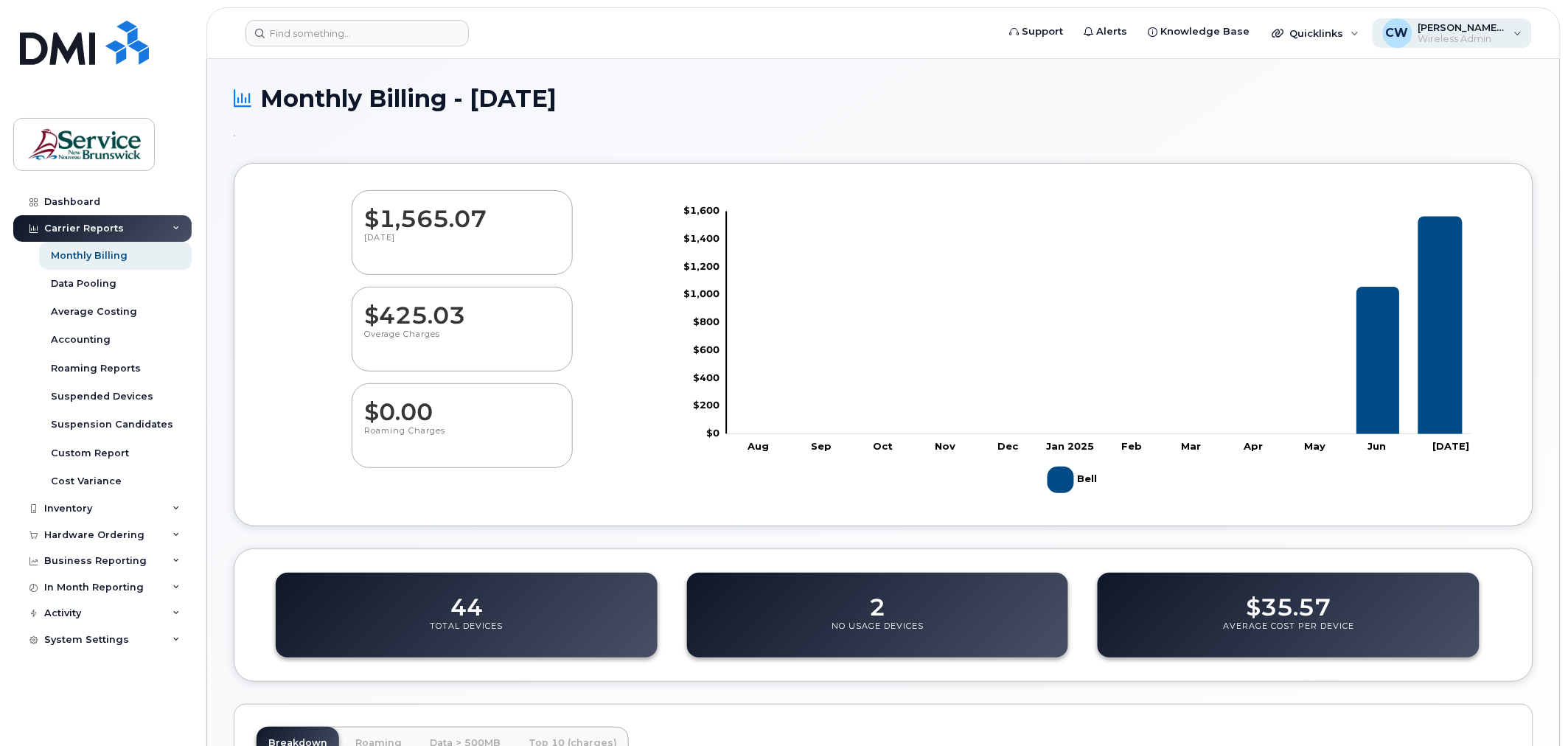
click at [1440, 35] on span "Wireless Admin" at bounding box center [1462, 38] width 88 height 12
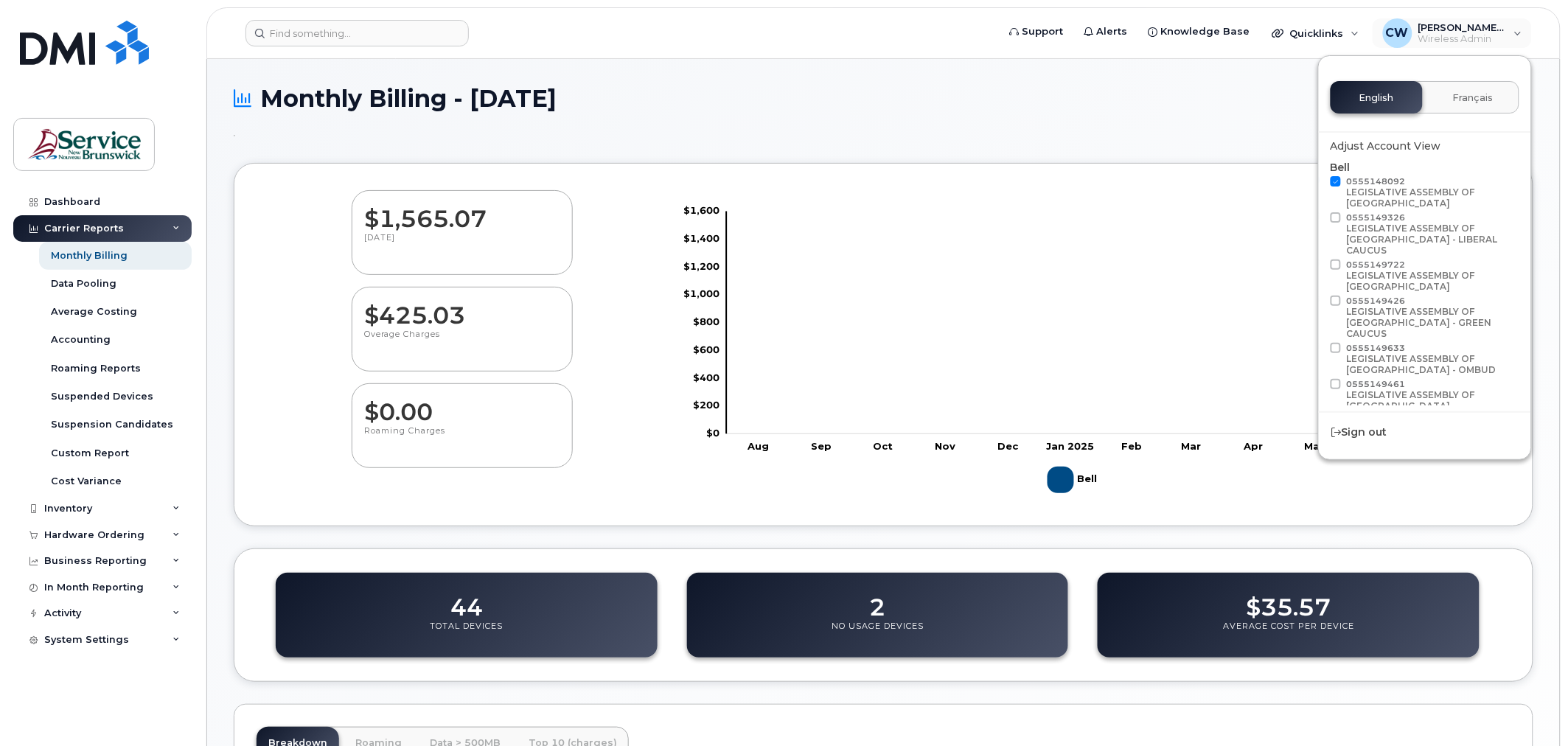
click at [1082, 186] on div "$1,565.[DATE] $425.03 Overage Charges $0.00 Roaming Charges Zoom Out $1,000 $-4…" at bounding box center [883, 344] width 1299 height 363
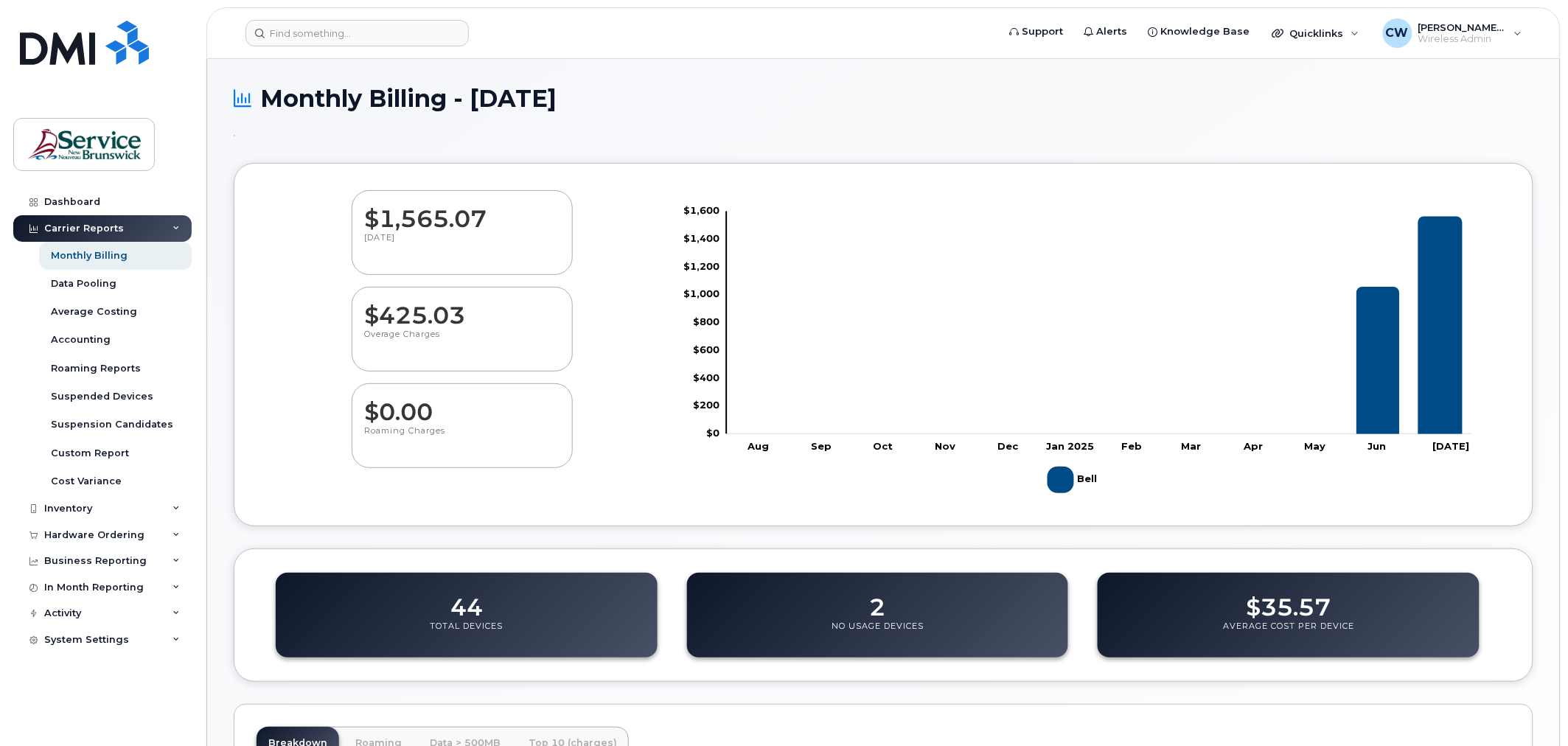
click at [509, 85] on h1 "Monthly Billing - [DATE]" at bounding box center [883, 98] width 1299 height 26
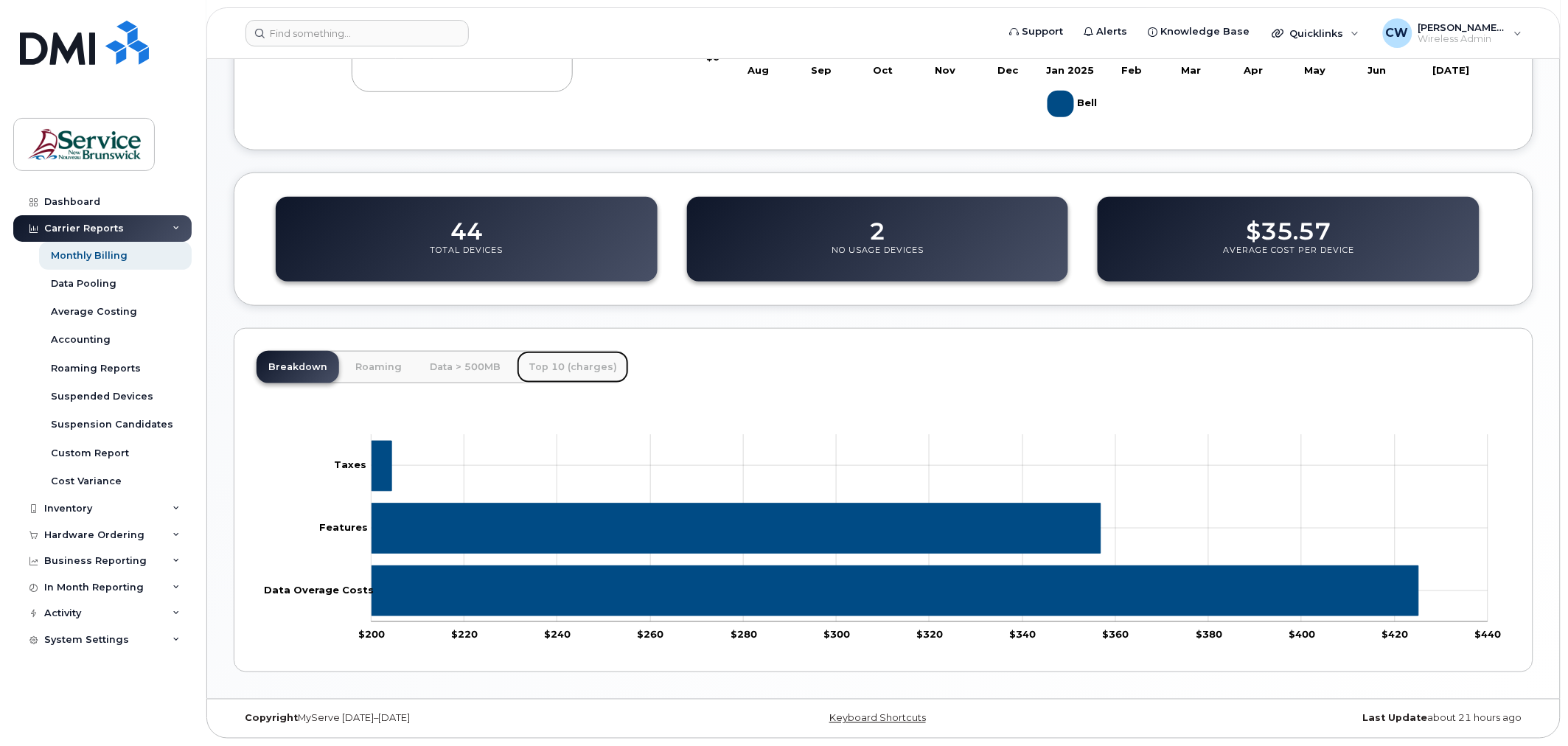
click at [573, 372] on link "Top 10 (charges)" at bounding box center [573, 367] width 112 height 32
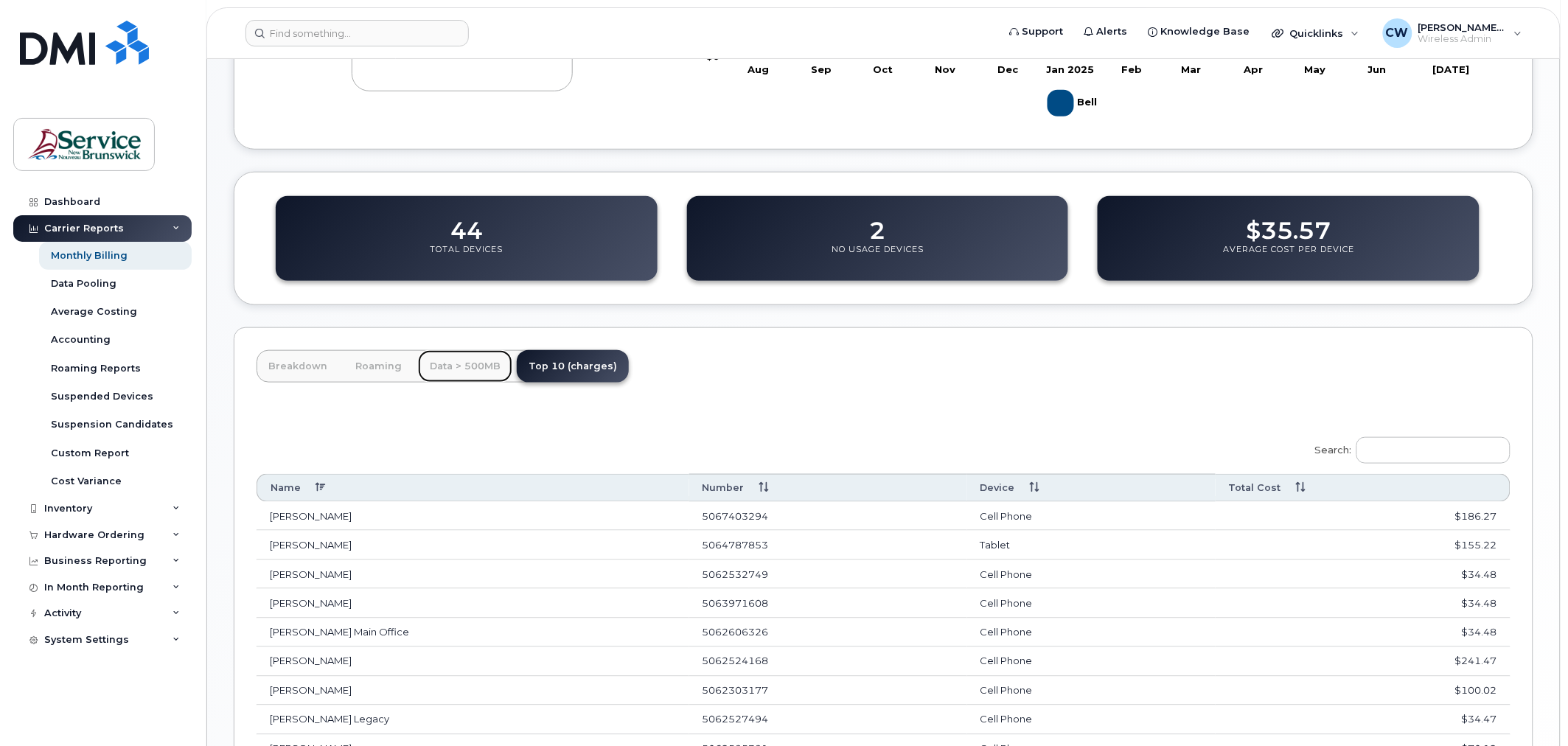
click at [473, 358] on link "Data > 500MB" at bounding box center [465, 366] width 94 height 32
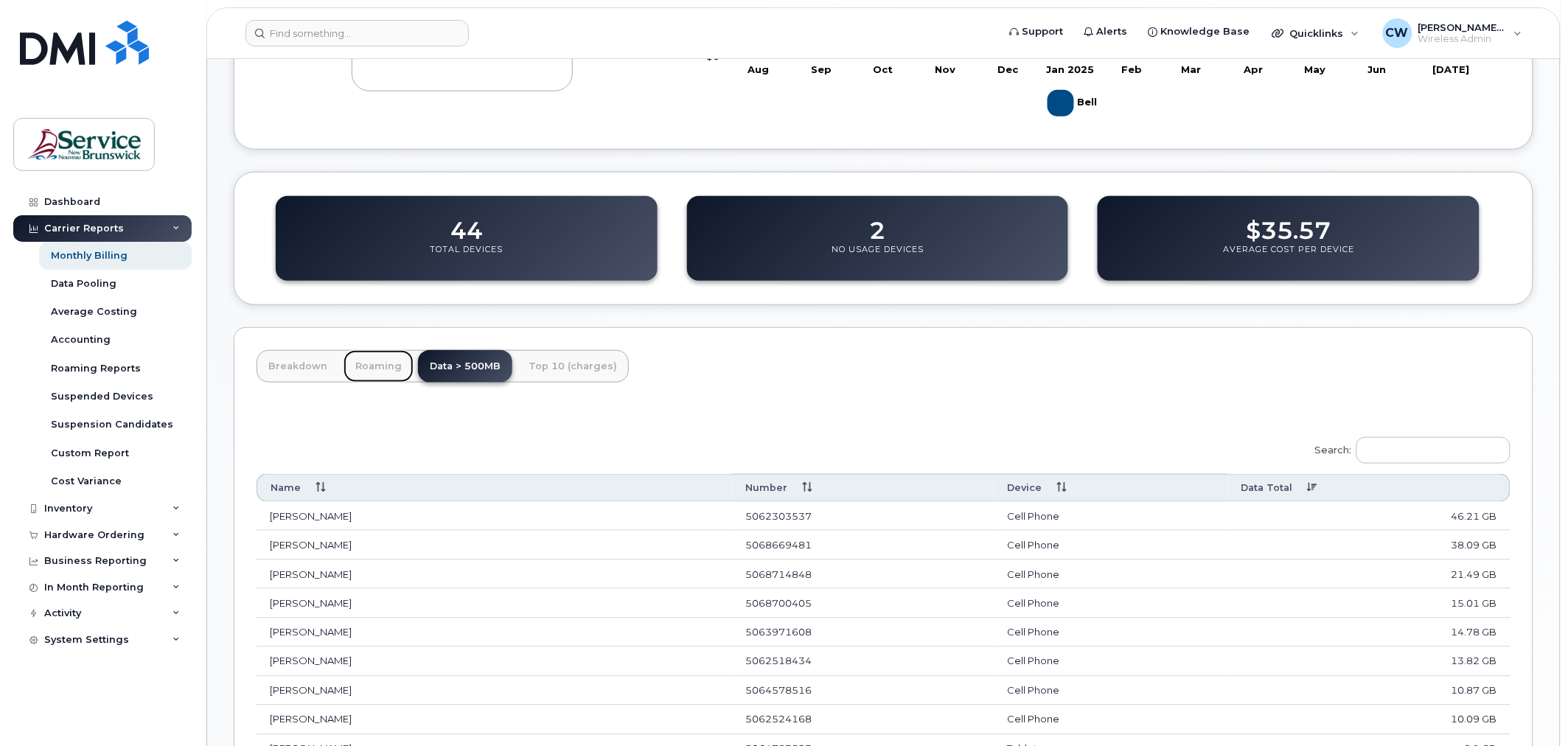
click at [385, 357] on link "Roaming" at bounding box center [378, 366] width 70 height 32
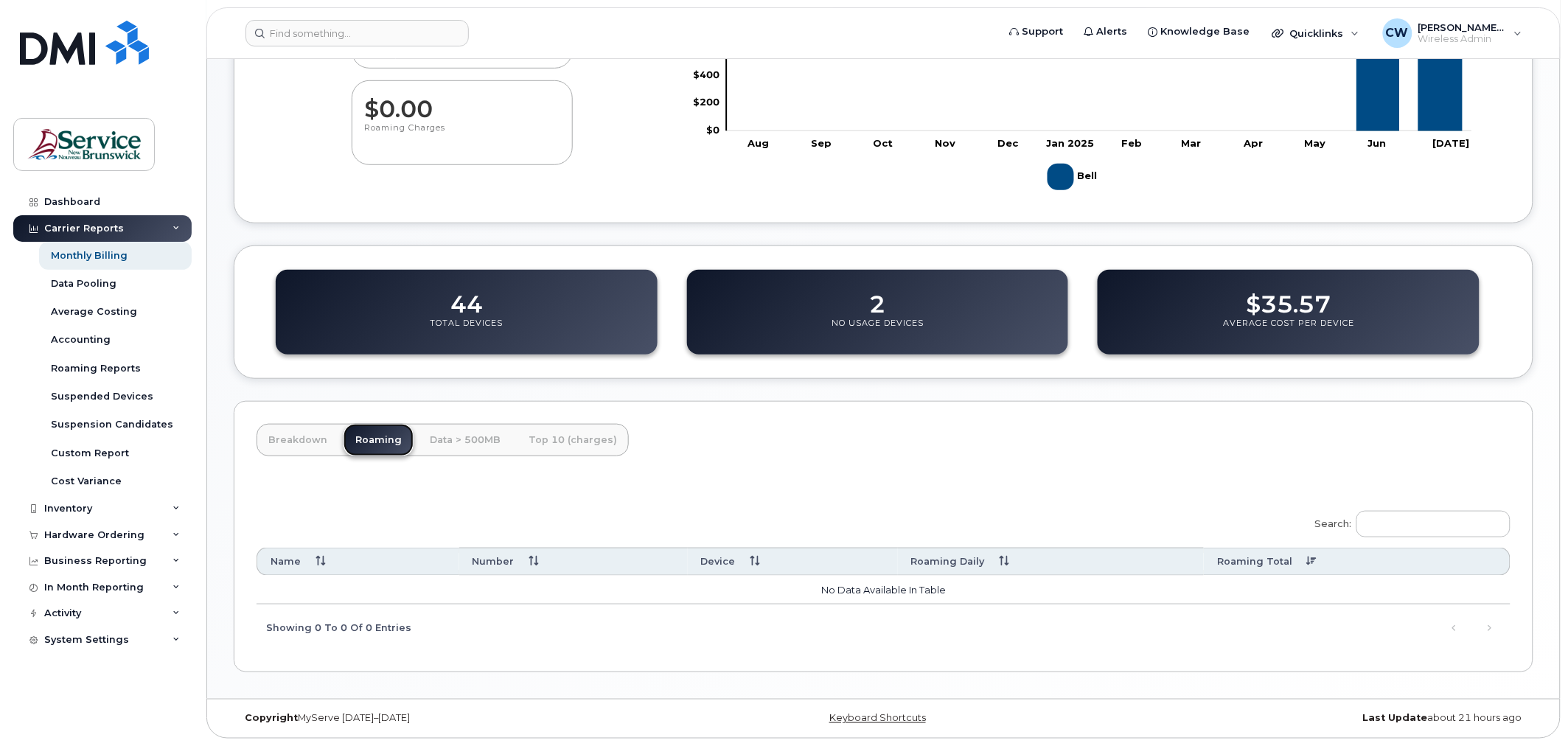
scroll to position [304, 0]
click at [281, 425] on link "Breakdown" at bounding box center [298, 440] width 83 height 32
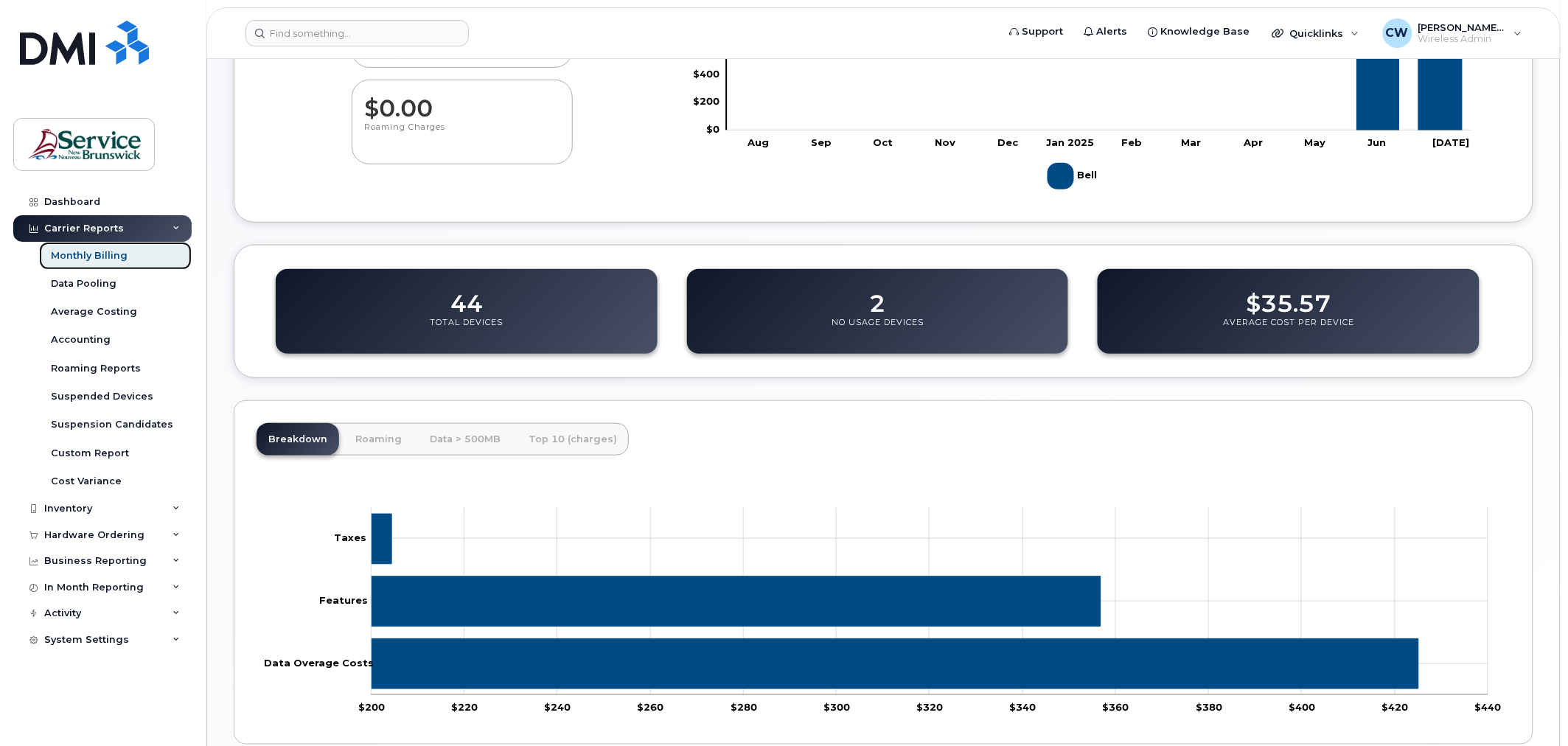
click at [130, 248] on link "Monthly Billing" at bounding box center [115, 256] width 153 height 28
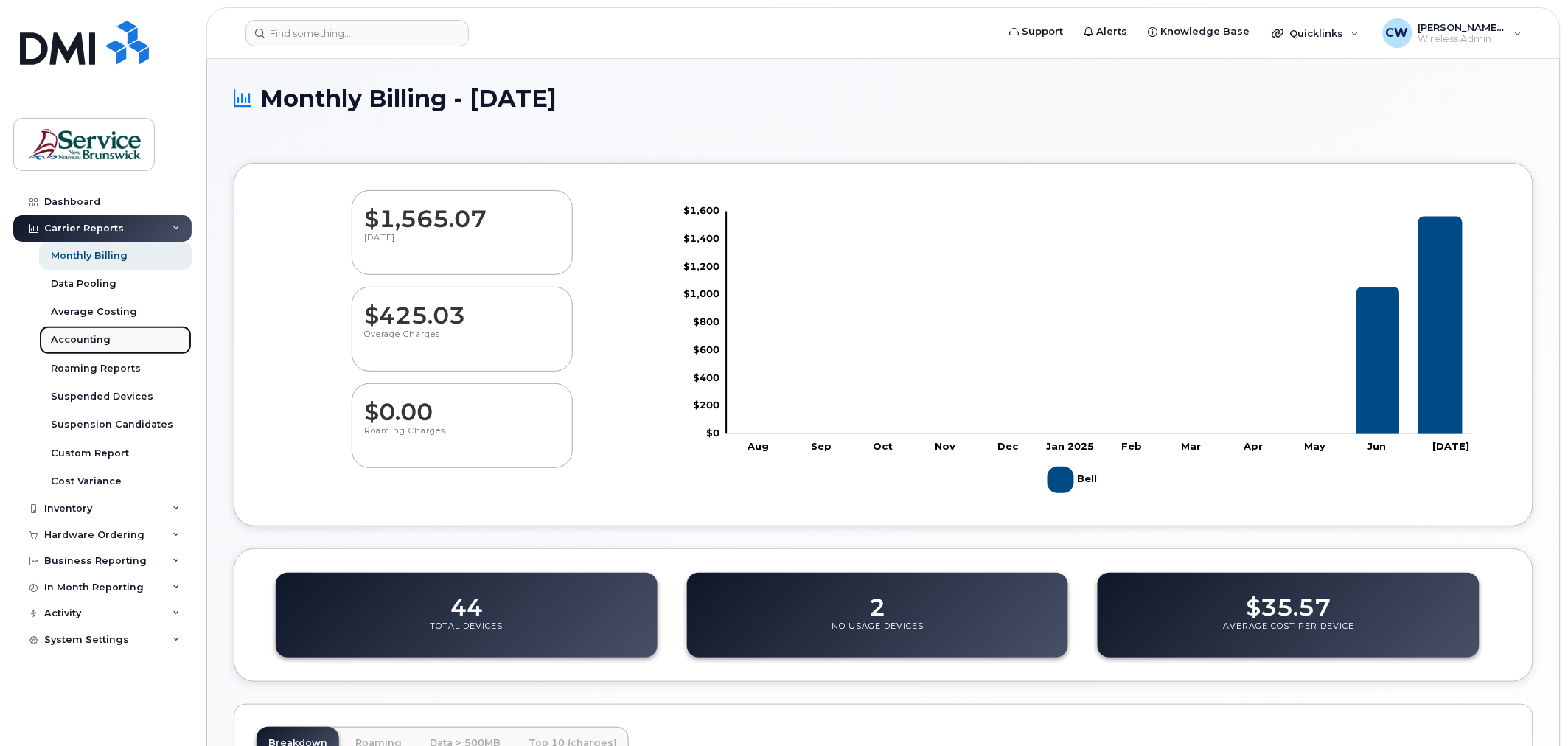
click at [97, 338] on div "Accounting" at bounding box center [81, 339] width 60 height 13
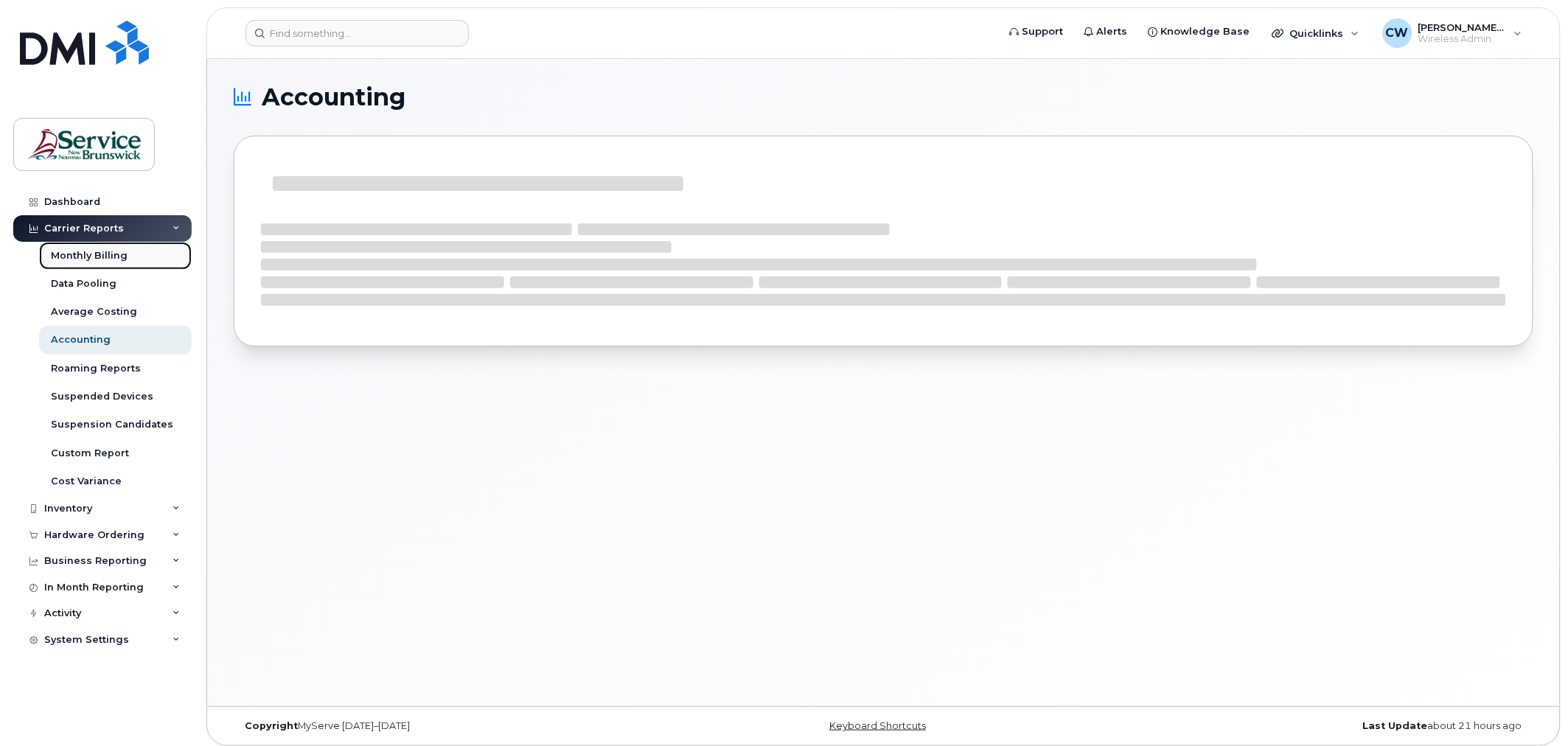
click at [71, 253] on div "Monthly Billing" at bounding box center [89, 256] width 77 height 13
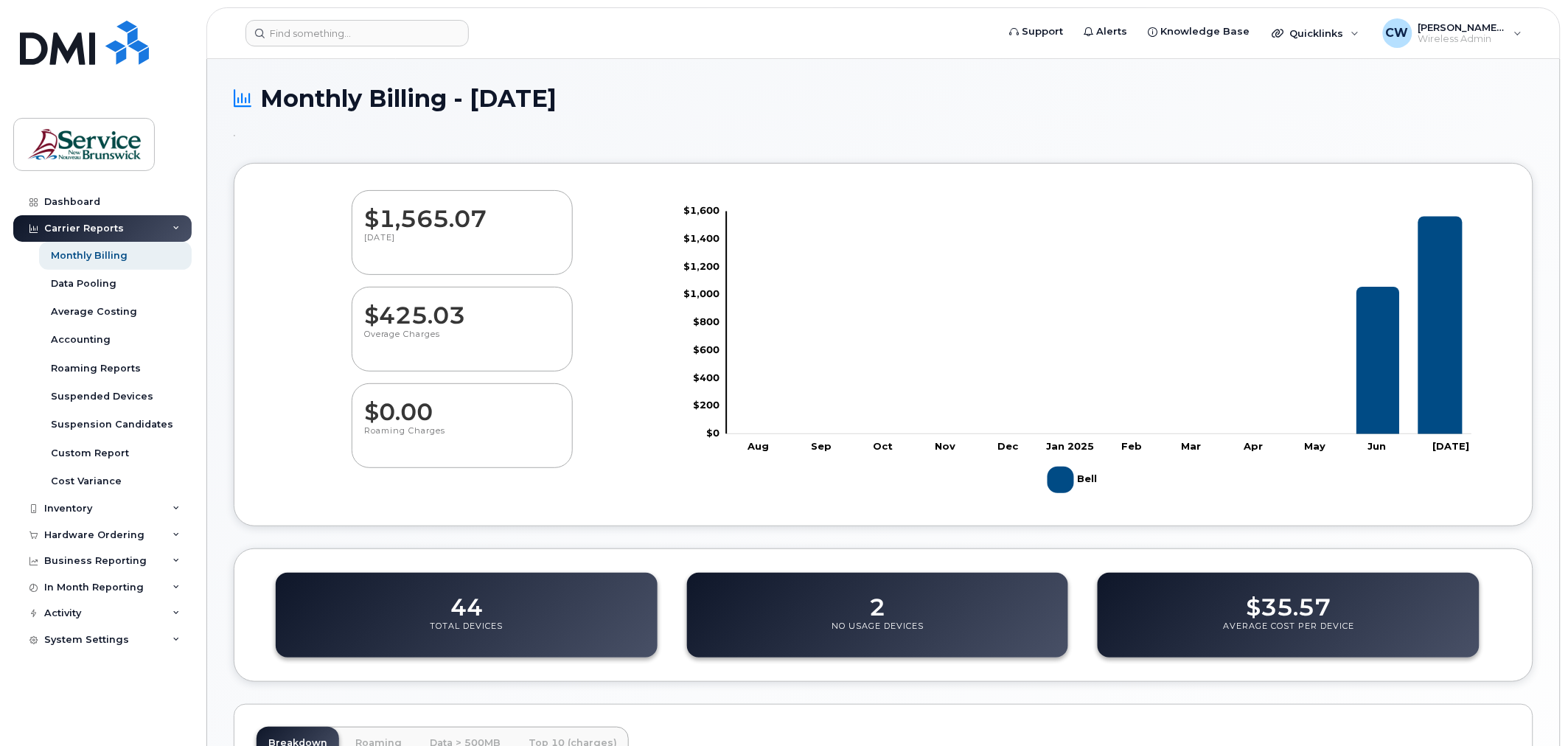
click at [79, 233] on div "Carrier Reports" at bounding box center [84, 228] width 80 height 12
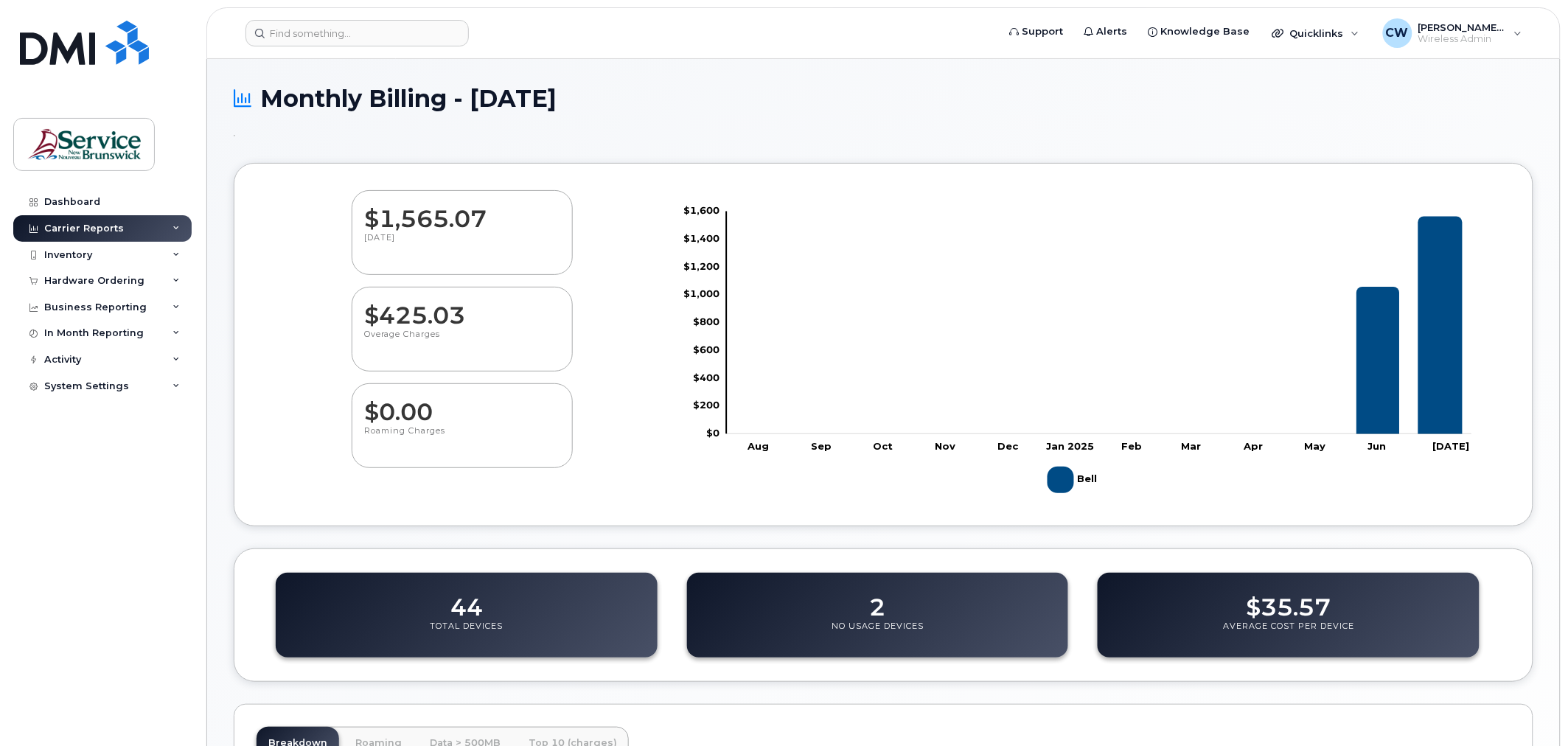
click at [178, 231] on icon at bounding box center [177, 229] width 8 height 8
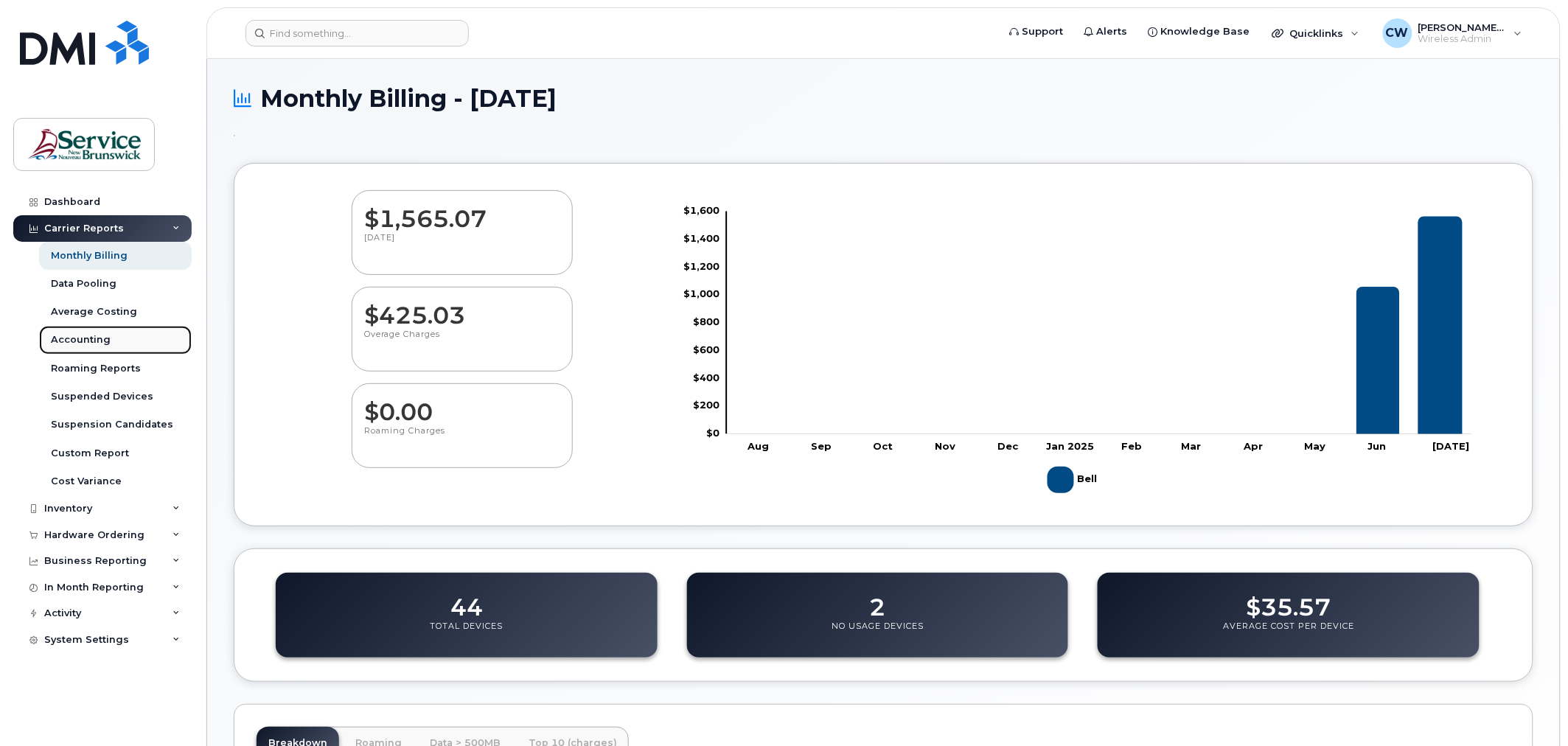
click at [87, 333] on div "Accounting" at bounding box center [81, 339] width 60 height 13
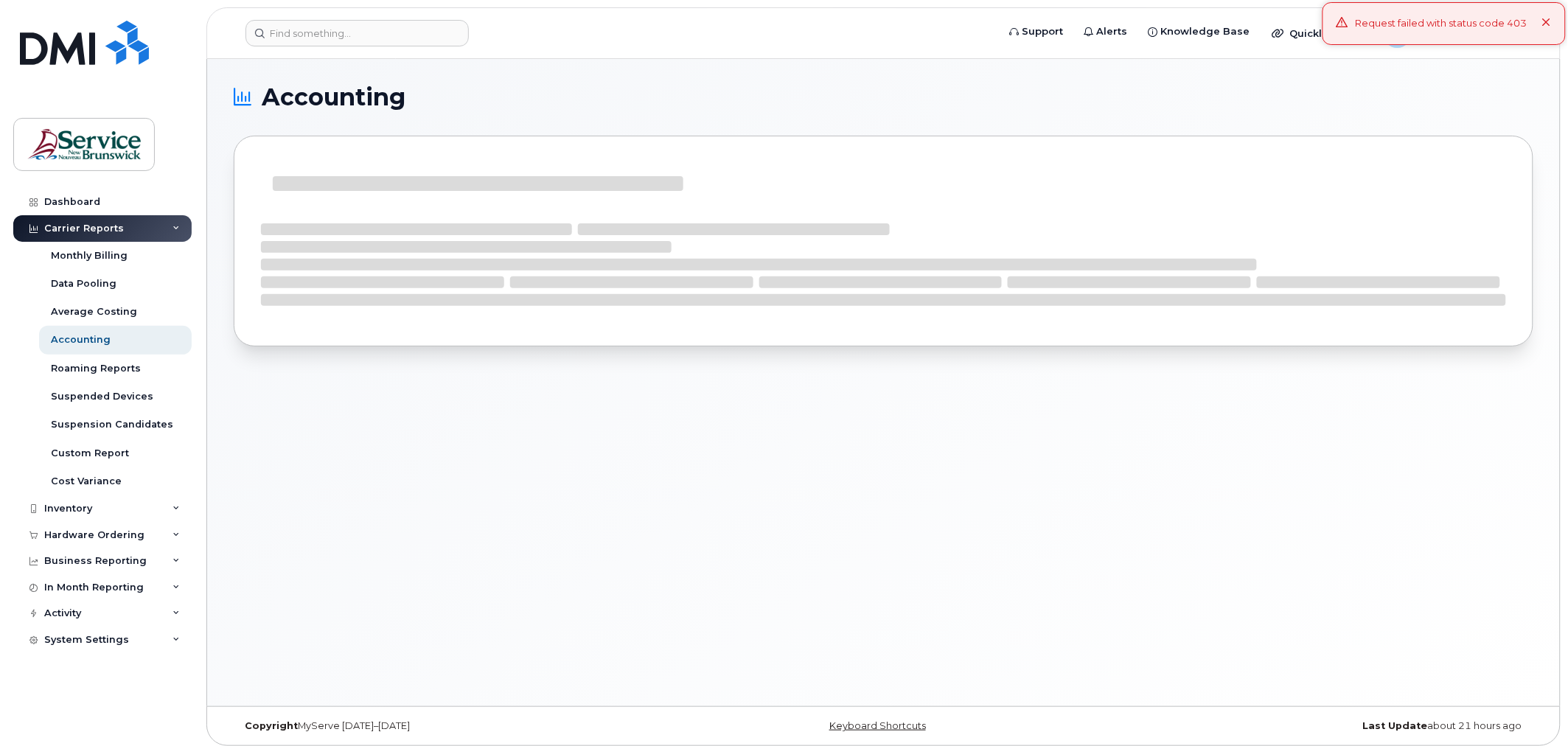
click at [1552, 28] on button at bounding box center [1547, 23] width 9 height 15
click at [1497, 31] on span "[PERSON_NAME] (LEG)" at bounding box center [1462, 27] width 88 height 12
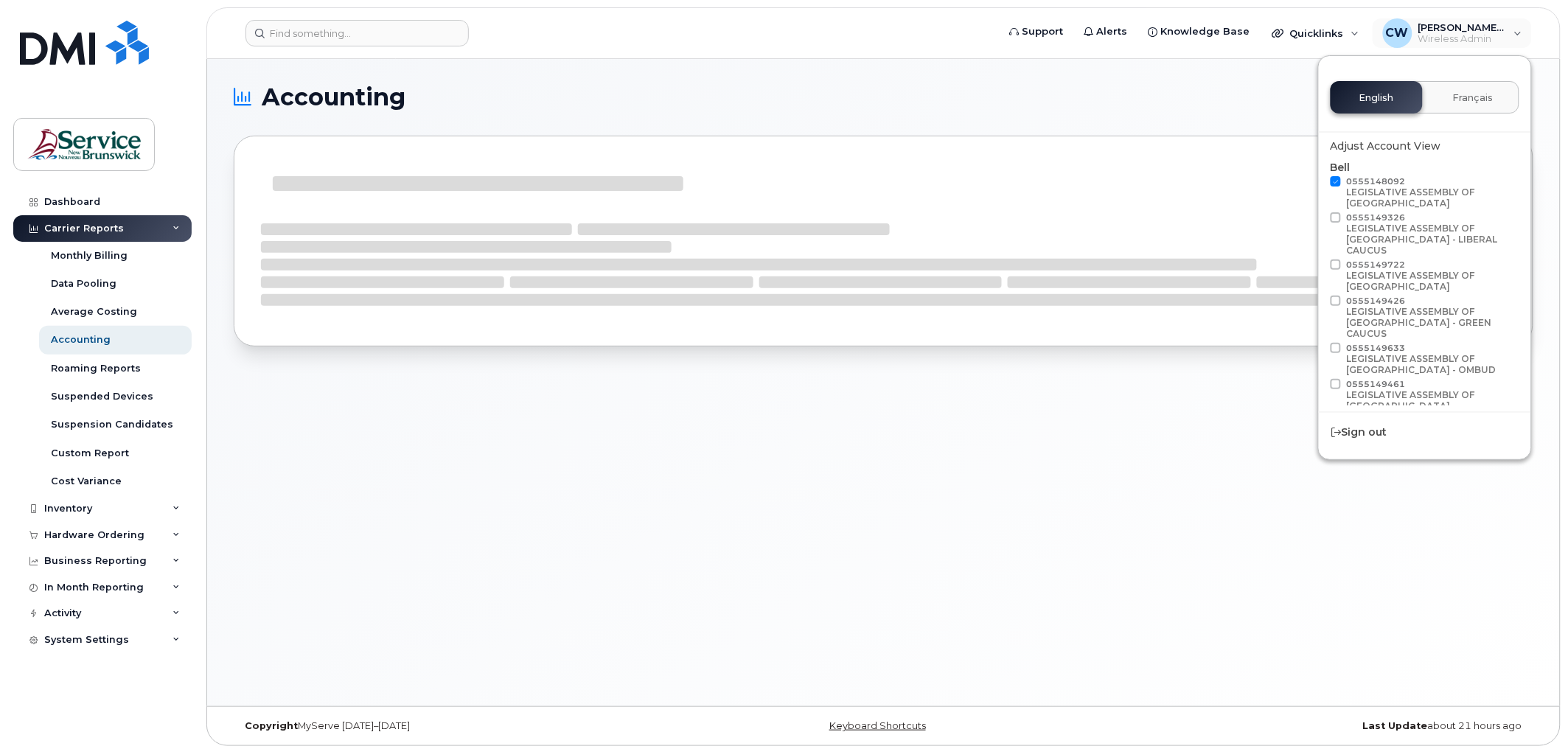
click at [1340, 185] on span at bounding box center [1335, 181] width 10 height 10
click at [1320, 183] on input "0555148092 LEGISLATIVE ASSEMBLY OF NEW BRUNSWICK" at bounding box center [1316, 180] width 8 height 8
checkbox input "false"
click at [1233, 109] on section "Accounting" at bounding box center [883, 226] width 1299 height 283
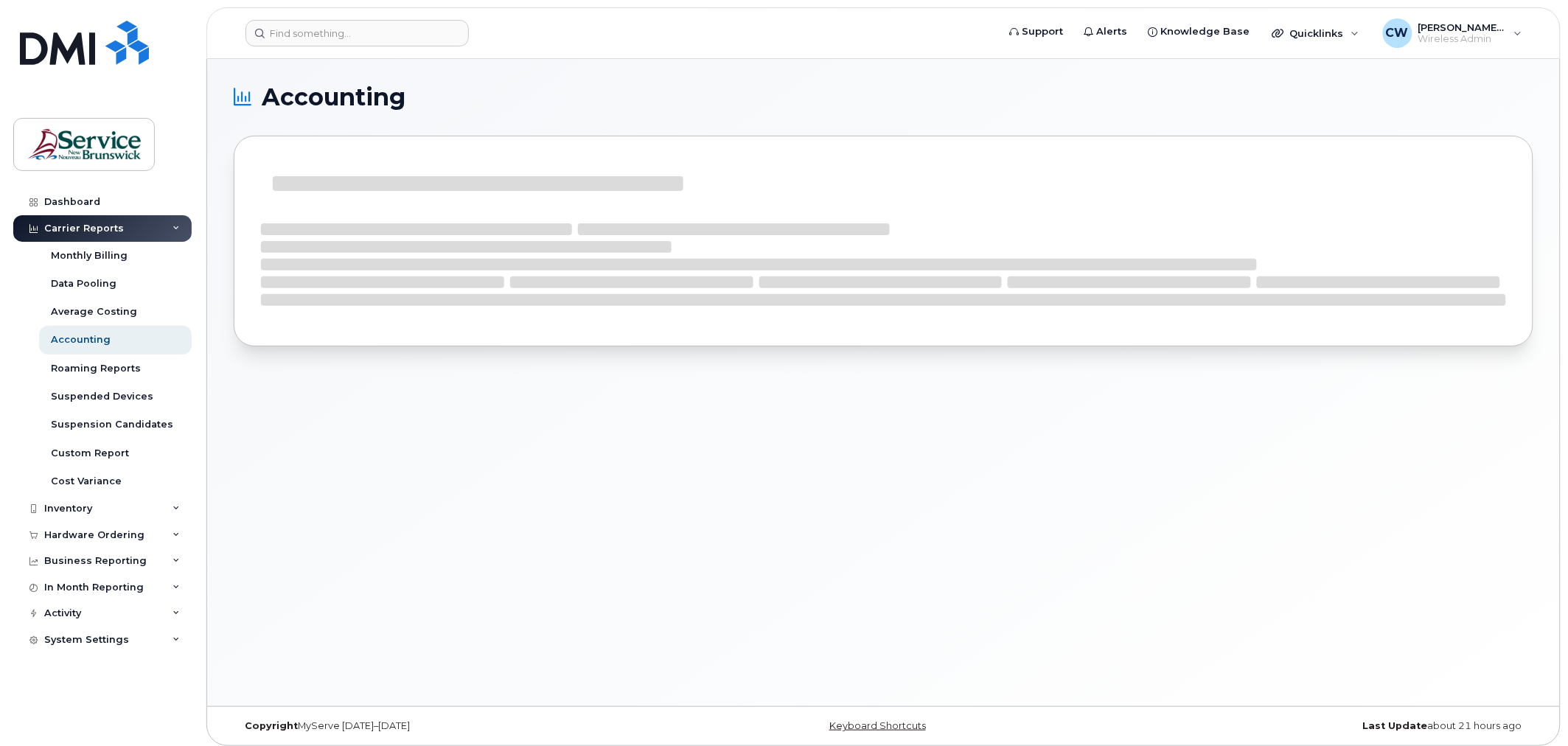
click at [256, 94] on h1 "Accounting" at bounding box center [880, 97] width 1292 height 24
click at [1468, 18] on div "CW Christenson, Wanda (LEG) Wireless Admin" at bounding box center [1452, 33] width 160 height 29
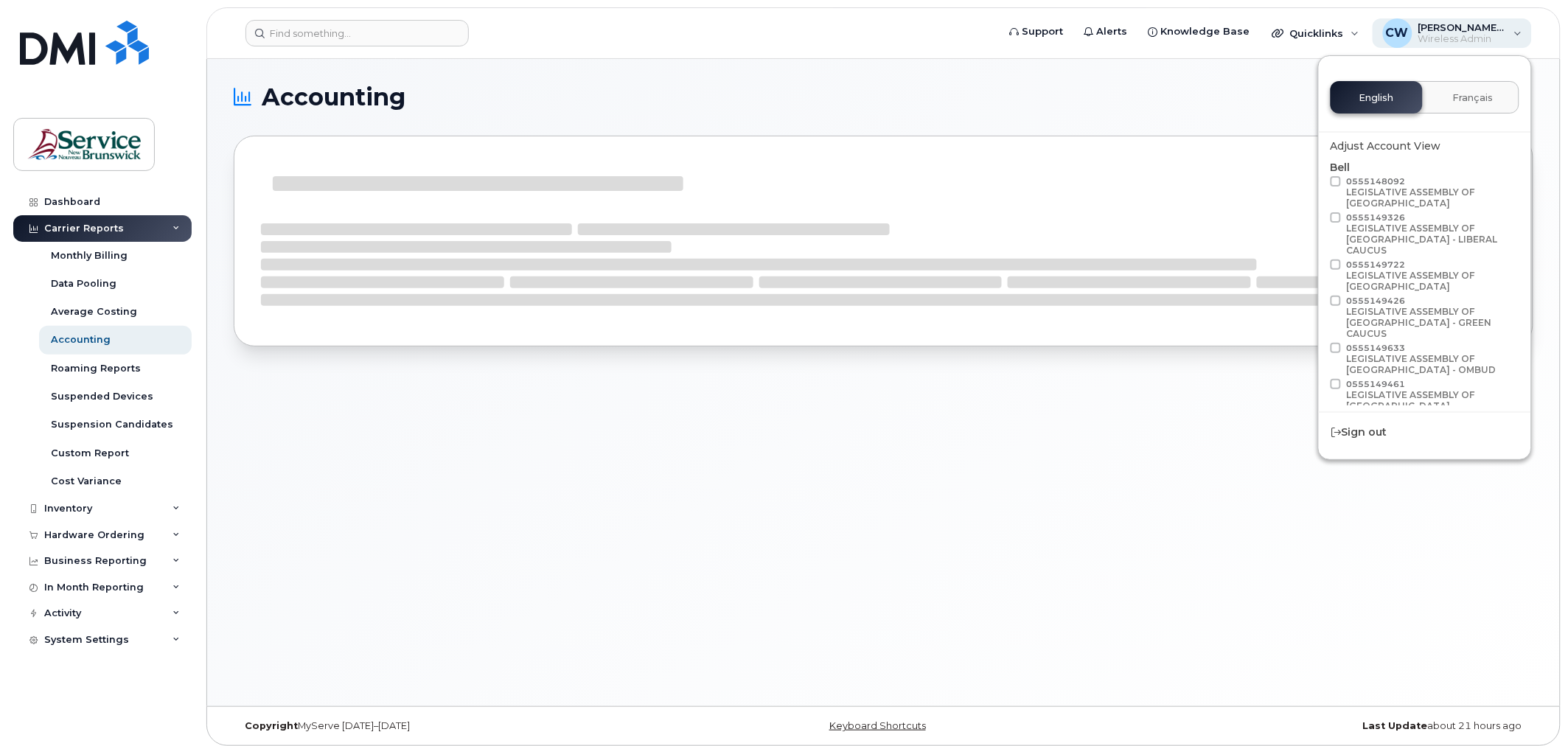
click at [1468, 22] on span "[PERSON_NAME] (LEG)" at bounding box center [1462, 27] width 88 height 12
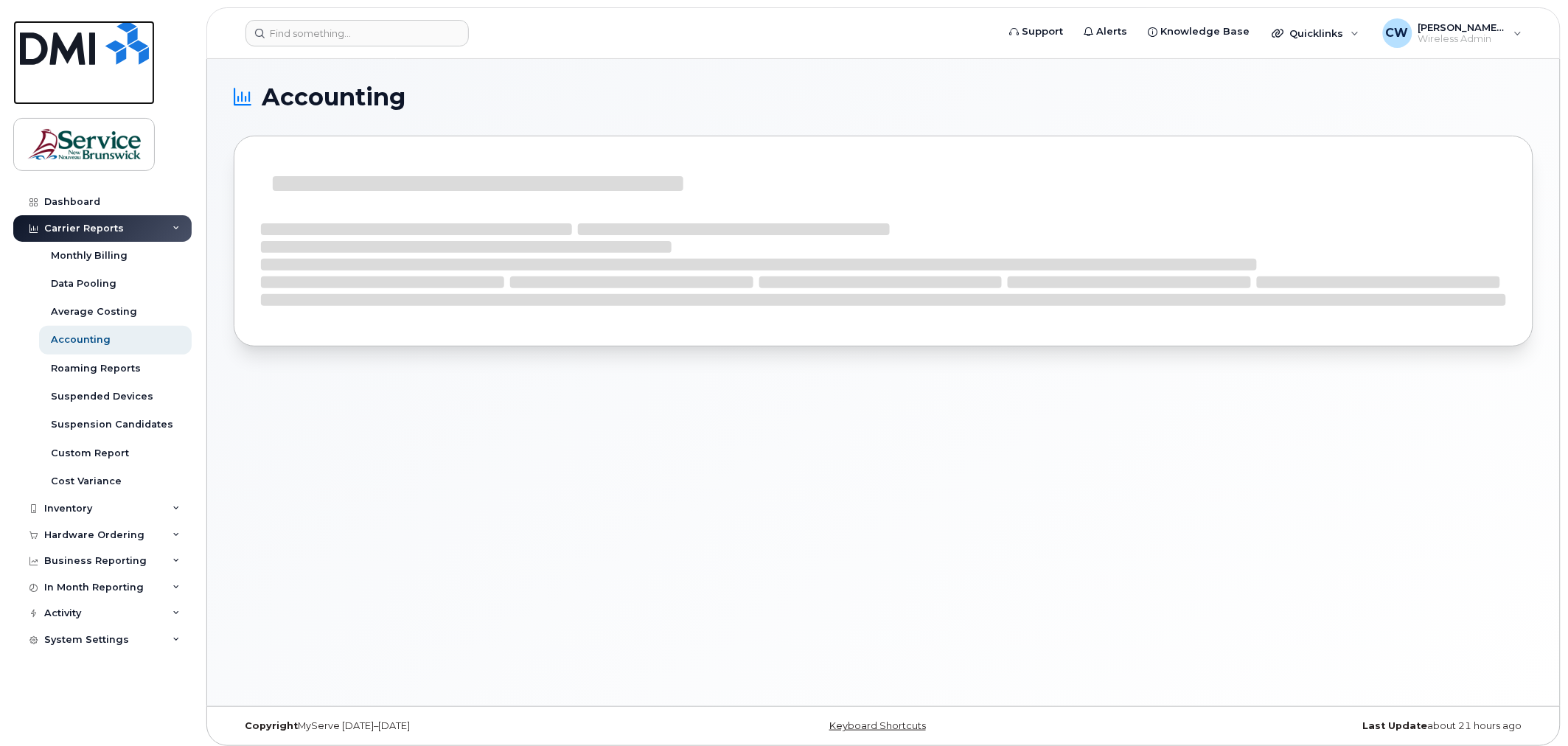
click at [40, 43] on img at bounding box center [84, 43] width 129 height 45
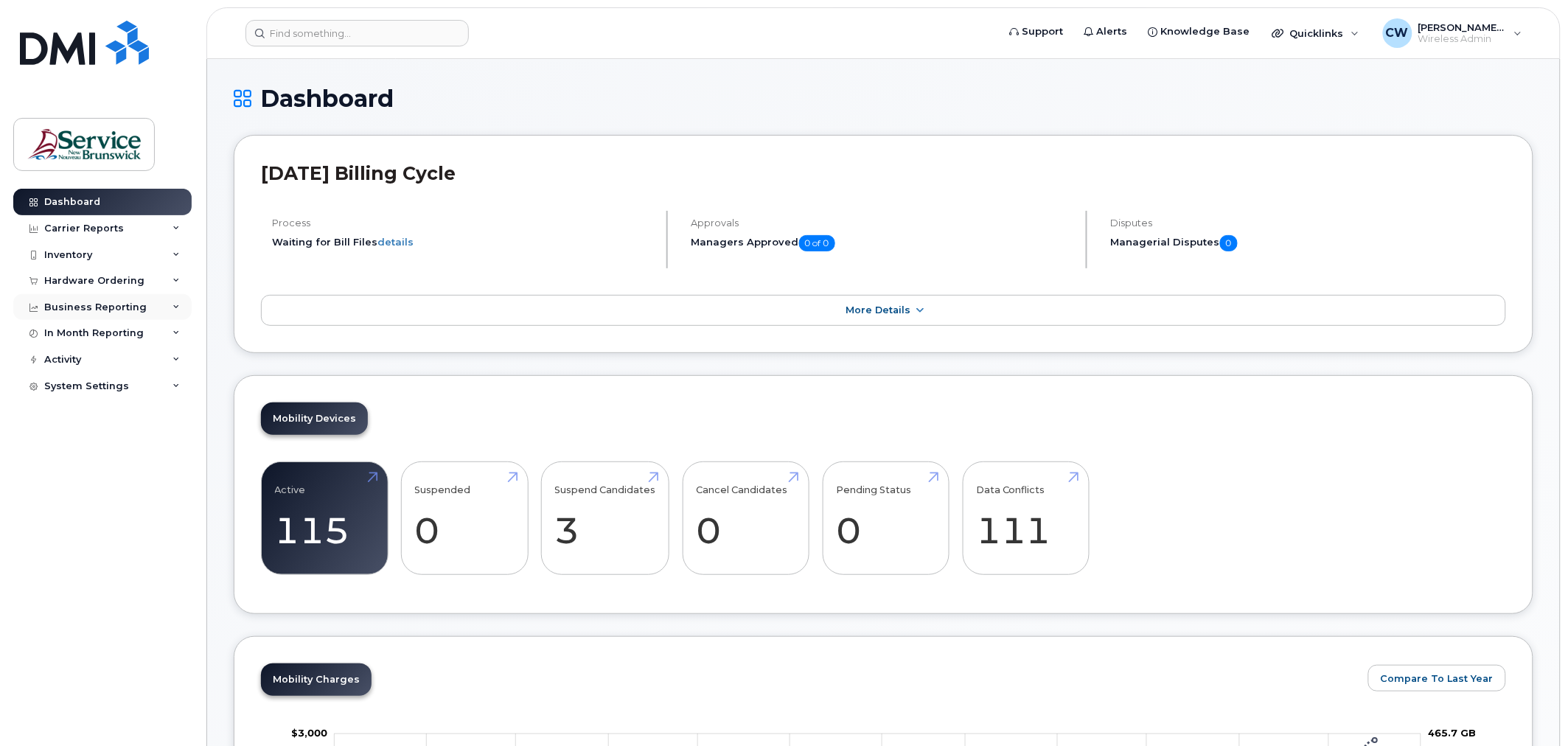
click at [167, 305] on div "Business Reporting" at bounding box center [102, 307] width 178 height 27
click at [175, 230] on icon at bounding box center [177, 229] width 8 height 8
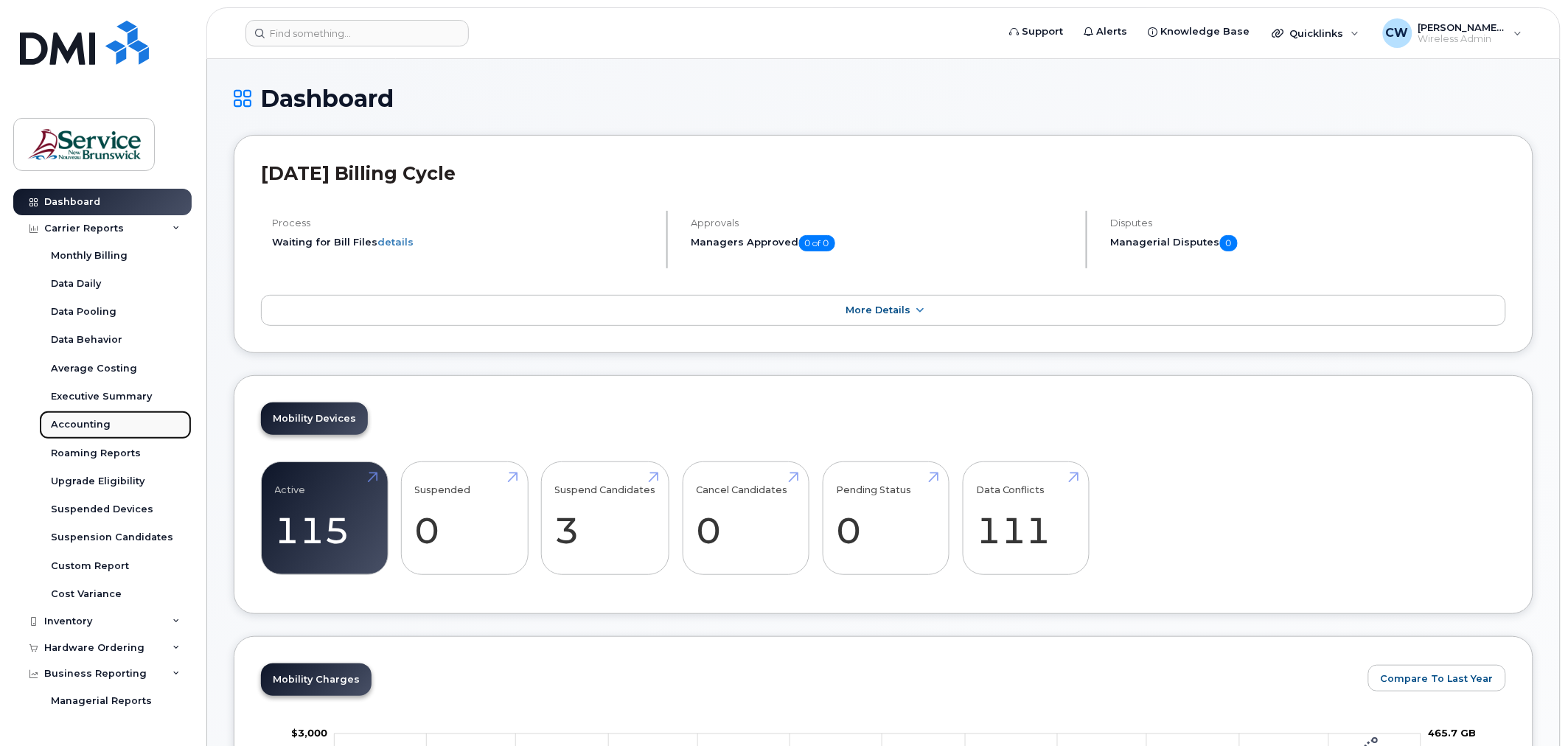
click at [84, 424] on div "Accounting" at bounding box center [81, 424] width 60 height 13
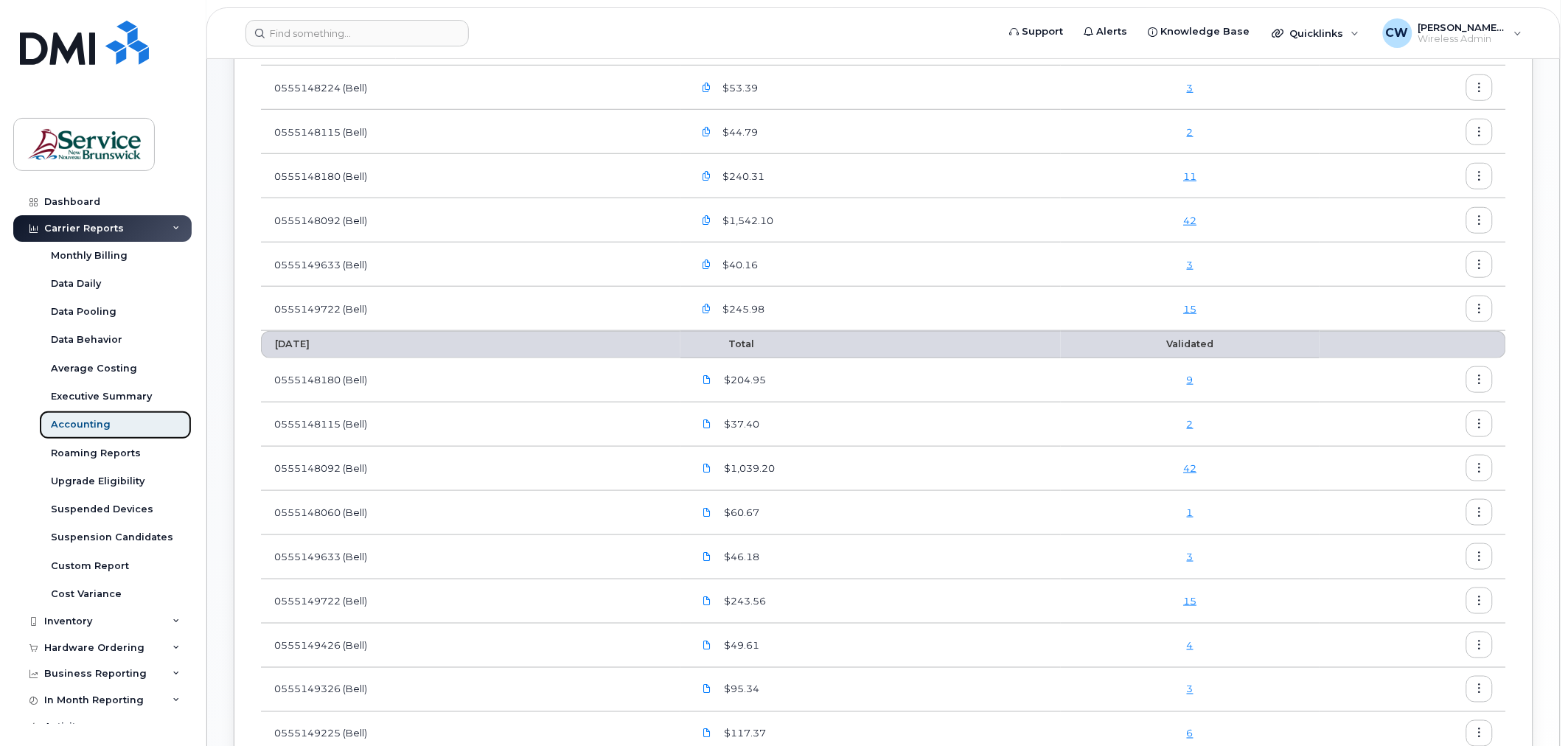
scroll to position [573, 0]
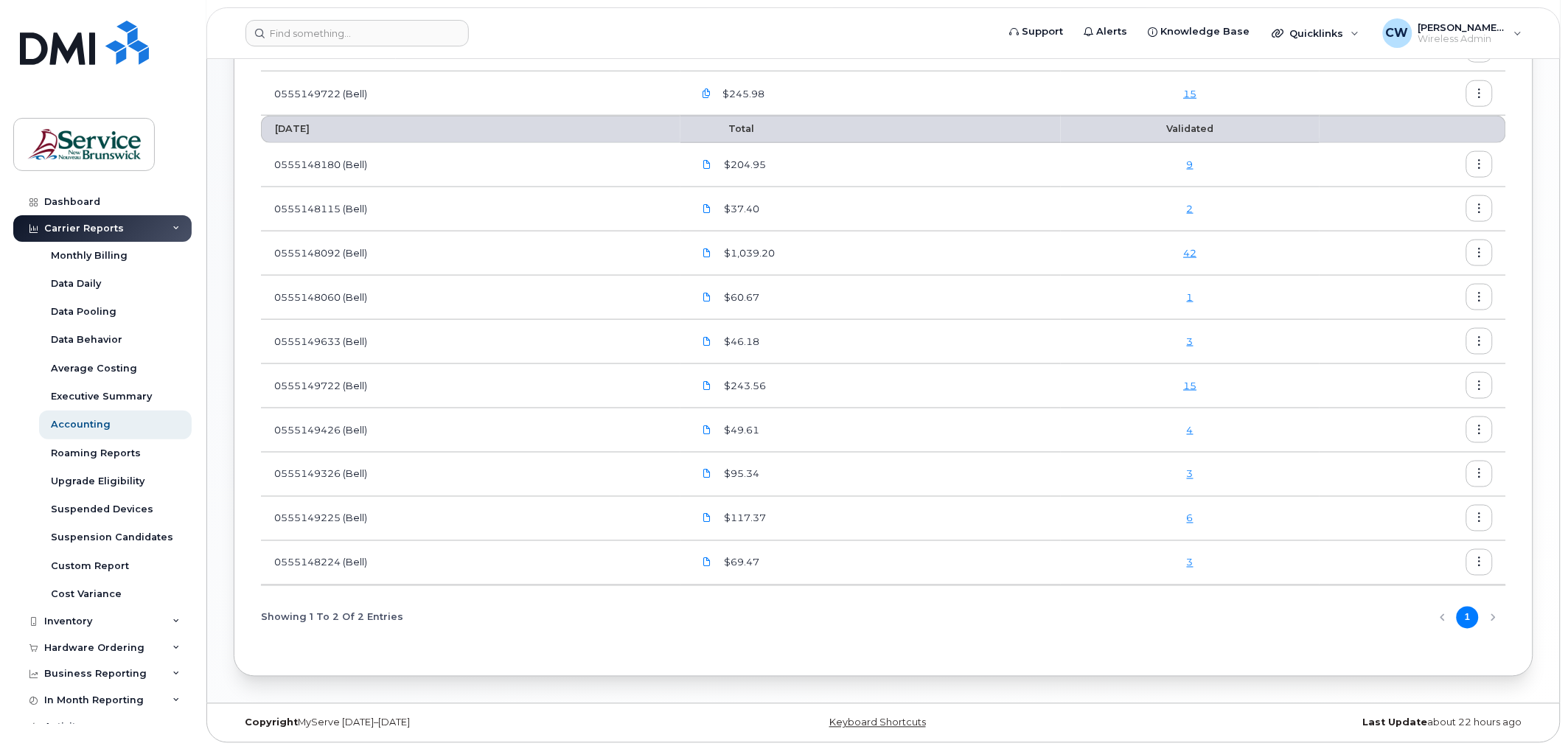
click at [1474, 157] on button "button" at bounding box center [1479, 164] width 27 height 27
click at [1404, 196] on span "Details" at bounding box center [1405, 196] width 41 height 13
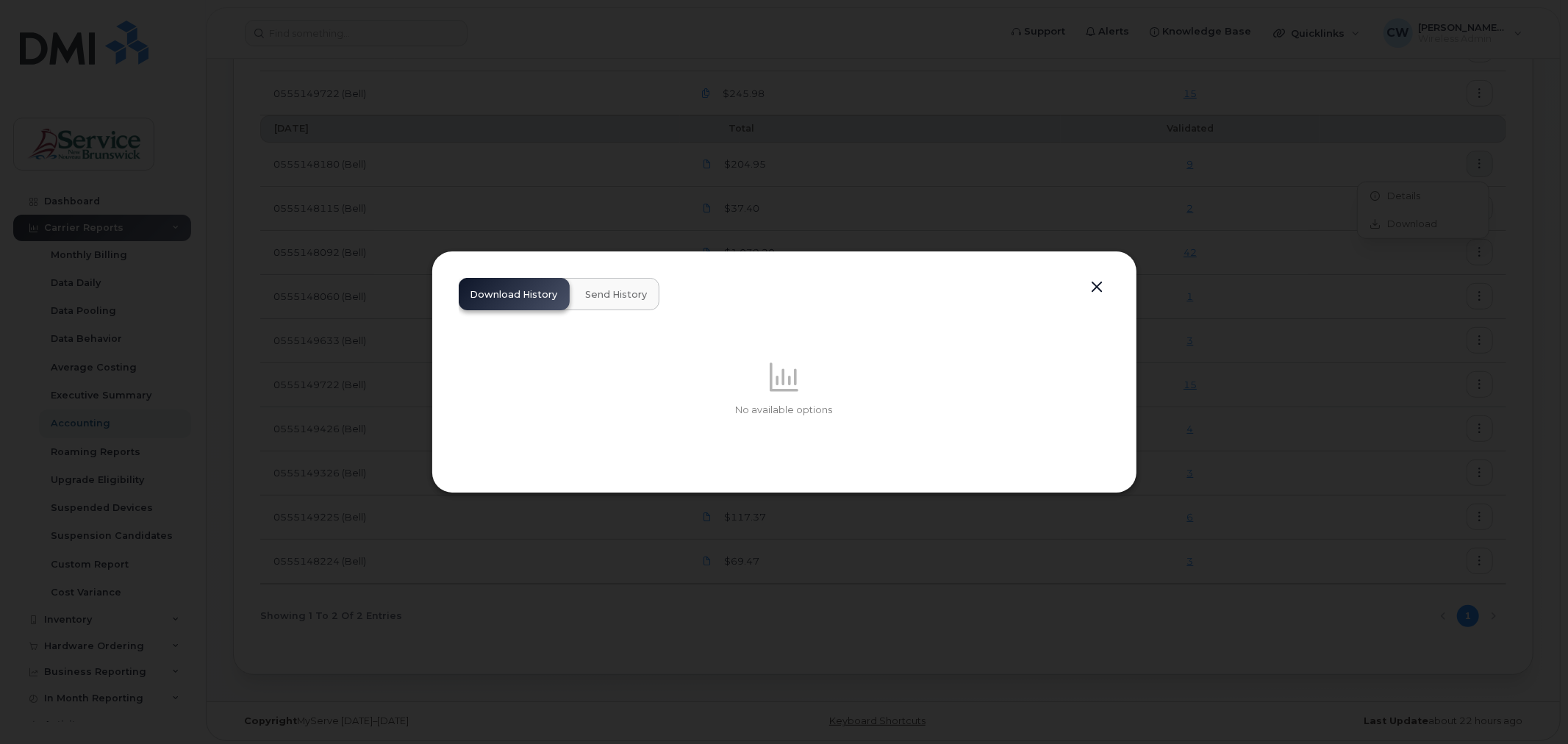
click at [1094, 288] on button "button" at bounding box center [1097, 287] width 22 height 21
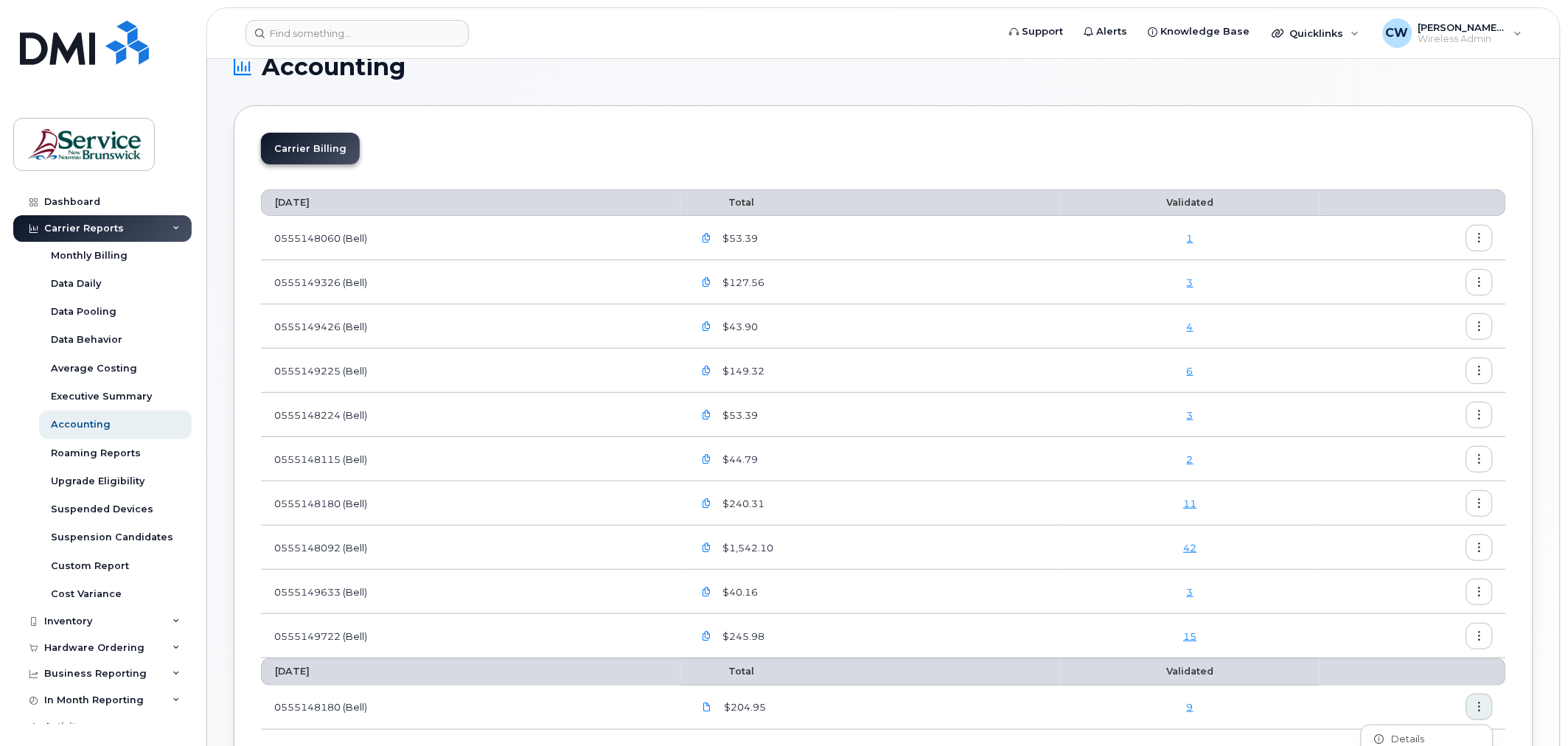
scroll to position [0, 0]
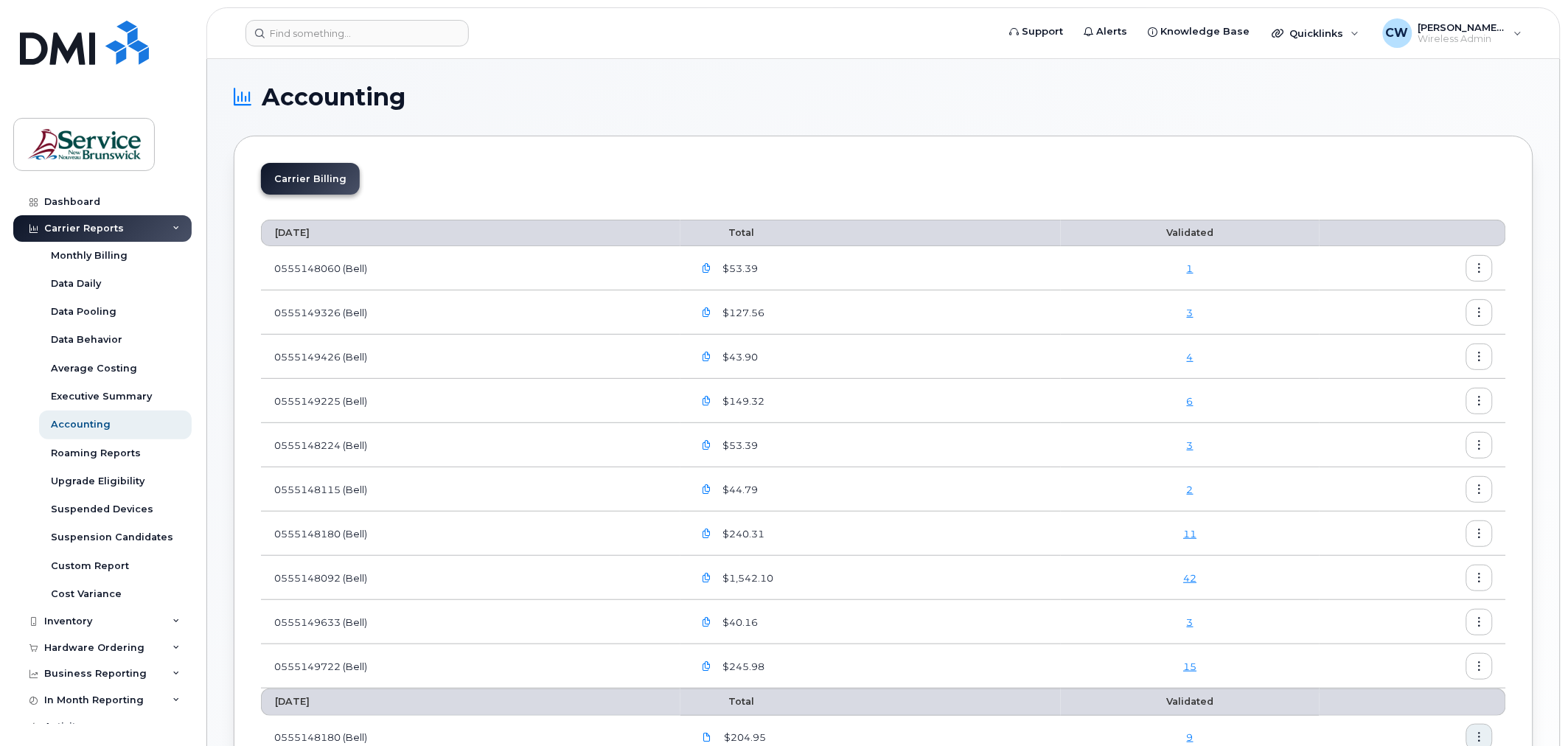
click at [1484, 269] on button "button" at bounding box center [1479, 268] width 27 height 27
click at [1408, 326] on span "Download" at bounding box center [1413, 328] width 58 height 13
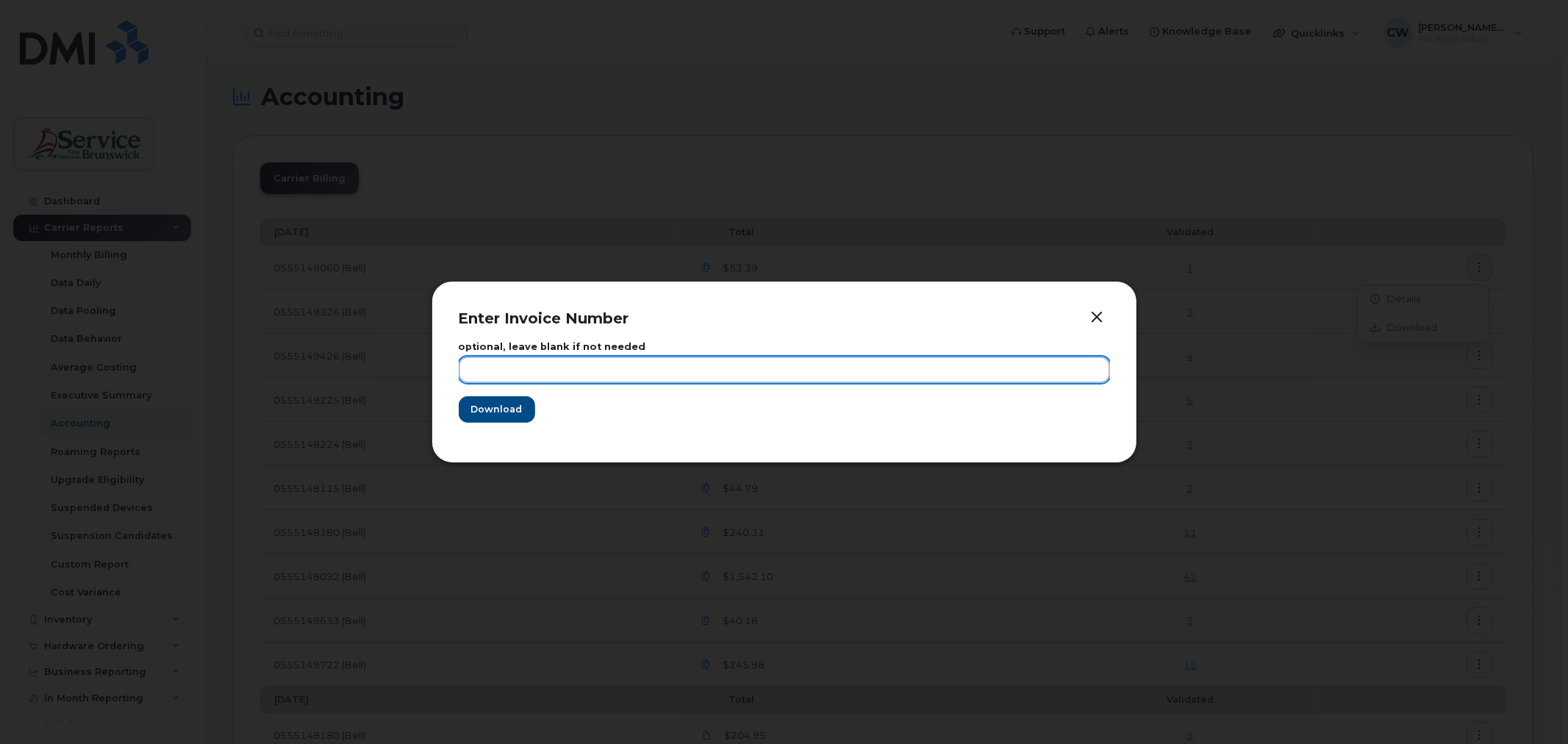
click at [654, 373] on input "text" at bounding box center [784, 370] width 651 height 27
click at [578, 364] on input "text" at bounding box center [784, 370] width 651 height 27
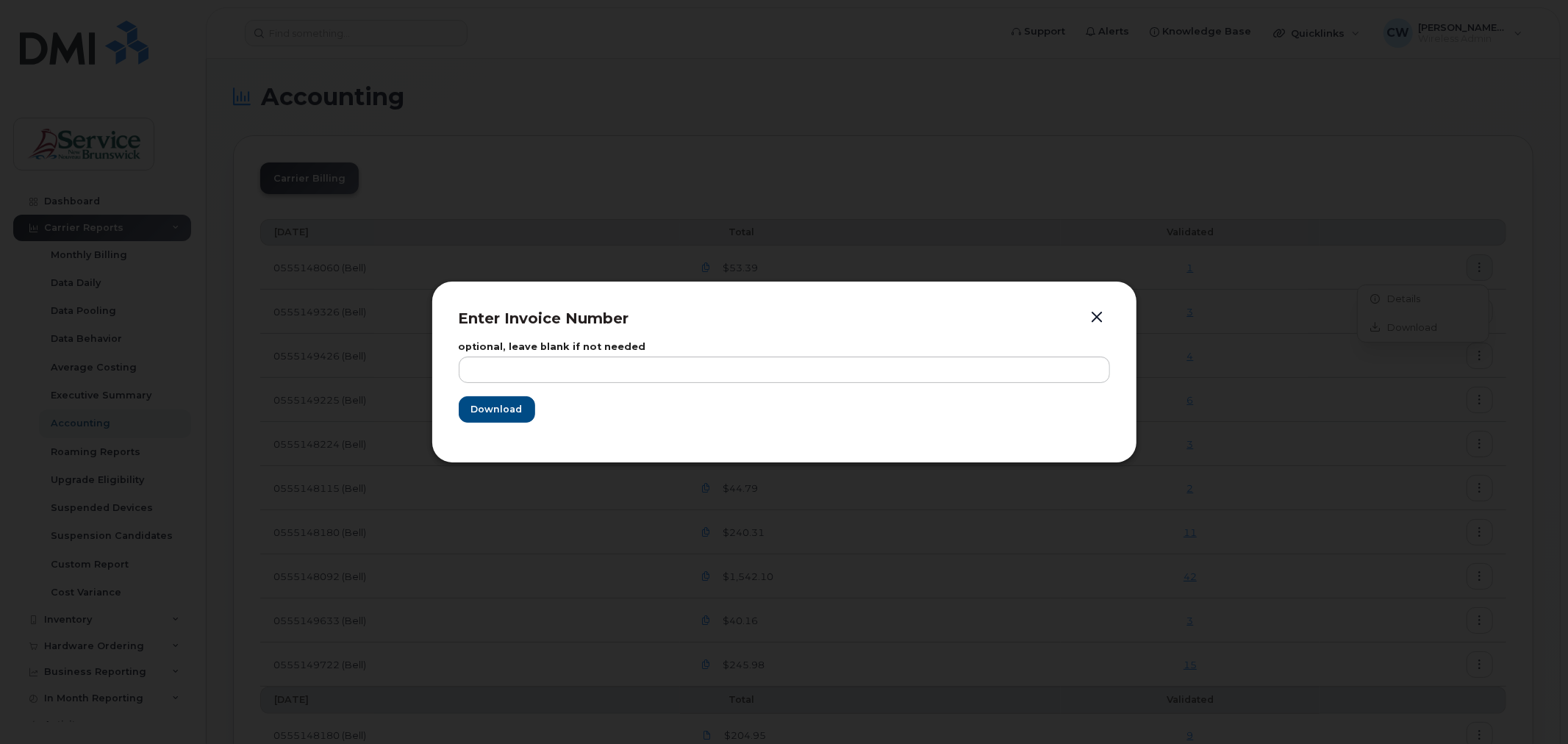
click at [1104, 316] on button "button" at bounding box center [1097, 317] width 22 height 21
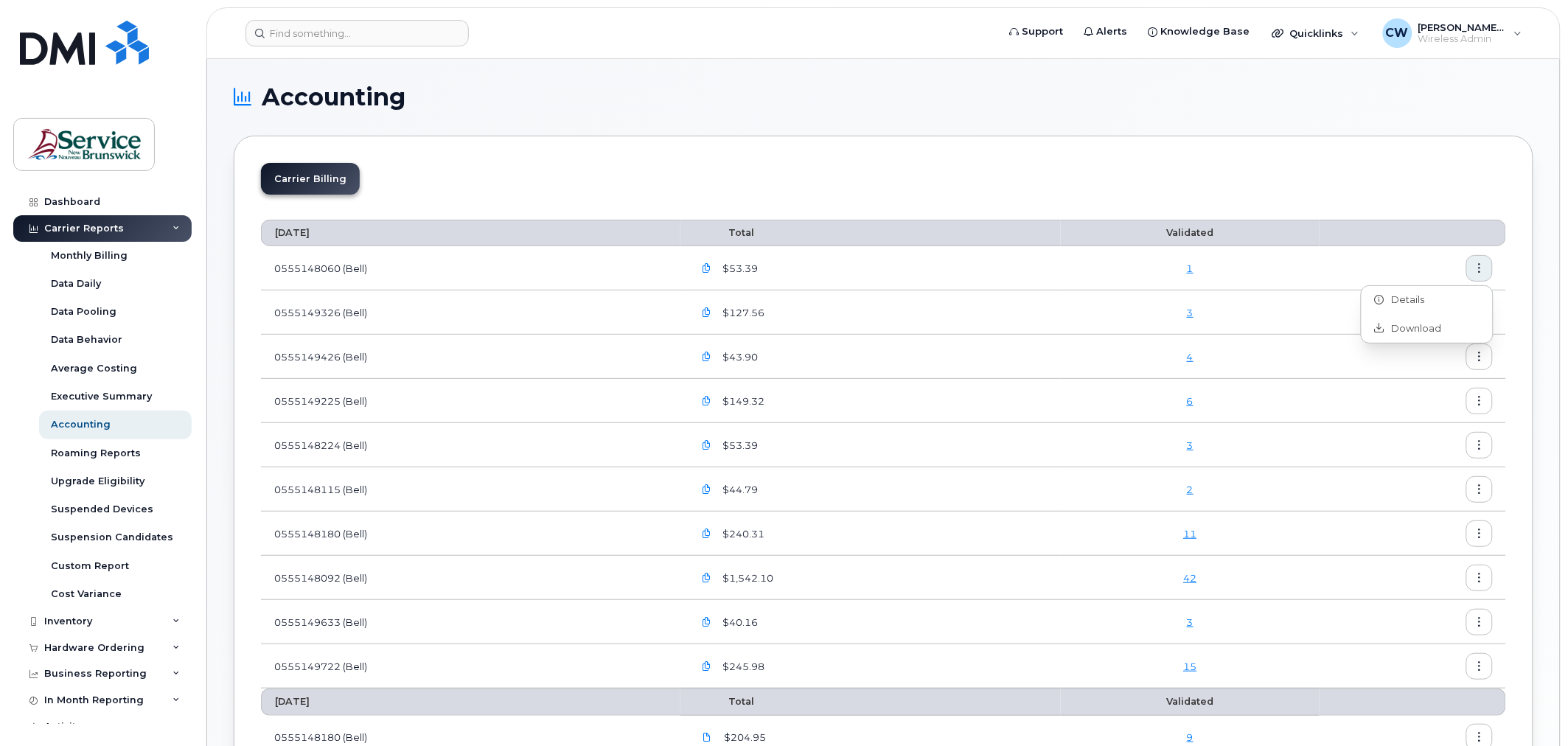
click at [711, 268] on icon "button" at bounding box center [706, 269] width 9 height 9
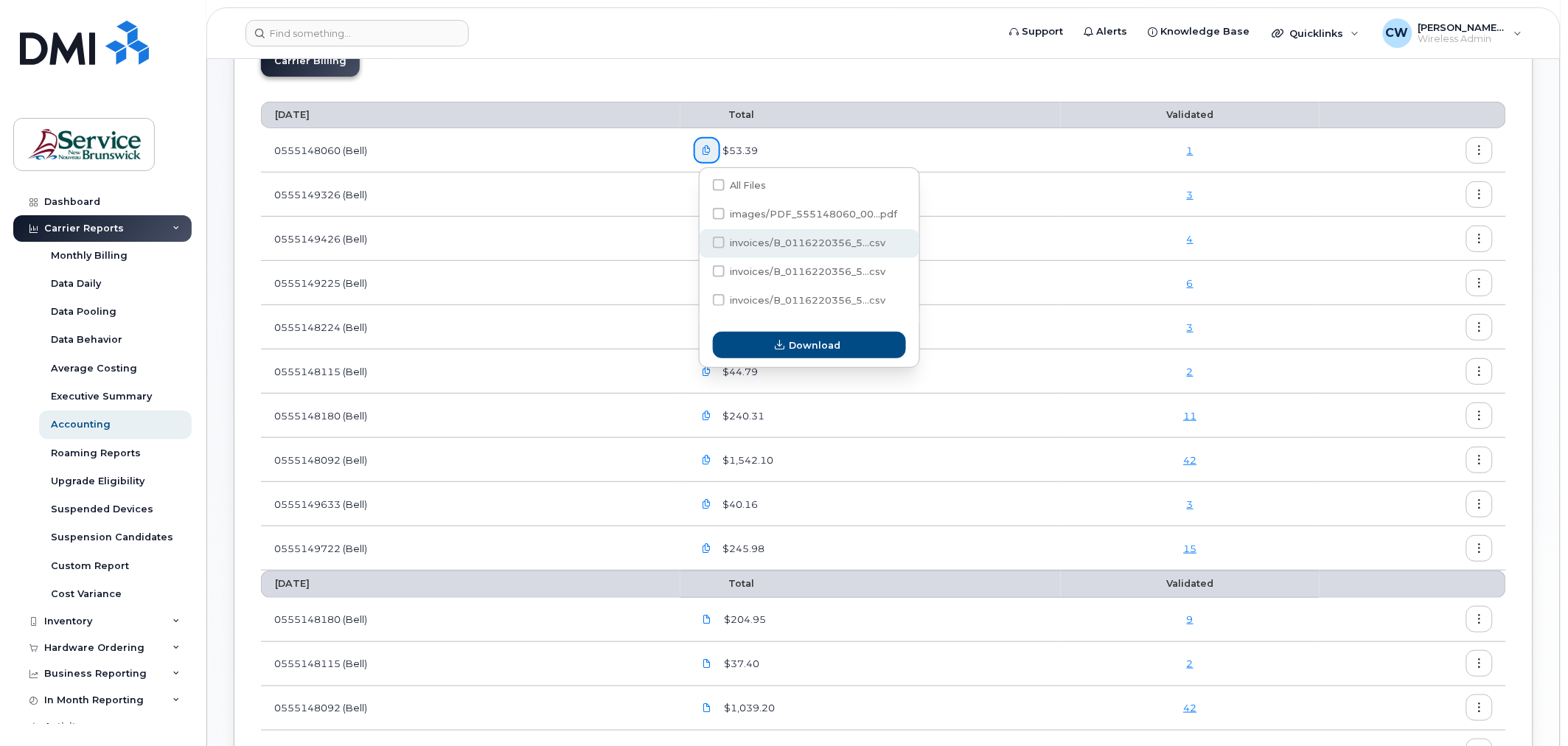
scroll to position [82, 0]
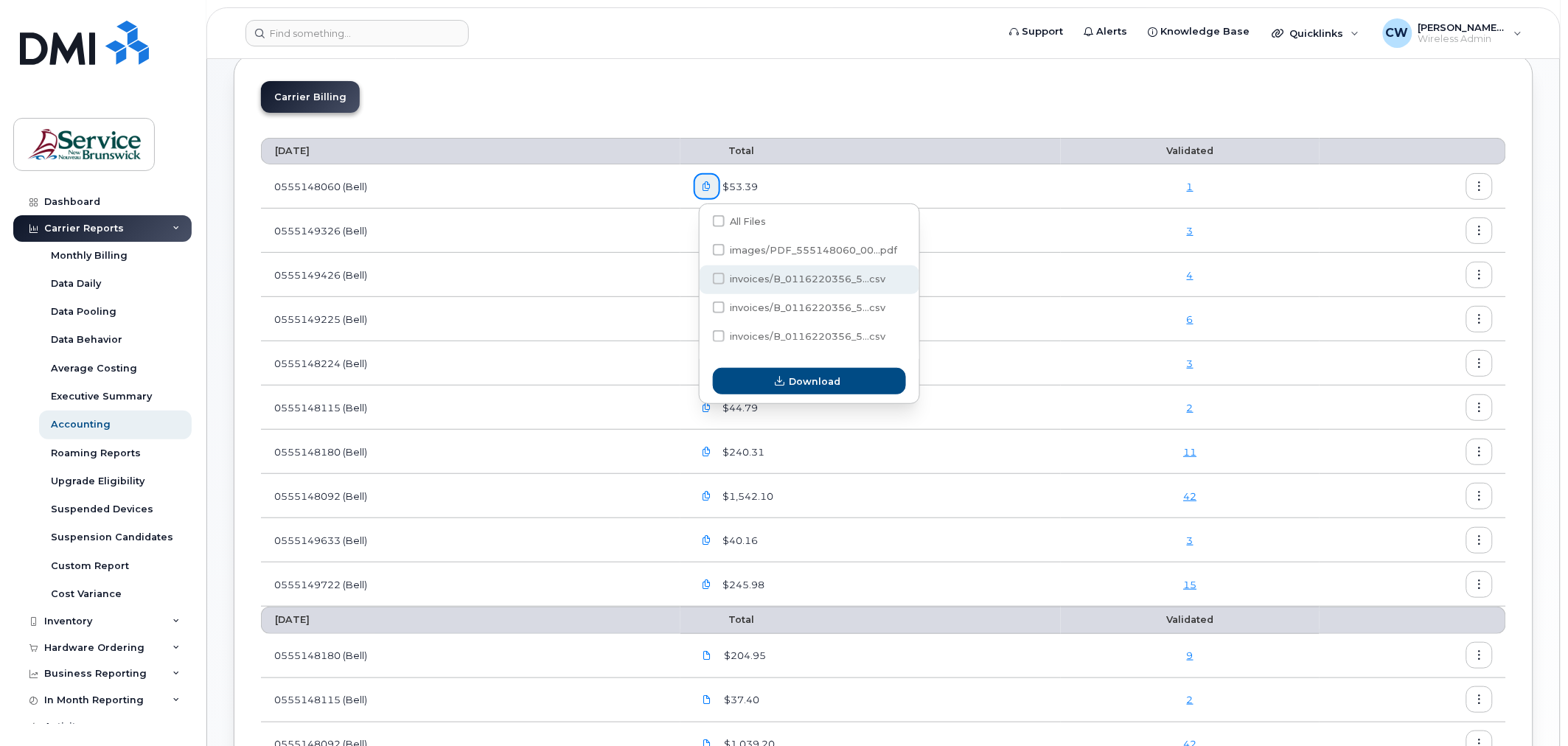
click at [761, 283] on span "invoices/B_0116220356_5...csv" at bounding box center [808, 279] width 156 height 11
click at [702, 283] on input "invoices/B_0116220356_5...csv" at bounding box center [699, 279] width 8 height 8
checkbox input "true"
click at [794, 381] on span "Download" at bounding box center [814, 381] width 51 height 14
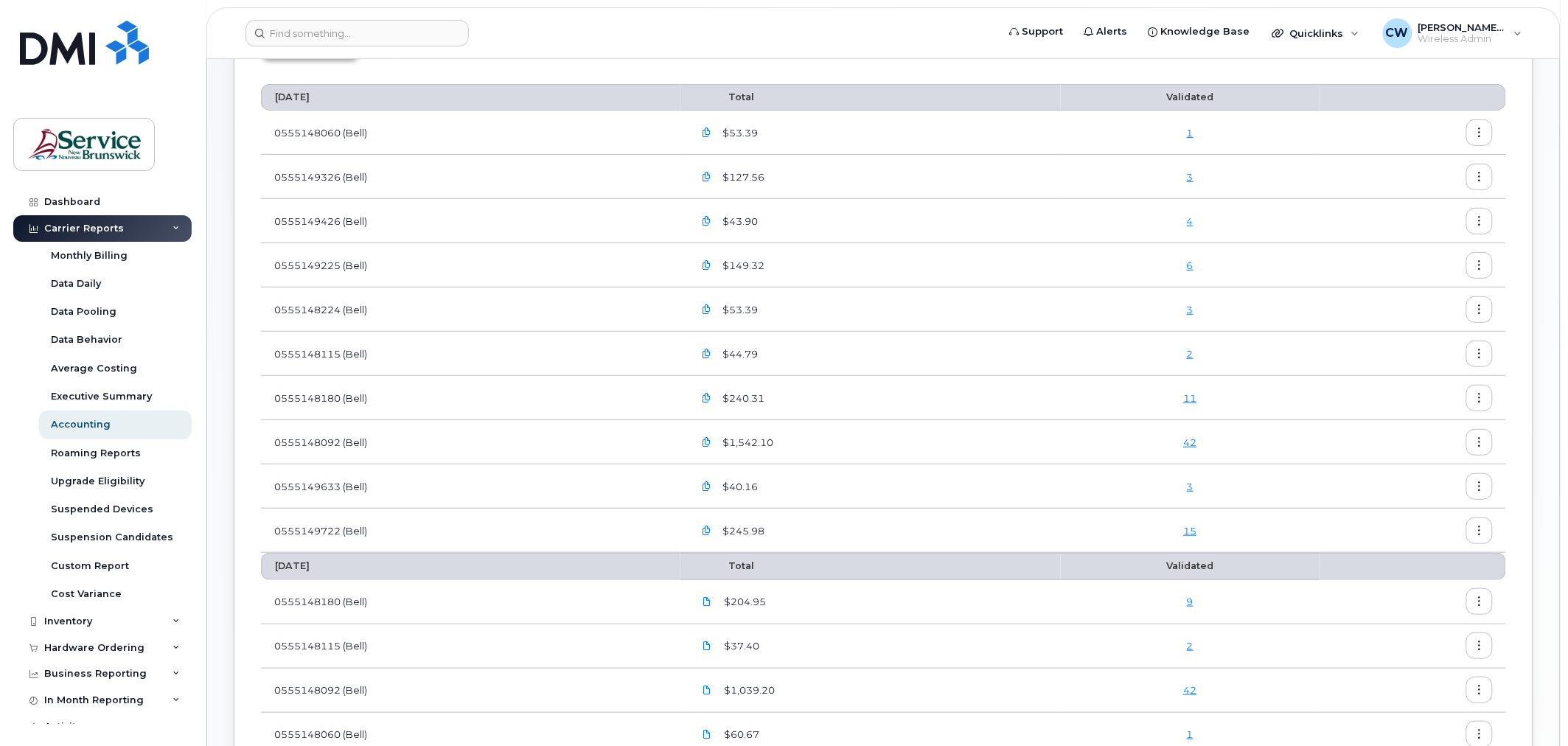
scroll to position [163, 0]
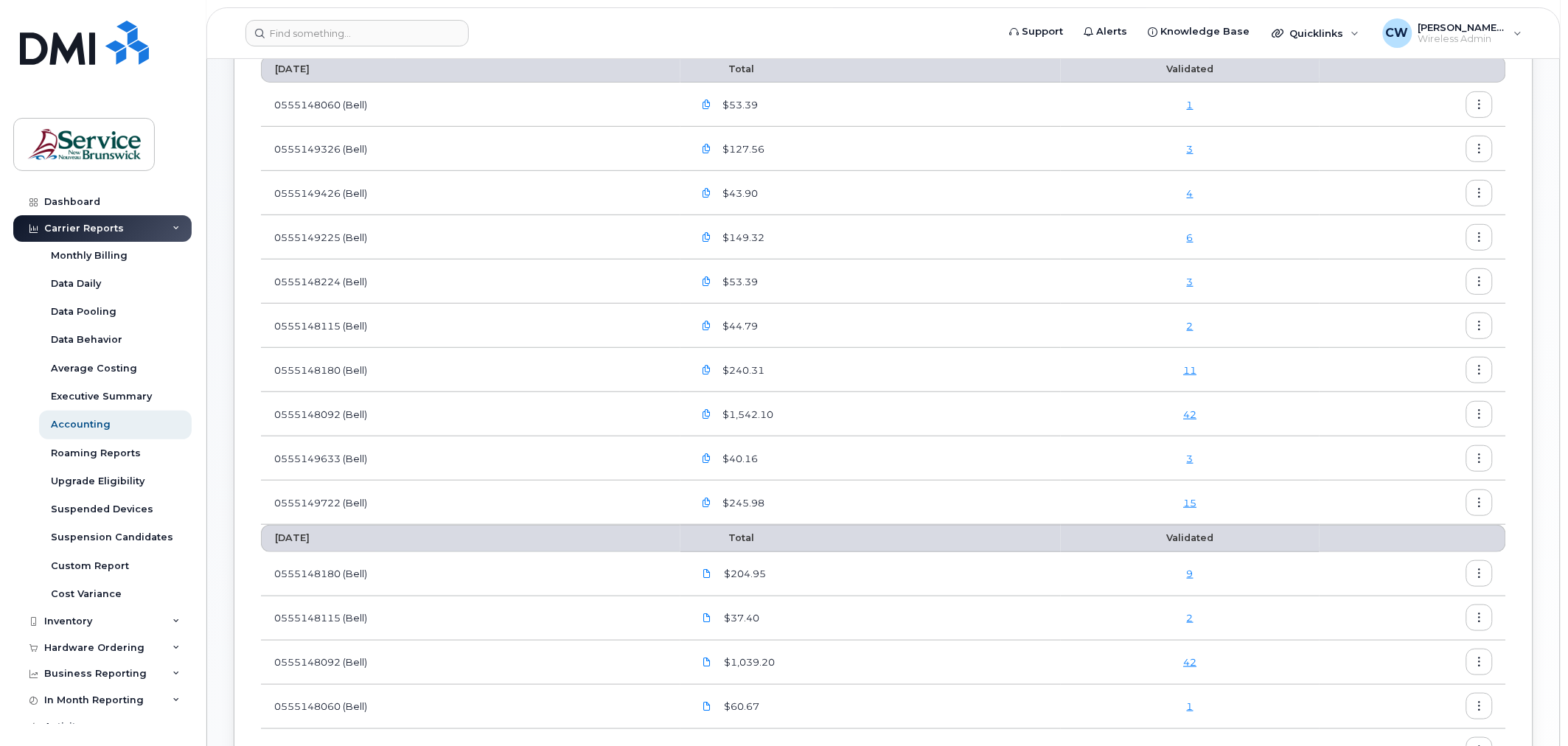
click at [1522, 396] on div "Carrier Billing [DATE] Total Validated 0555148060 (Bell) $53.39 1 0555149326 (B…" at bounding box center [883, 529] width 1299 height 1114
click at [1493, 313] on div at bounding box center [1479, 325] width 27 height 27
click at [696, 415] on td "$1,542.10" at bounding box center [870, 414] width 381 height 45
click at [708, 414] on icon "button" at bounding box center [706, 414] width 9 height 9
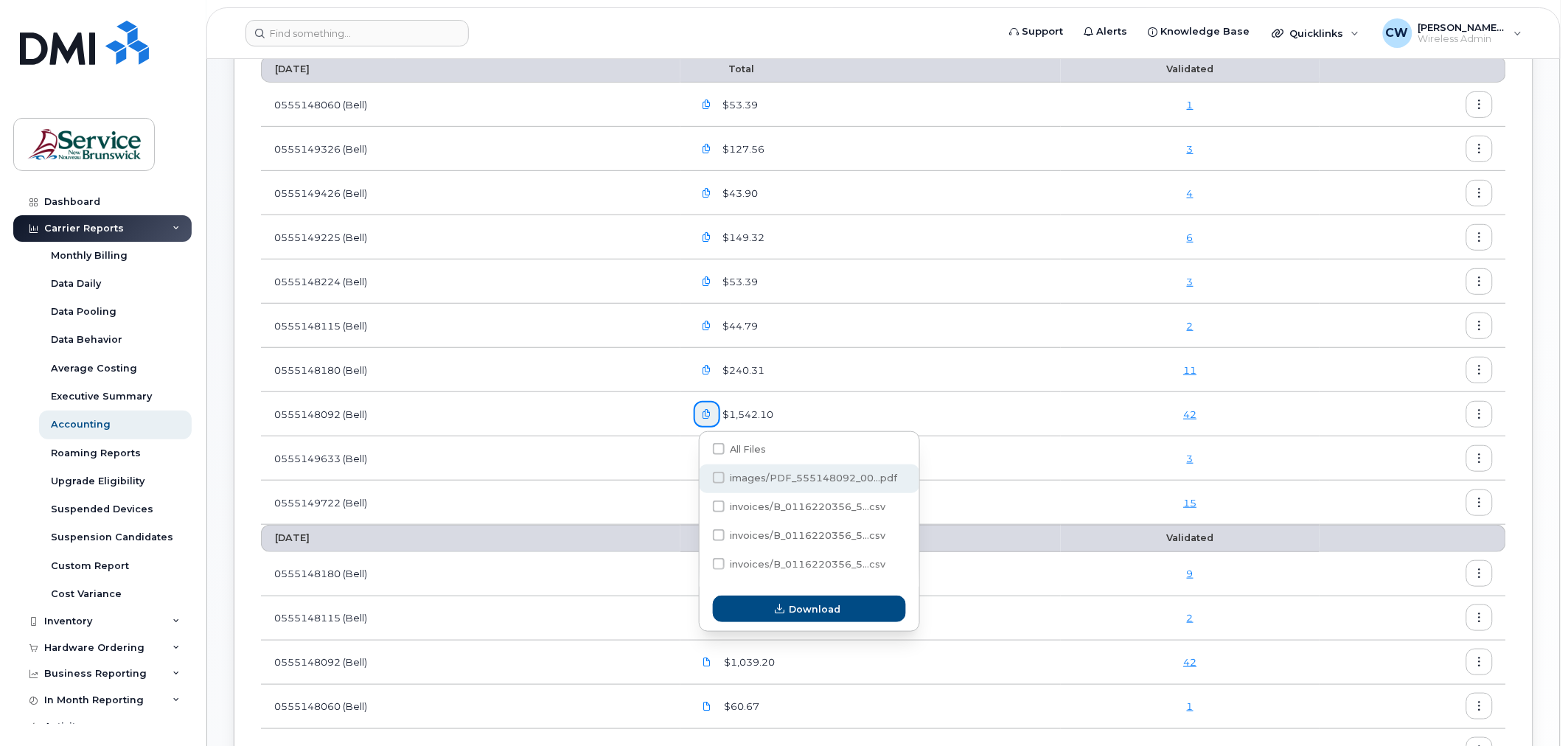
click at [713, 479] on span at bounding box center [718, 477] width 12 height 12
click at [702, 479] on input "images/PDF_555148092_00...pdf" at bounding box center [699, 478] width 8 height 8
checkbox input "true"
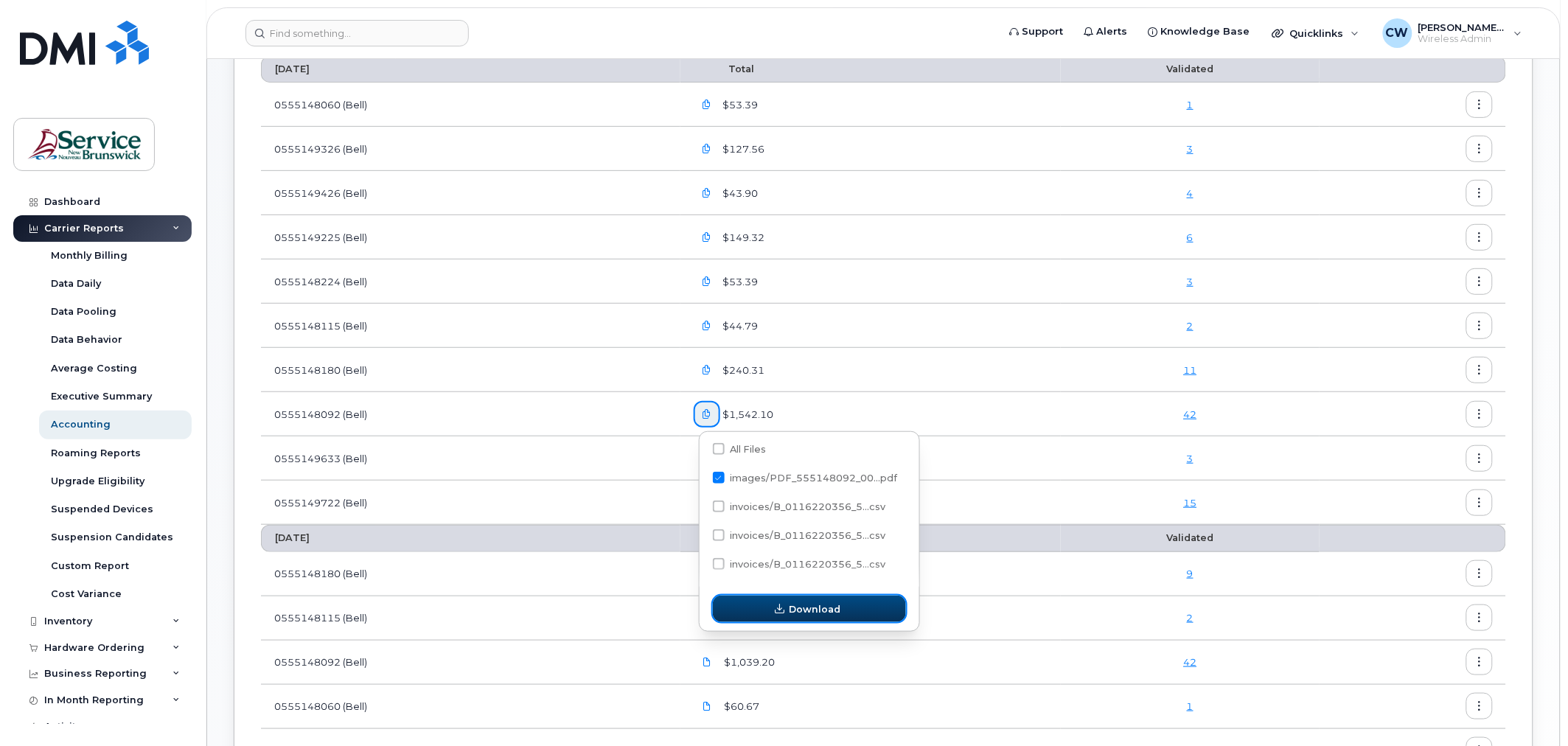
click at [816, 607] on span "Download" at bounding box center [814, 609] width 51 height 14
